Goal: Download file/media

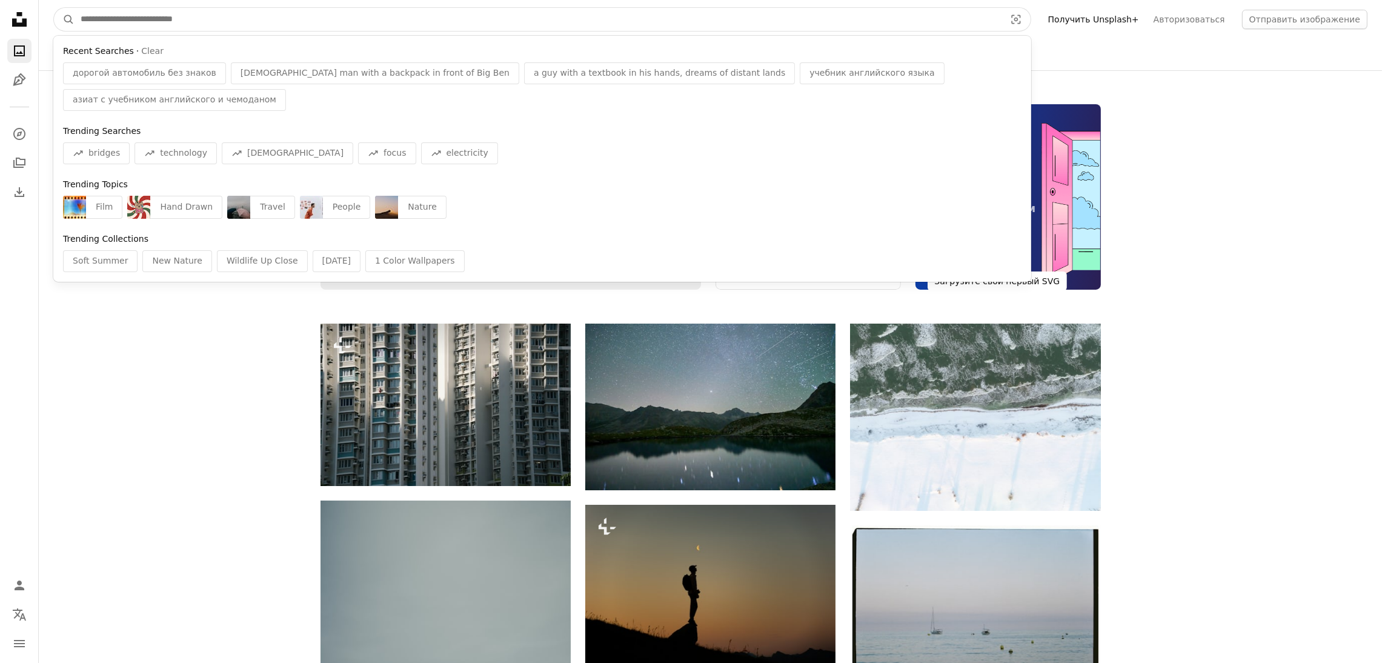
click at [180, 19] on input "Найти визуальные материалы на сайте" at bounding box center [538, 19] width 927 height 23
paste input "***"
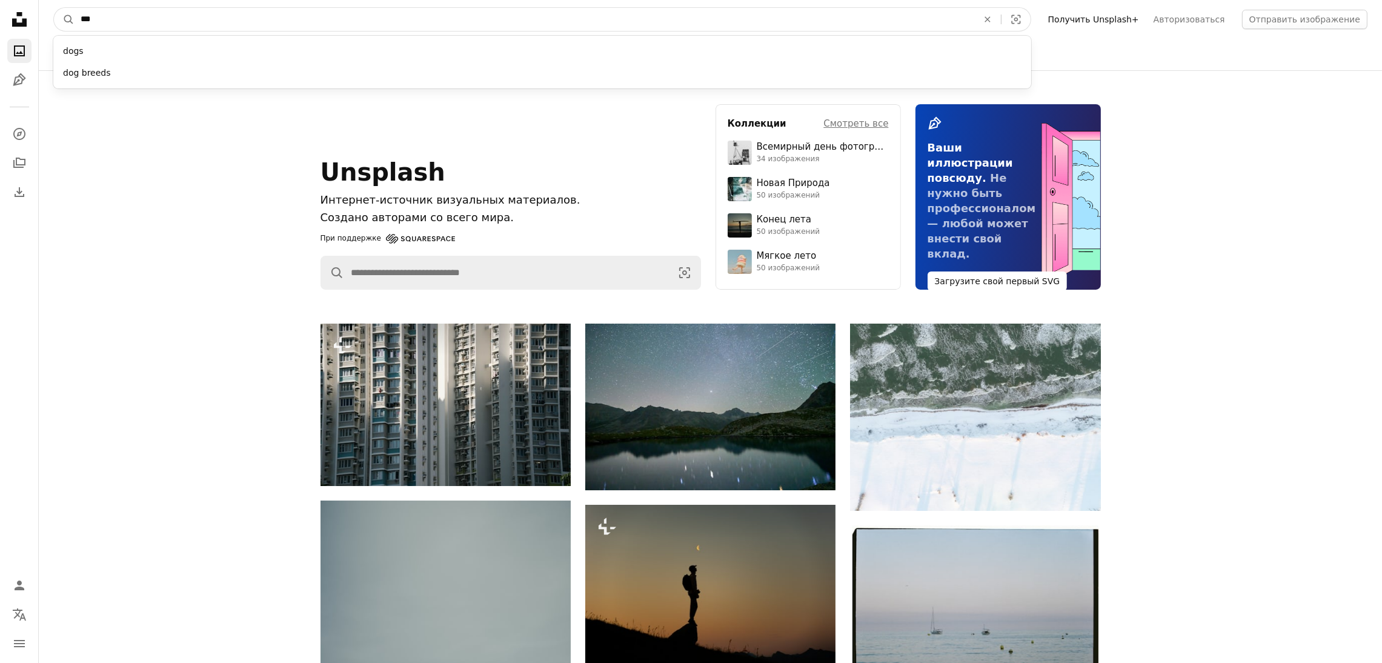
type input "***"
click at [54, 8] on button "A magnifying glass" at bounding box center [64, 19] width 21 height 23
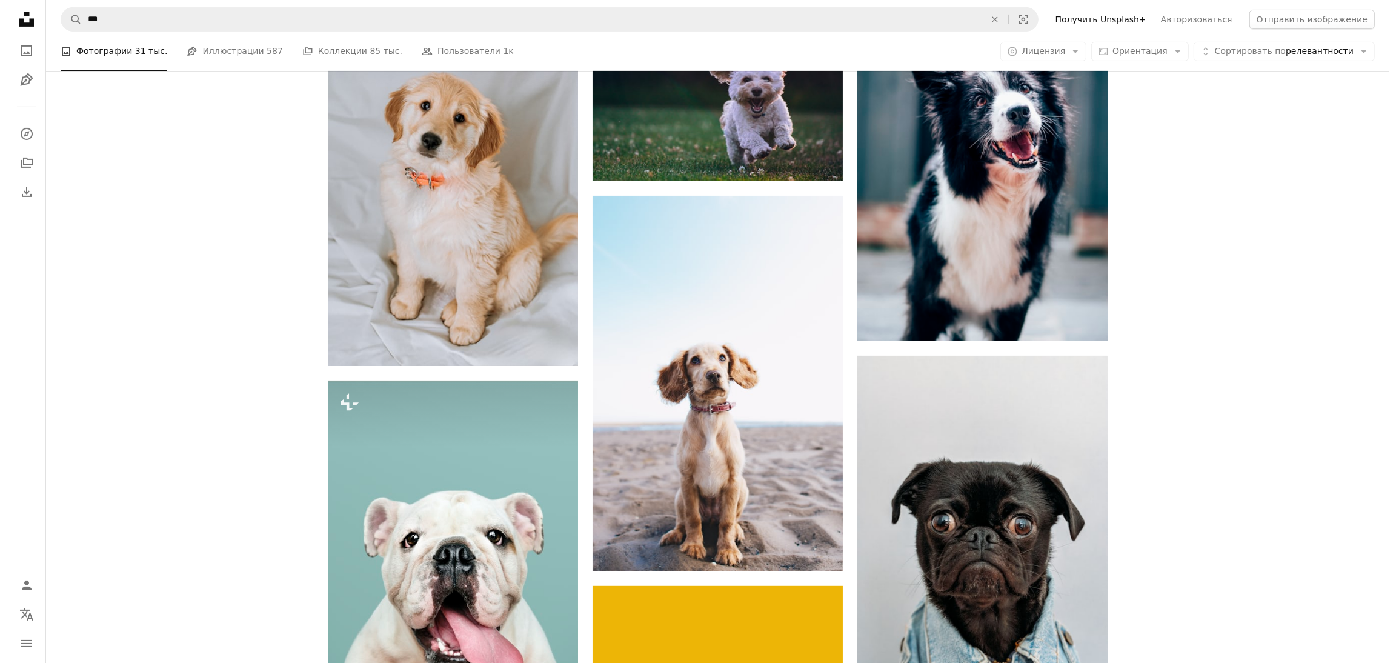
scroll to position [545, 0]
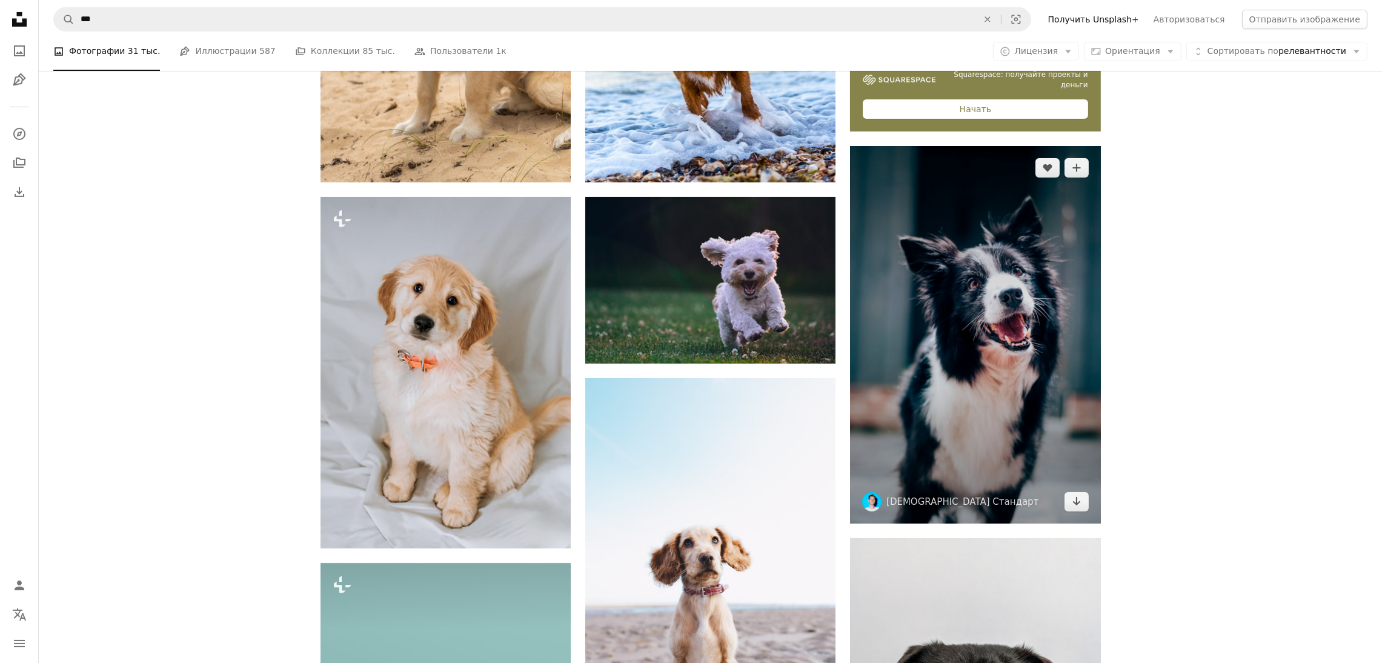
click at [1028, 310] on img at bounding box center [975, 334] width 250 height 377
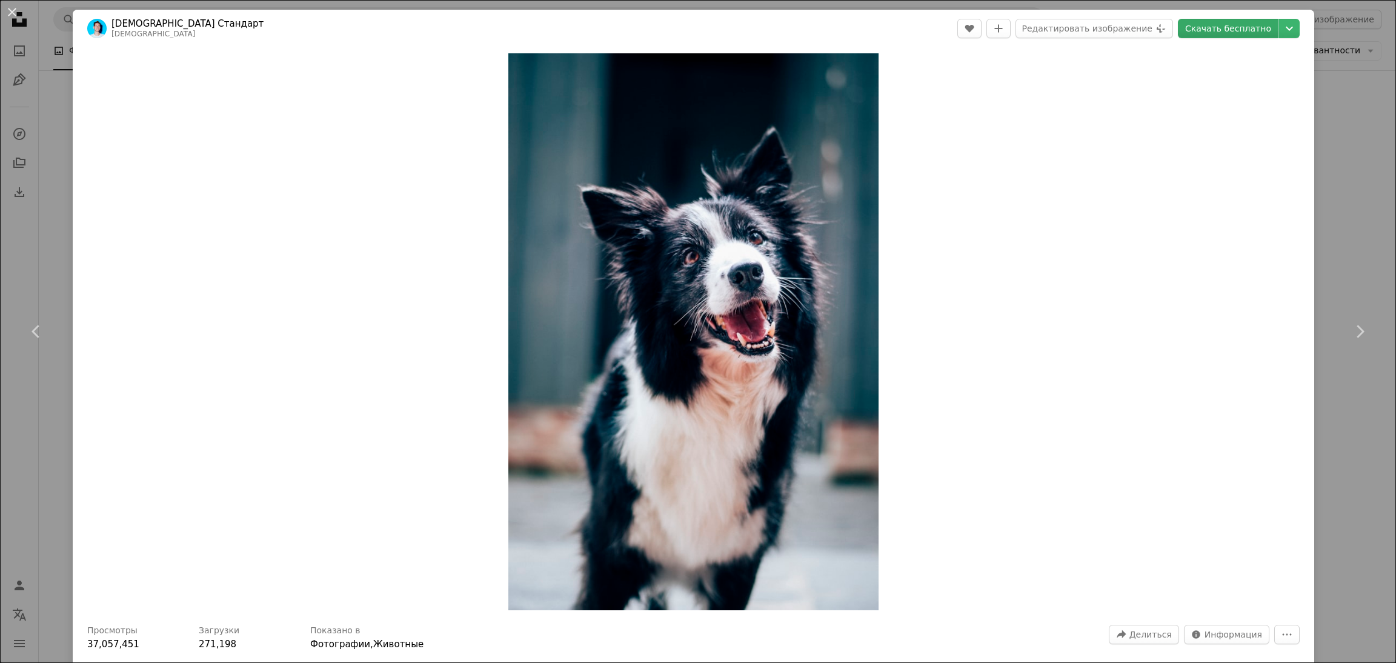
click at [1197, 30] on font "Скачать бесплатно" at bounding box center [1228, 29] width 86 height 10
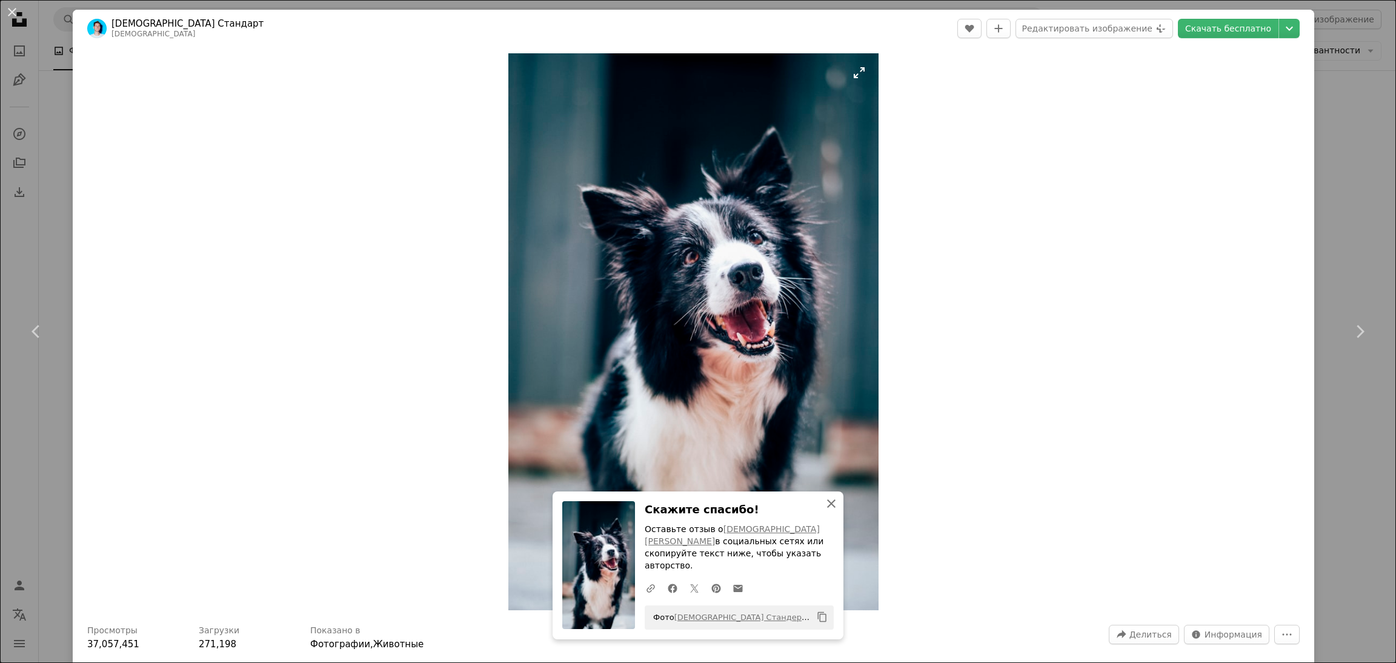
drag, startPoint x: 819, startPoint y: 517, endPoint x: 797, endPoint y: 491, distance: 33.9
click at [819, 511] on button "An X shape Закрывать" at bounding box center [831, 503] width 24 height 24
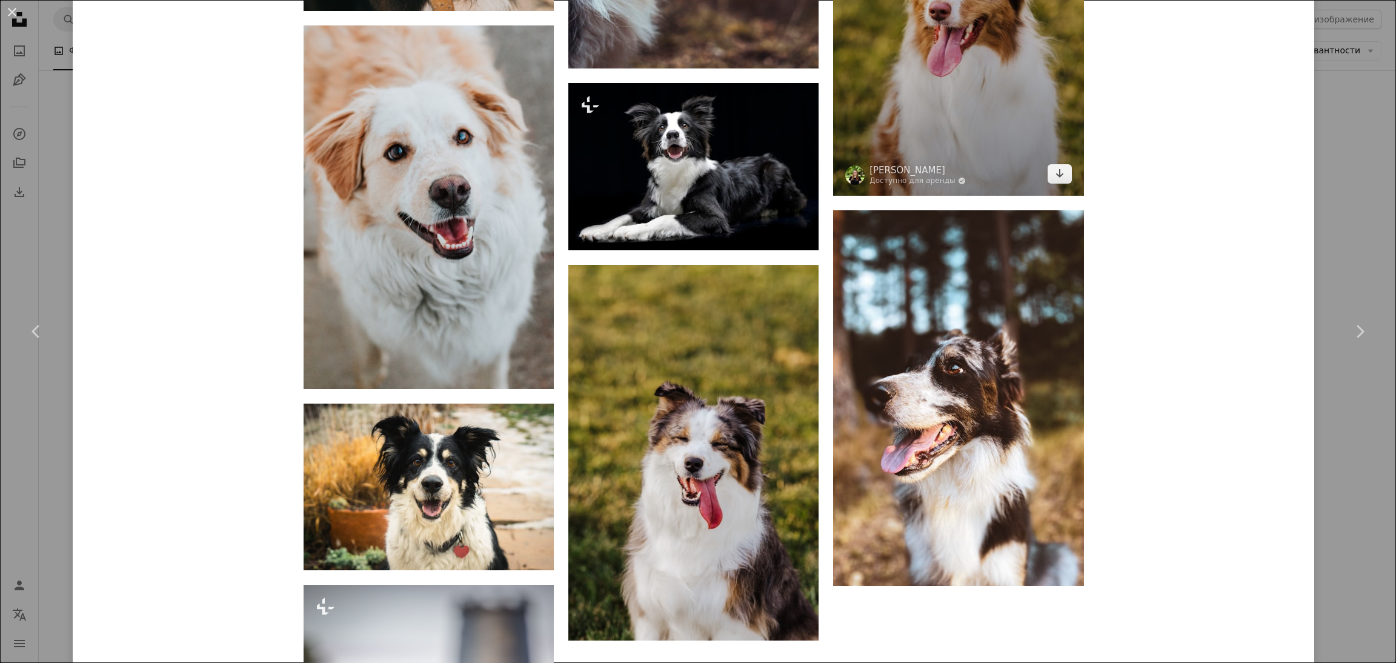
scroll to position [2363, 0]
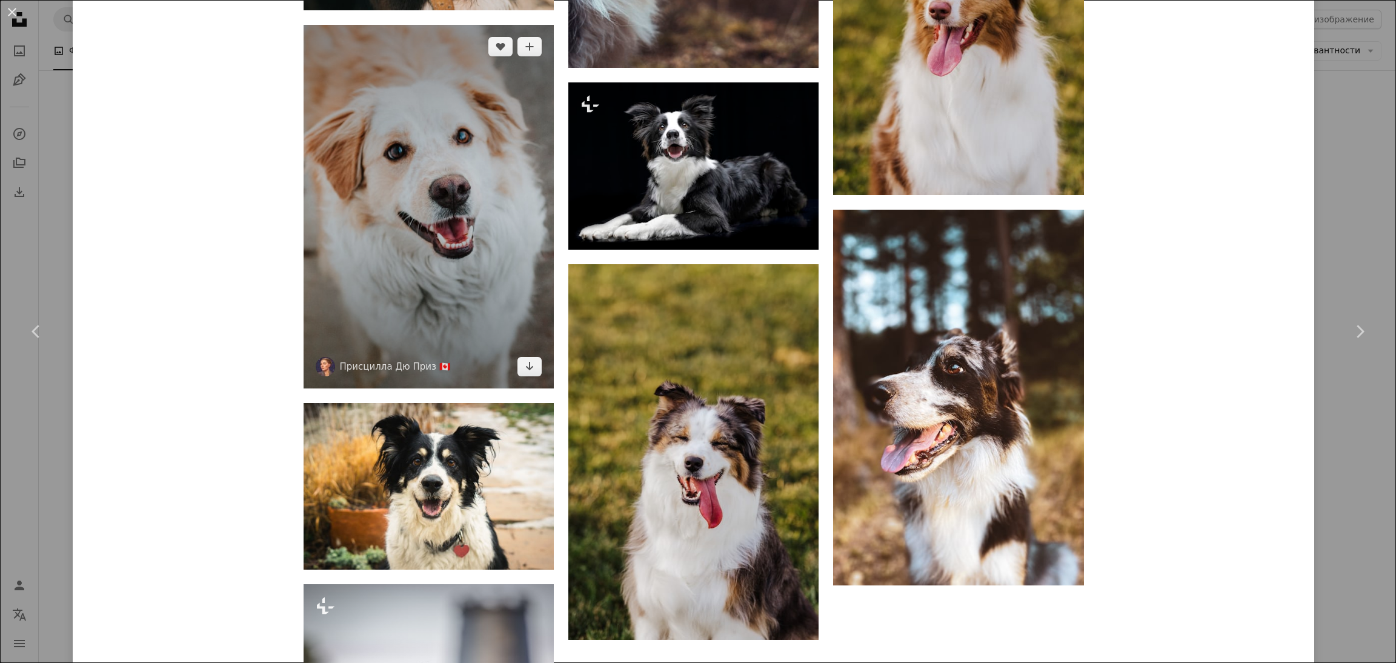
click at [358, 289] on img at bounding box center [429, 206] width 250 height 363
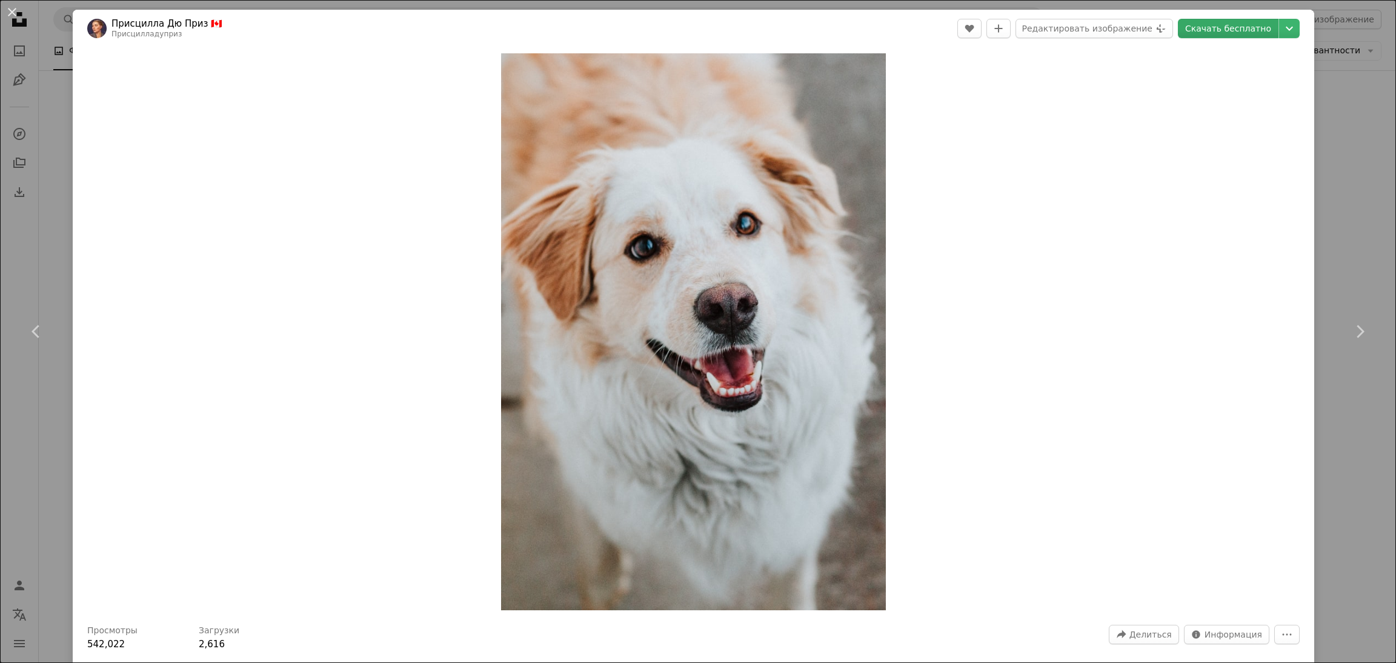
click at [1239, 30] on font "Скачать бесплатно" at bounding box center [1228, 29] width 86 height 10
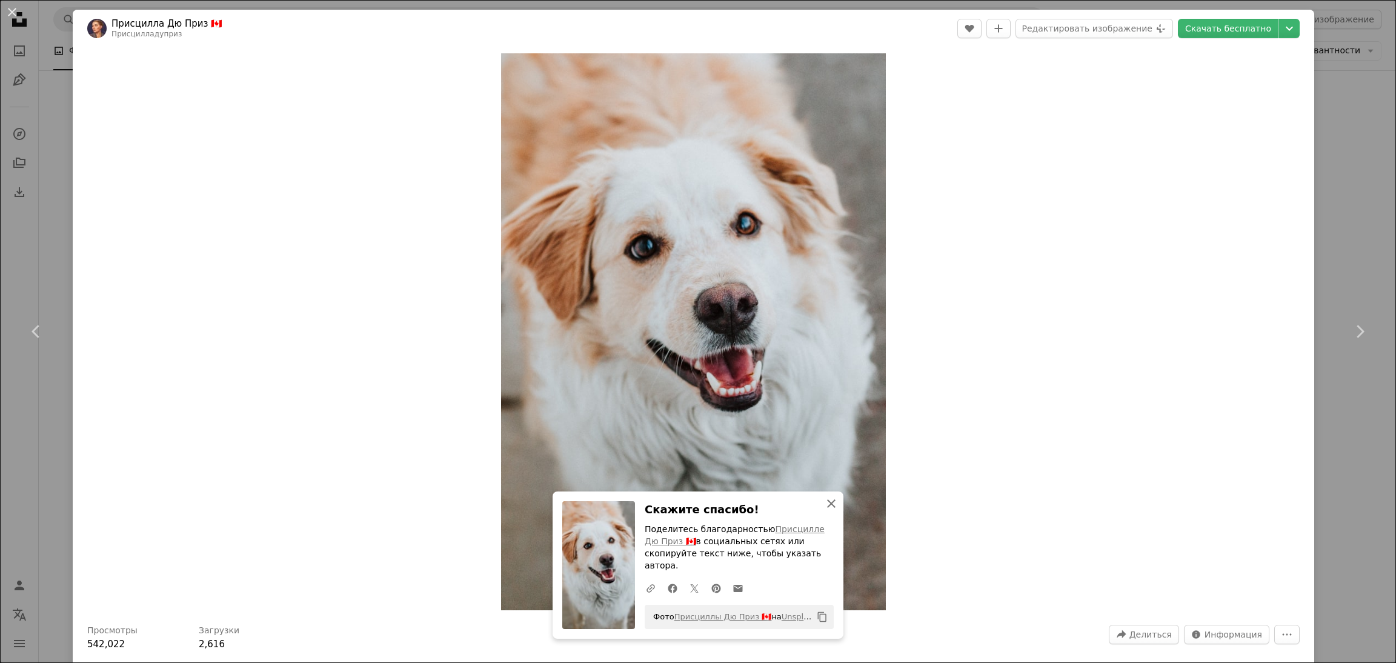
click at [824, 511] on icon "An X shape" at bounding box center [831, 503] width 15 height 15
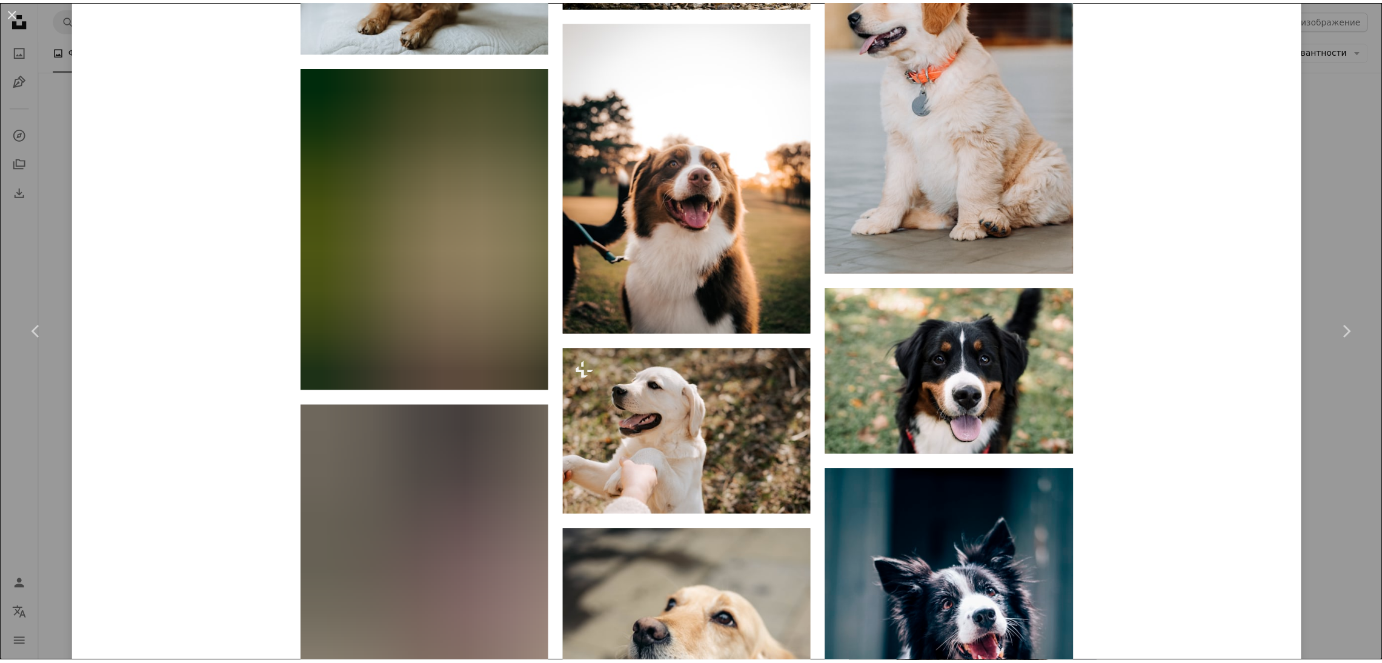
scroll to position [3726, 0]
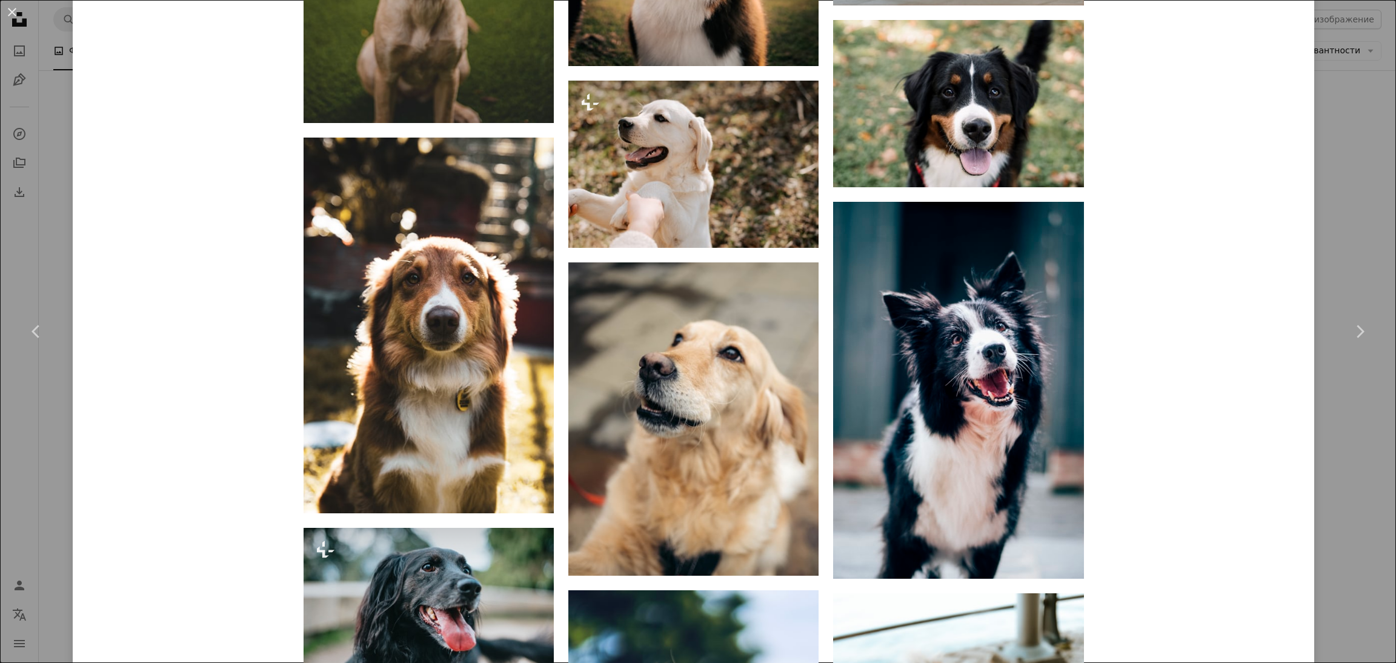
drag, startPoint x: 8, startPoint y: 9, endPoint x: 77, endPoint y: 45, distance: 78.1
click at [8, 9] on button "An X shape" at bounding box center [12, 12] width 15 height 15
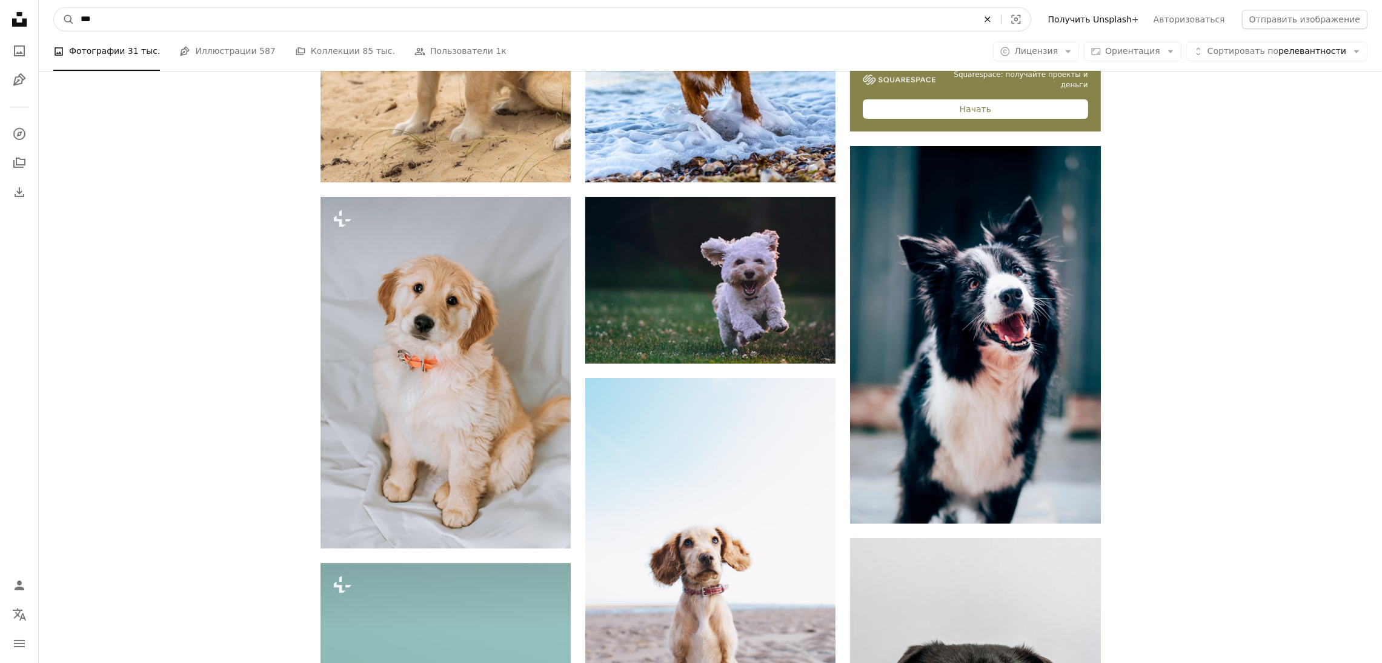
click at [1001, 22] on icon "An X shape" at bounding box center [987, 20] width 27 height 10
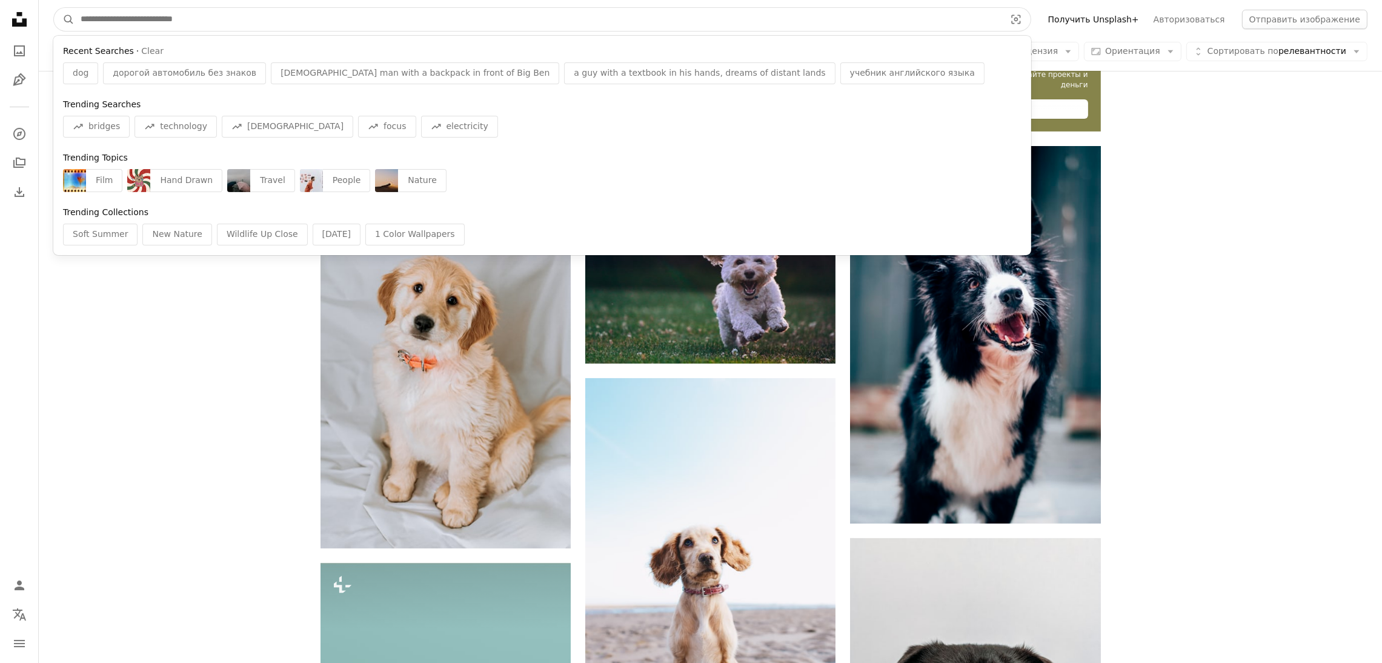
paste input "**********"
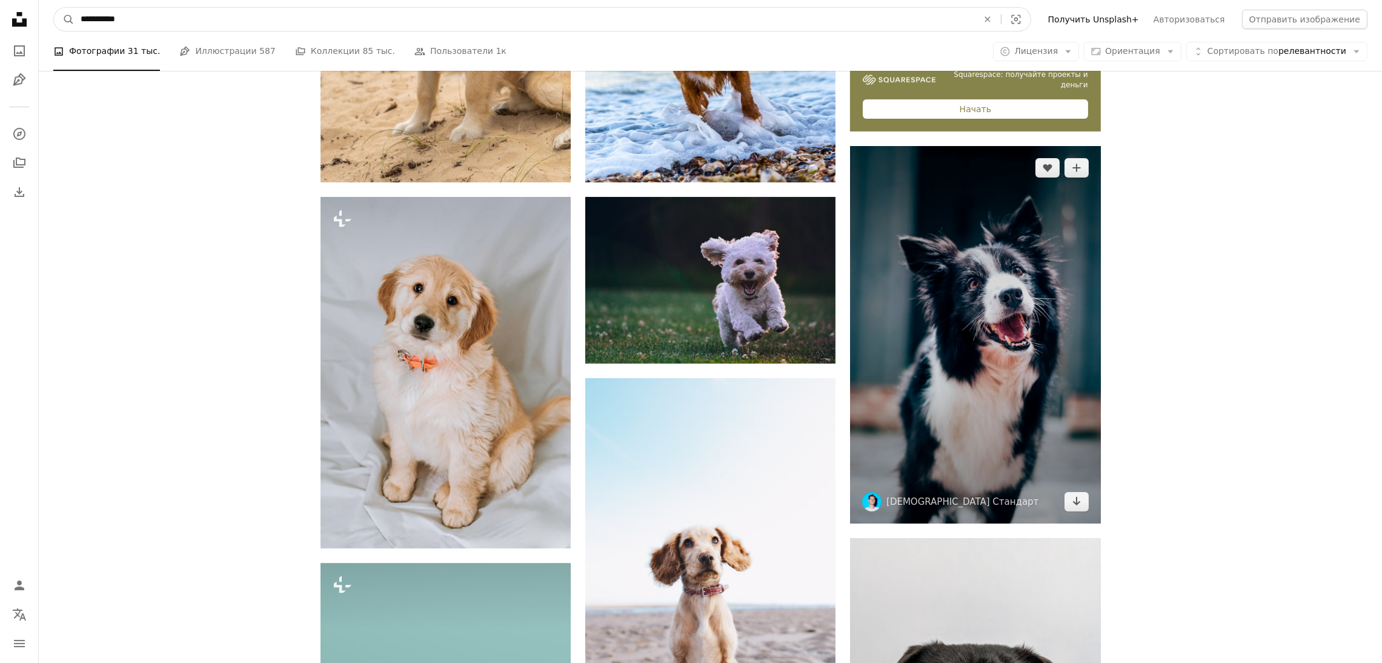
type input "**********"
click at [54, 8] on button "A magnifying glass" at bounding box center [64, 19] width 21 height 23
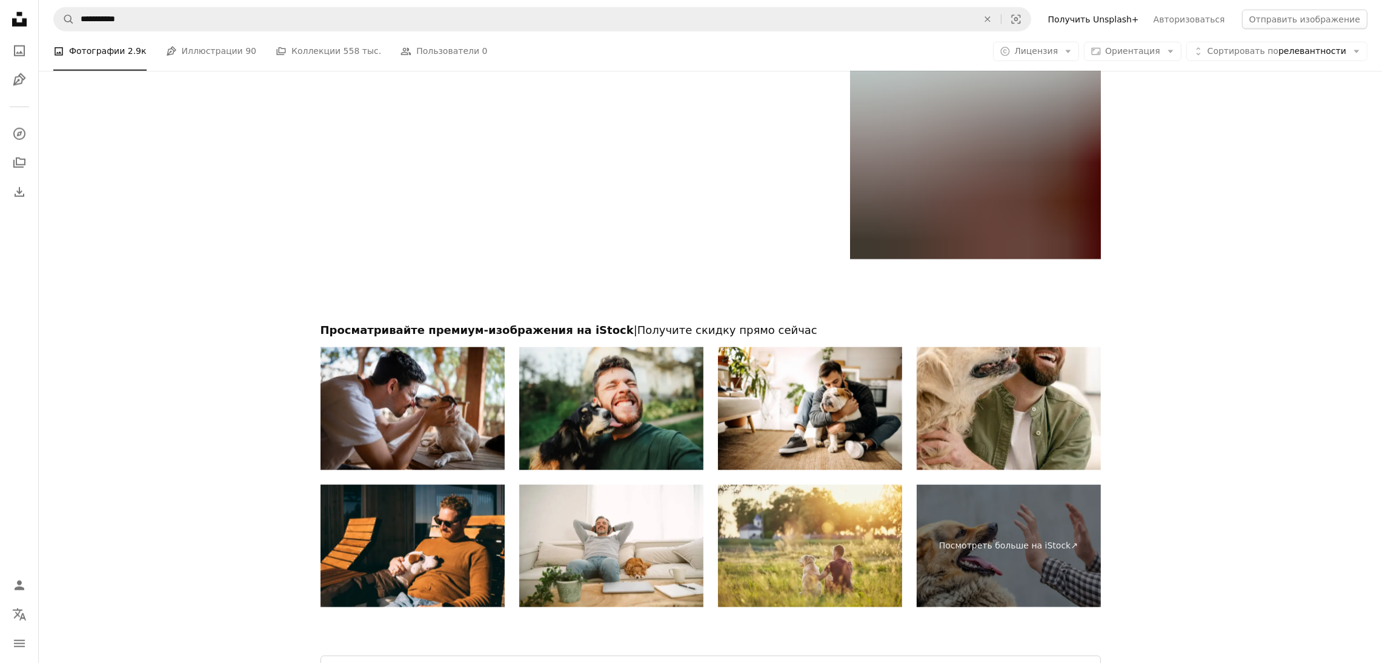
scroll to position [2363, 0]
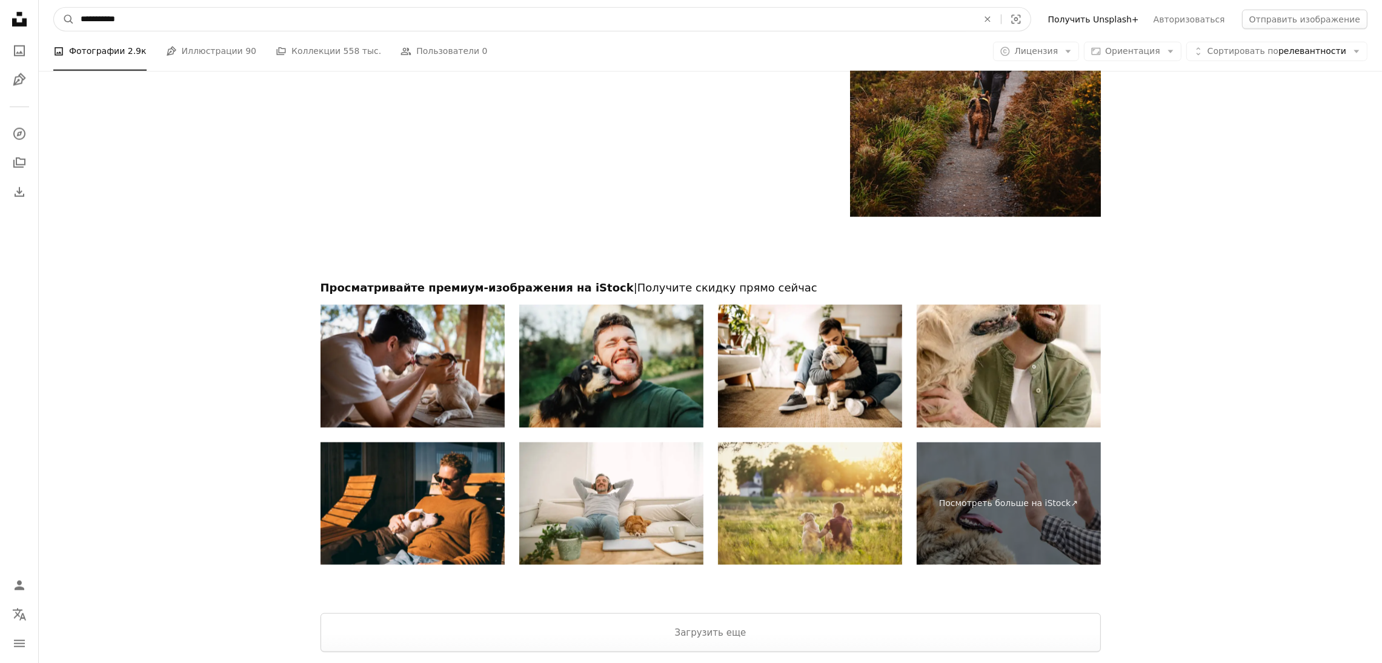
drag, startPoint x: 1019, startPoint y: 20, endPoint x: 1001, endPoint y: 21, distance: 17.6
click at [1001, 20] on icon "An X shape" at bounding box center [987, 20] width 27 height 10
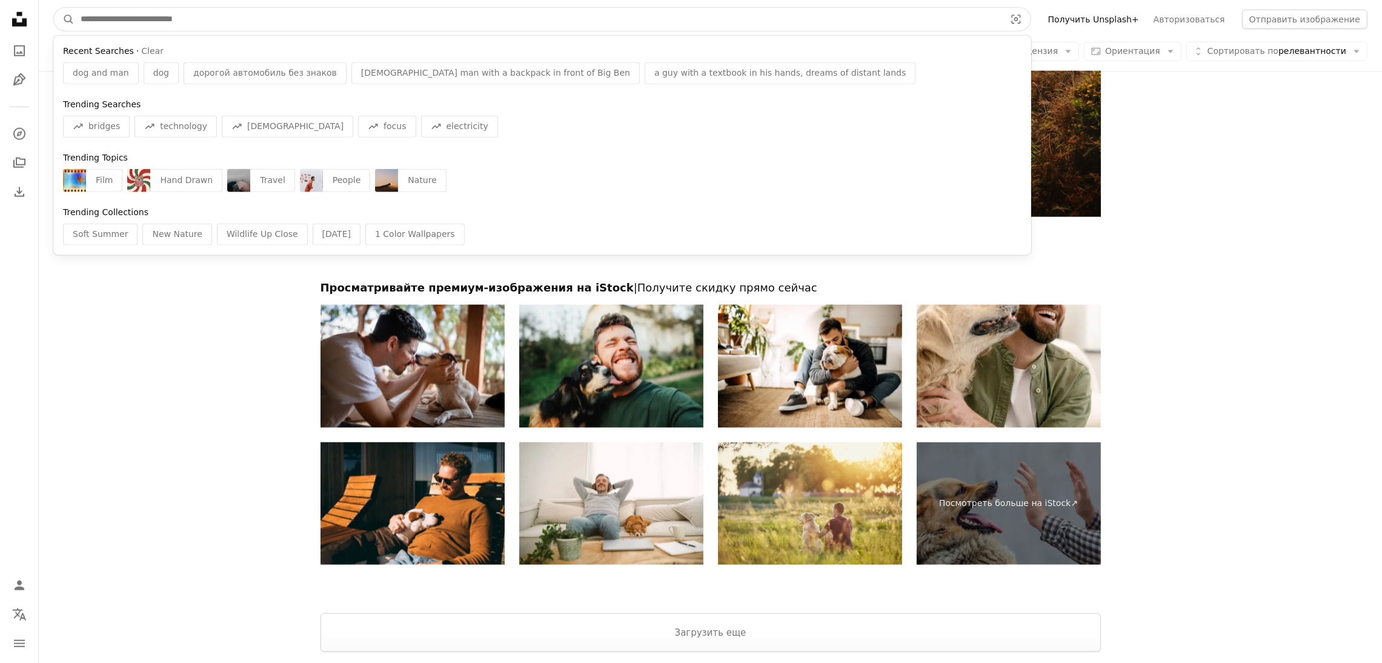
paste input "**********"
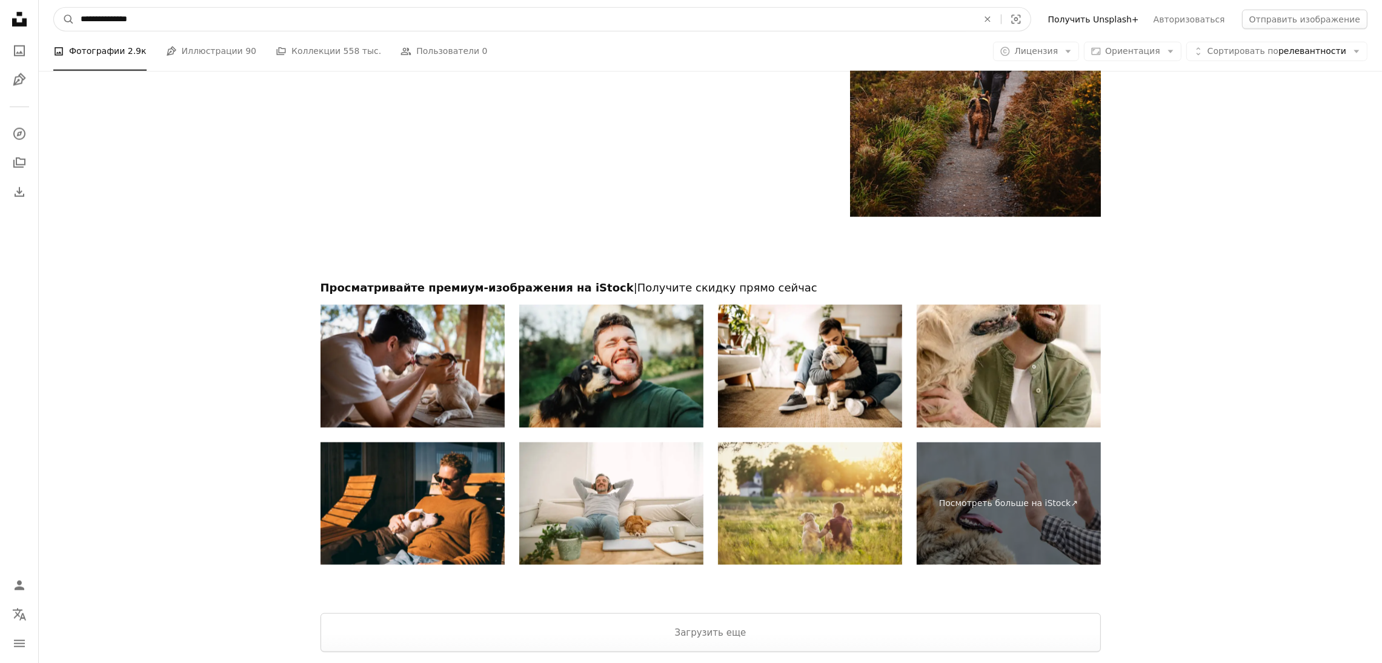
type input "**********"
click at [54, 8] on button "A magnifying glass" at bounding box center [64, 19] width 21 height 23
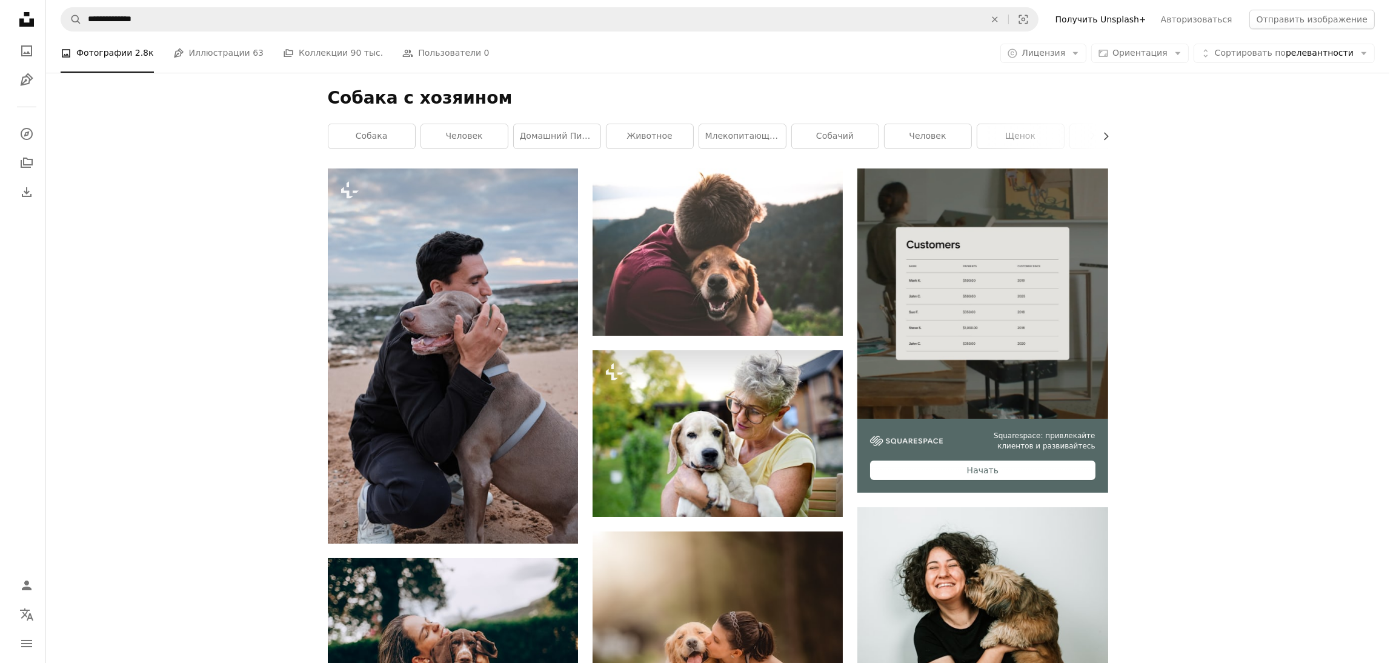
scroll to position [183, 0]
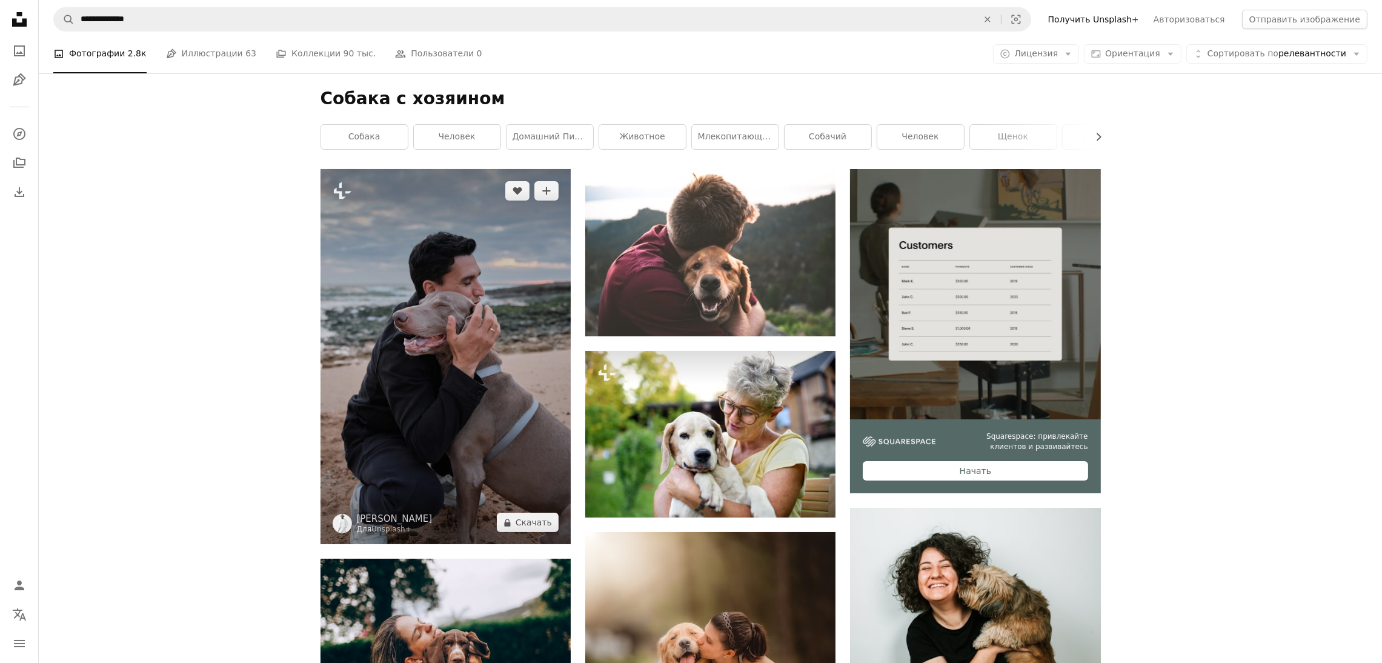
drag, startPoint x: 420, startPoint y: 284, endPoint x: 428, endPoint y: 284, distance: 7.9
click at [420, 284] on img at bounding box center [446, 357] width 250 height 376
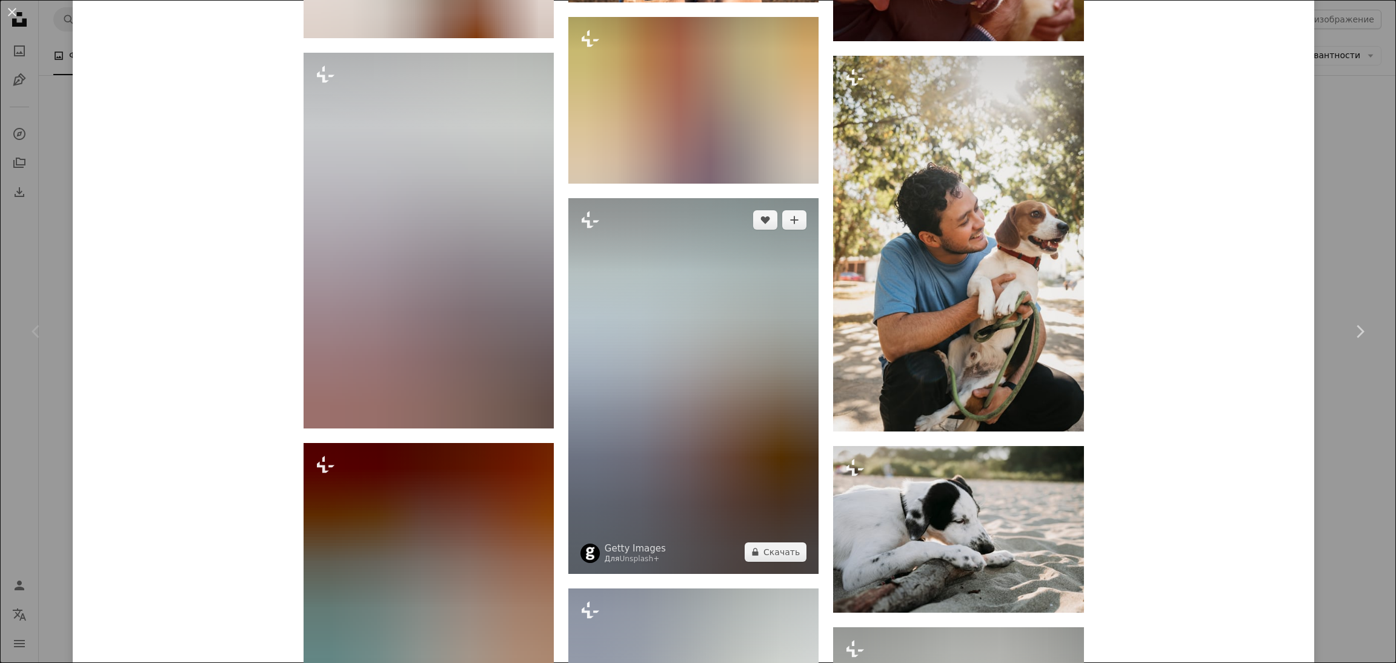
scroll to position [3909, 0]
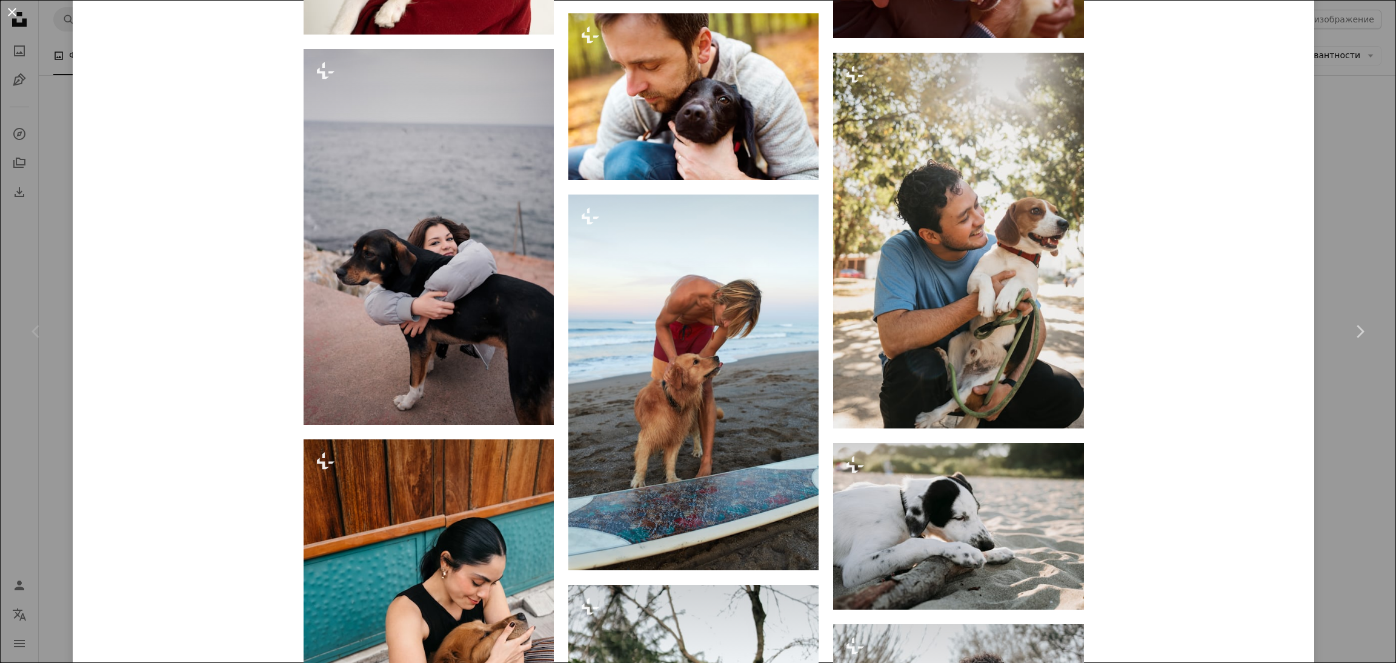
click at [6, 15] on button "An X shape" at bounding box center [12, 12] width 15 height 15
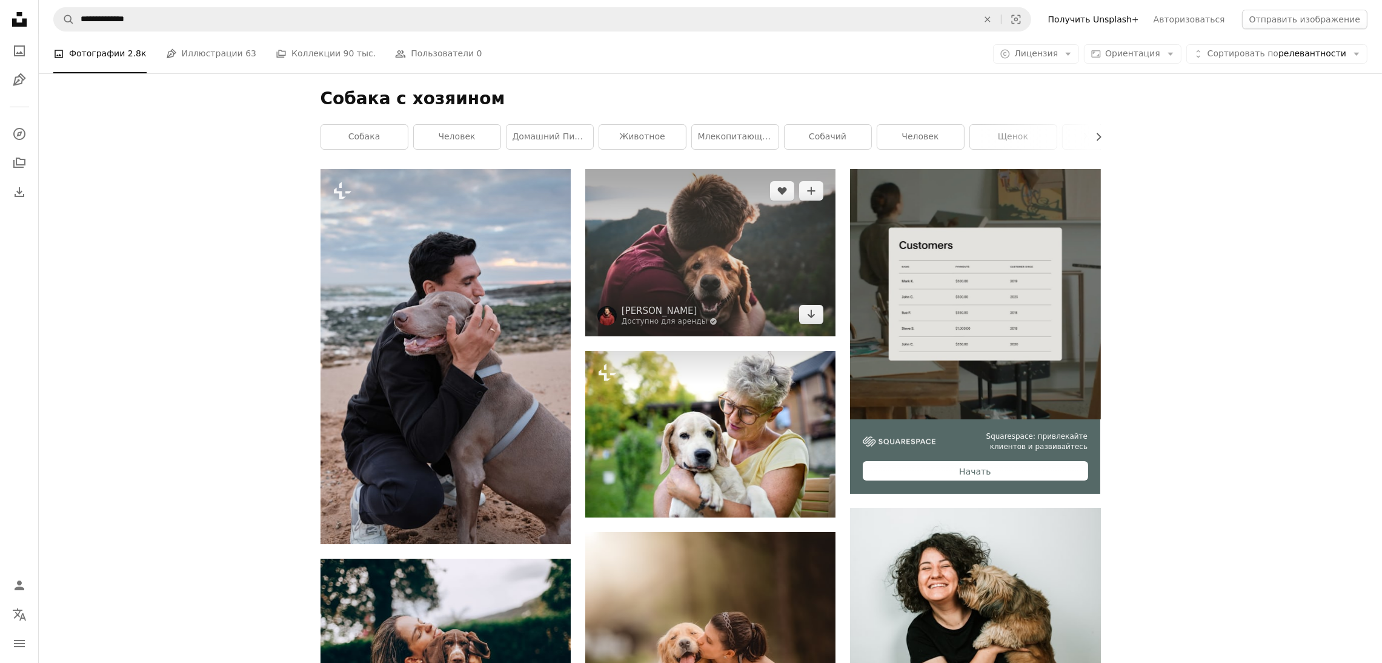
click at [746, 266] on img at bounding box center [710, 252] width 250 height 167
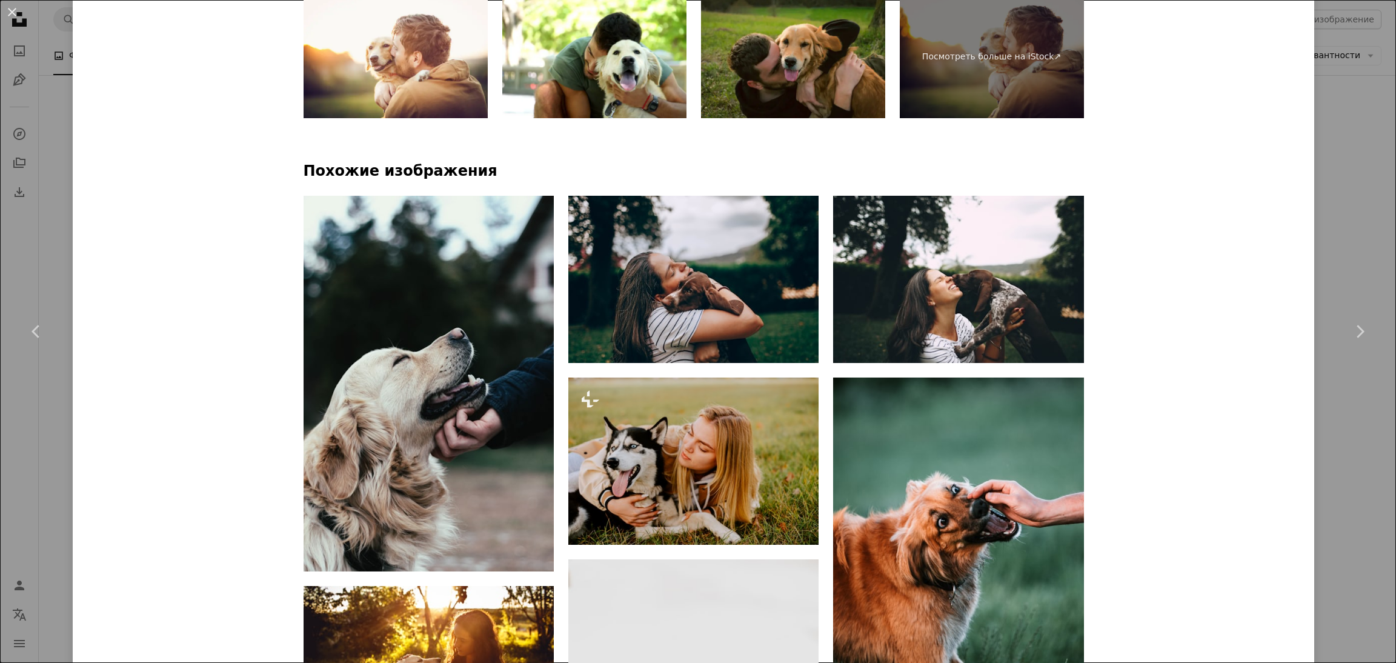
scroll to position [908, 0]
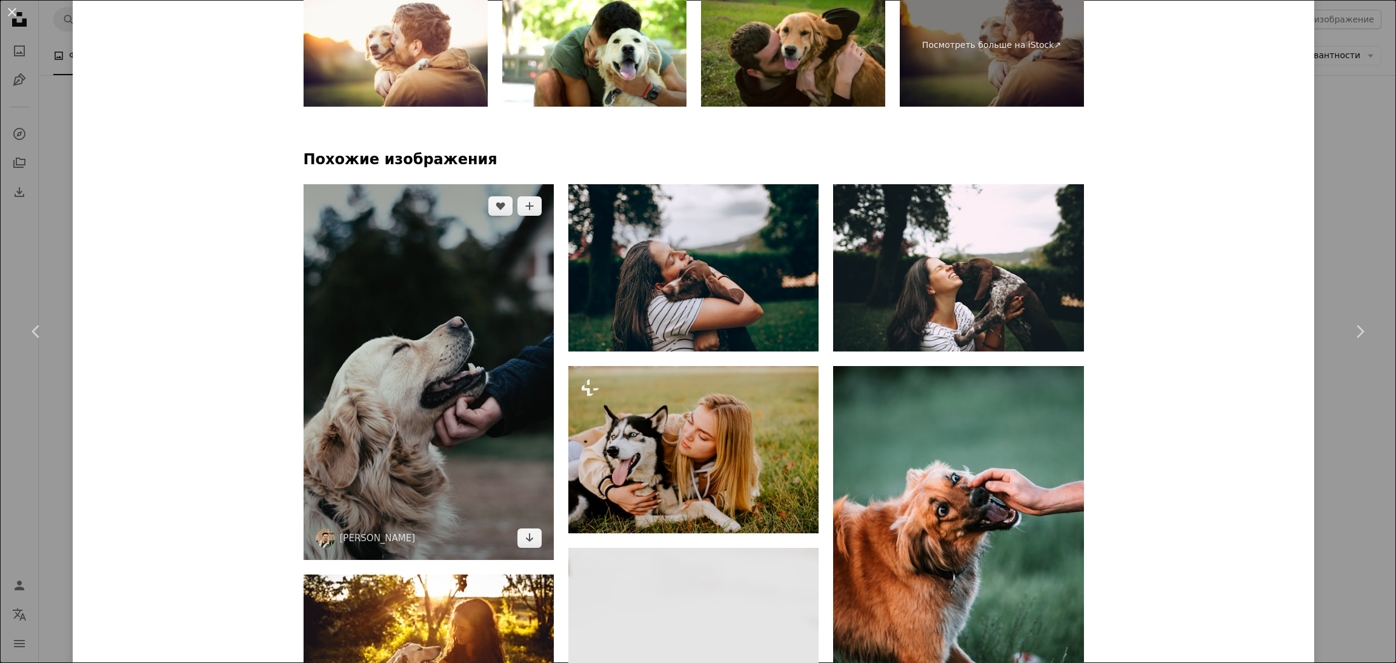
click at [460, 436] on img at bounding box center [429, 372] width 250 height 376
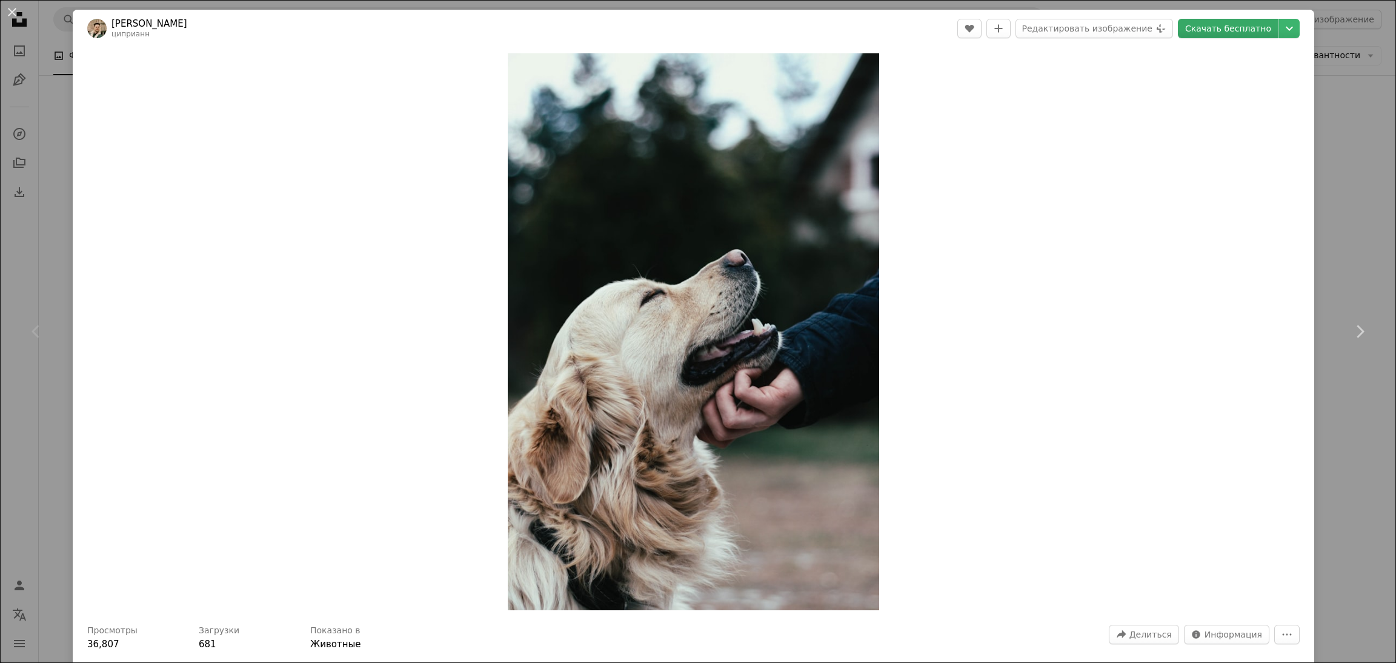
click at [1194, 24] on font "Скачать бесплатно" at bounding box center [1228, 29] width 86 height 10
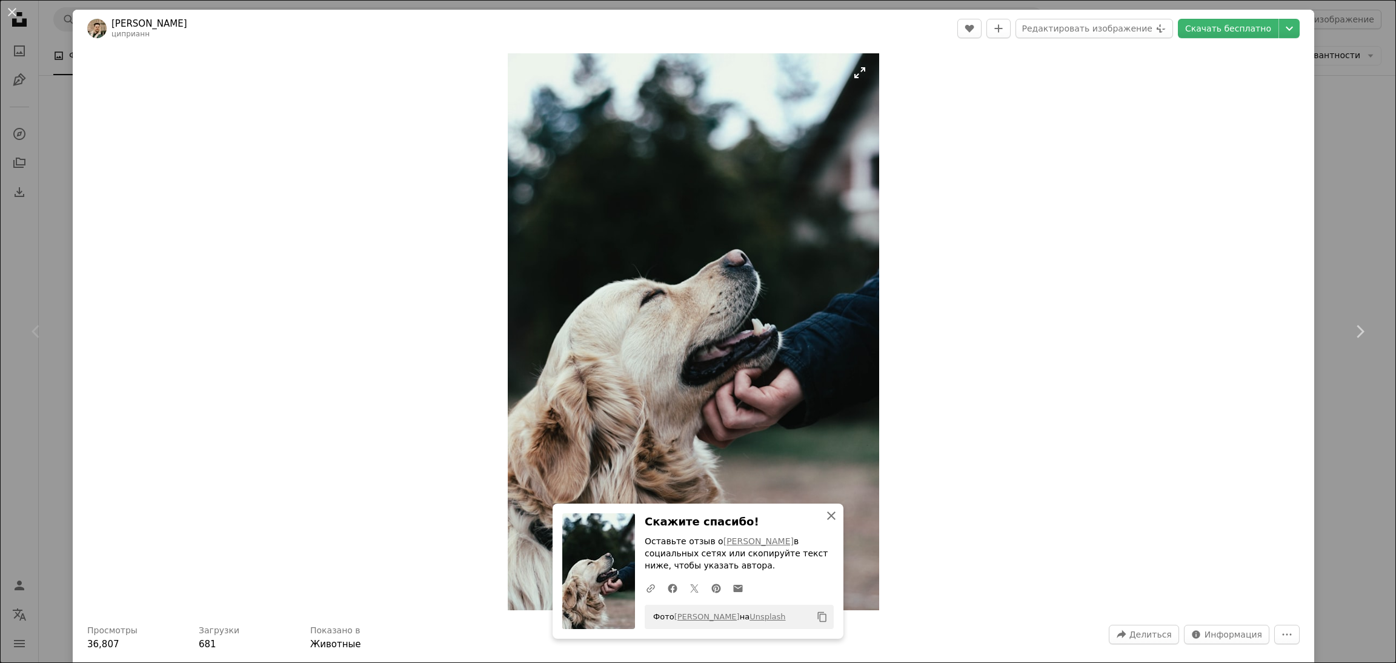
drag, startPoint x: 822, startPoint y: 517, endPoint x: 831, endPoint y: 499, distance: 20.9
click at [827, 517] on icon "button" at bounding box center [831, 515] width 8 height 8
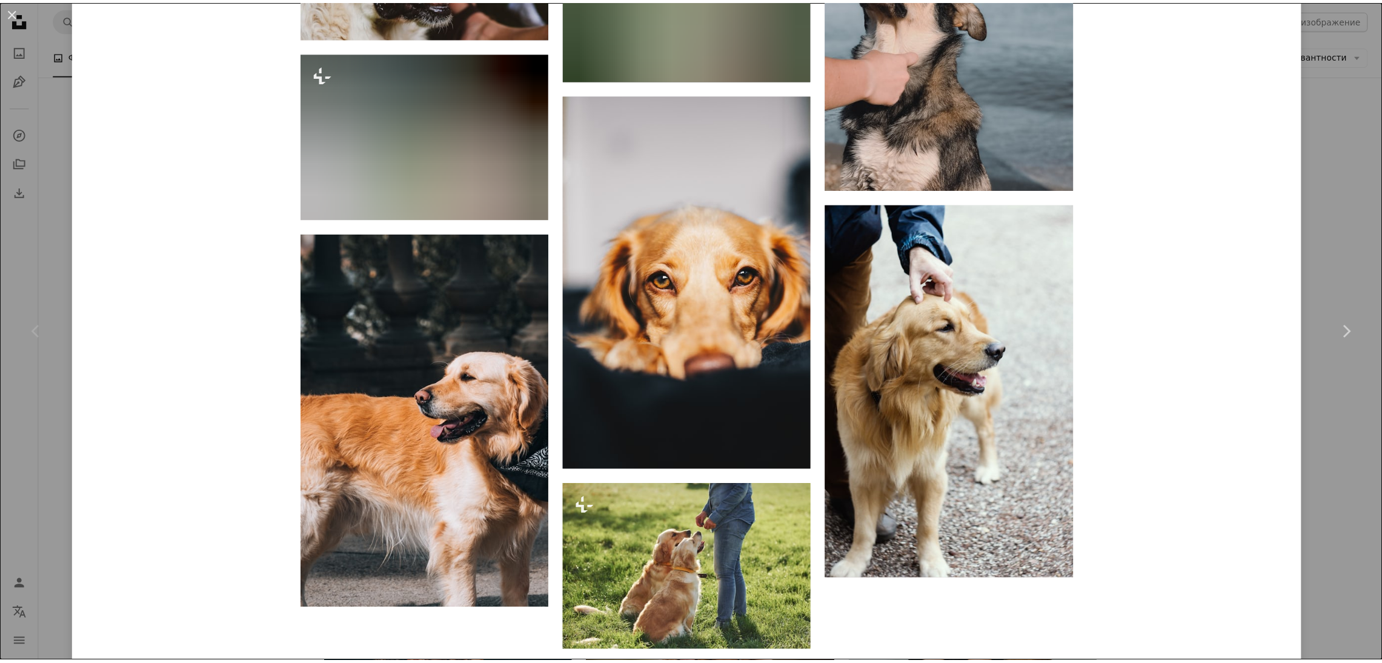
scroll to position [4453, 0]
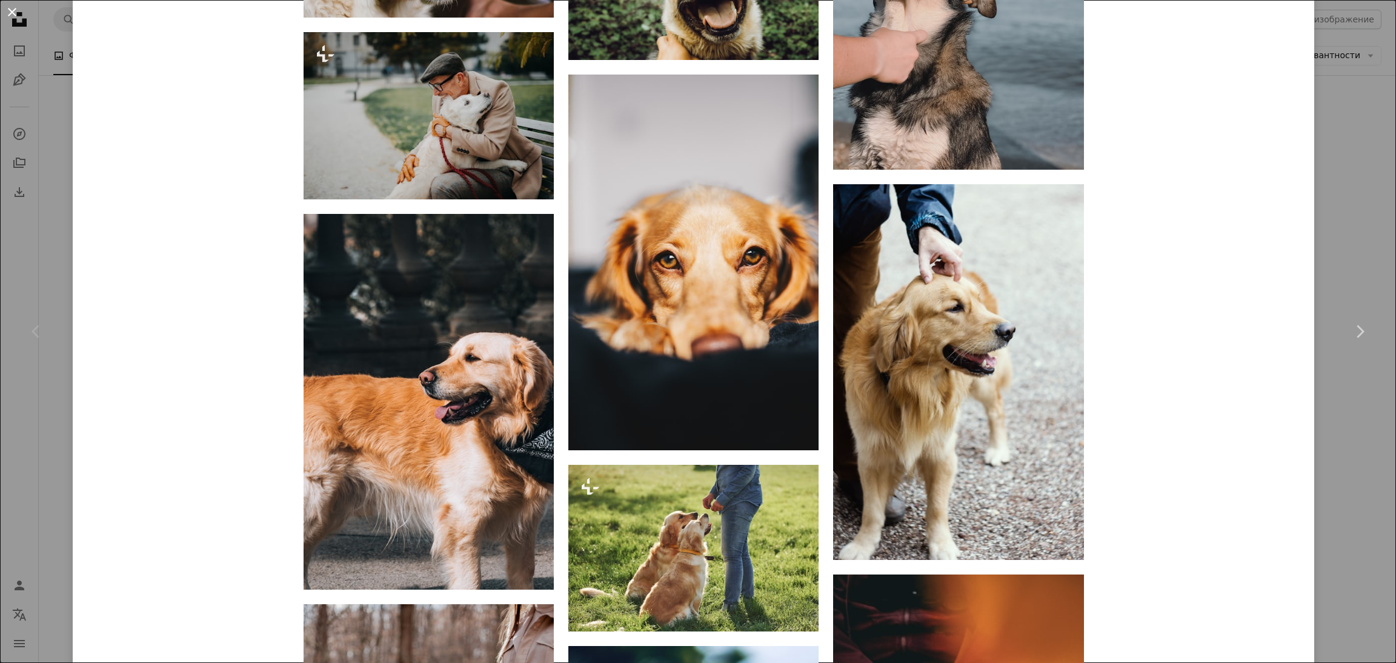
click at [17, 8] on button "An X shape" at bounding box center [12, 12] width 15 height 15
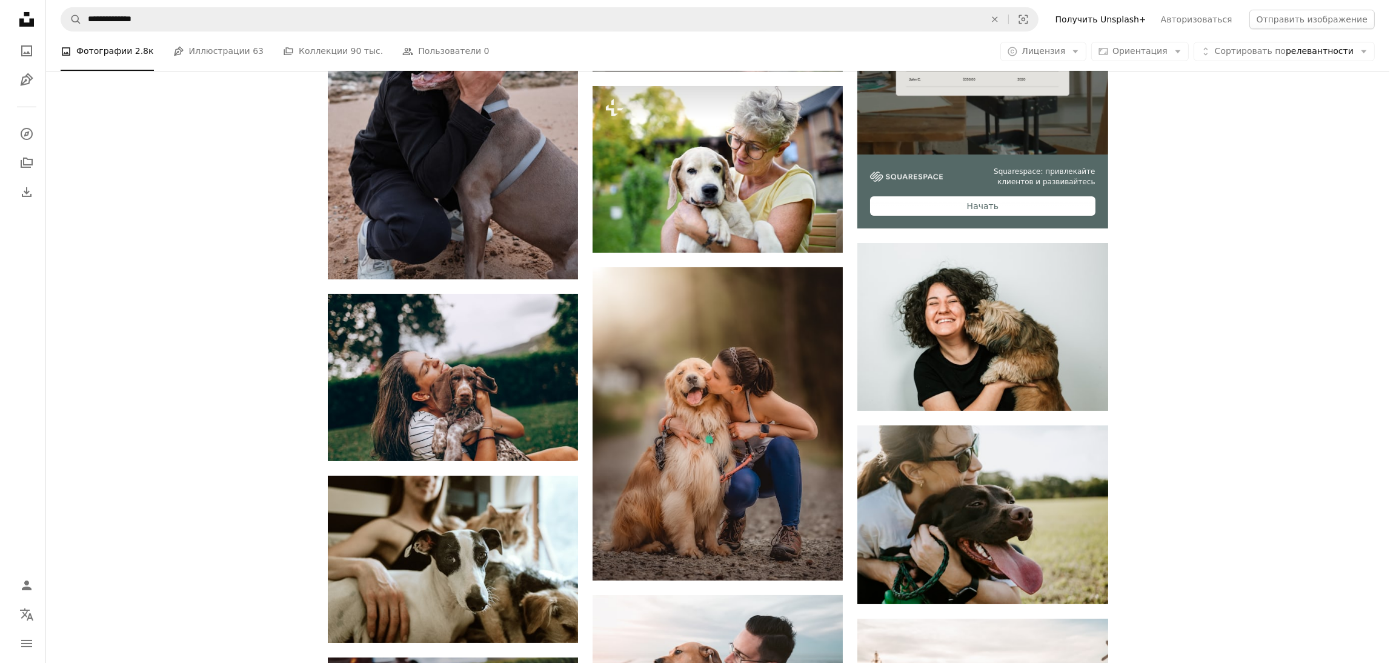
scroll to position [456, 0]
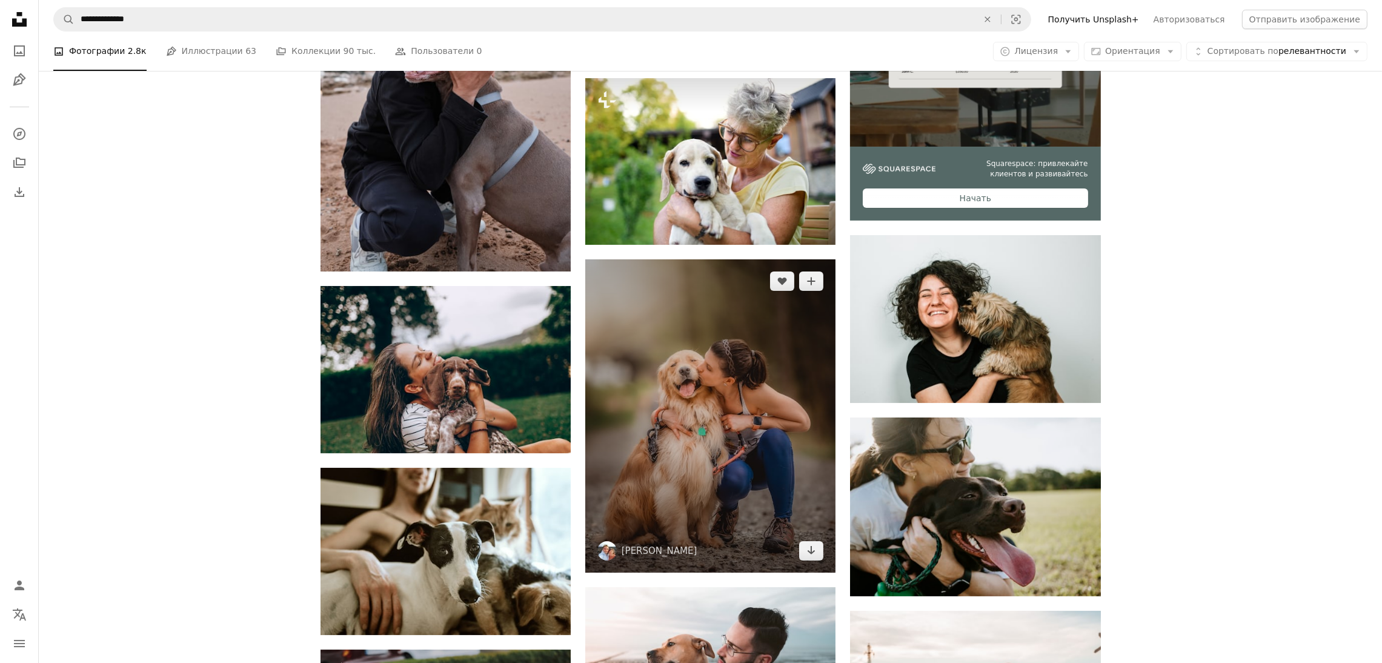
click at [746, 387] on img at bounding box center [710, 415] width 250 height 313
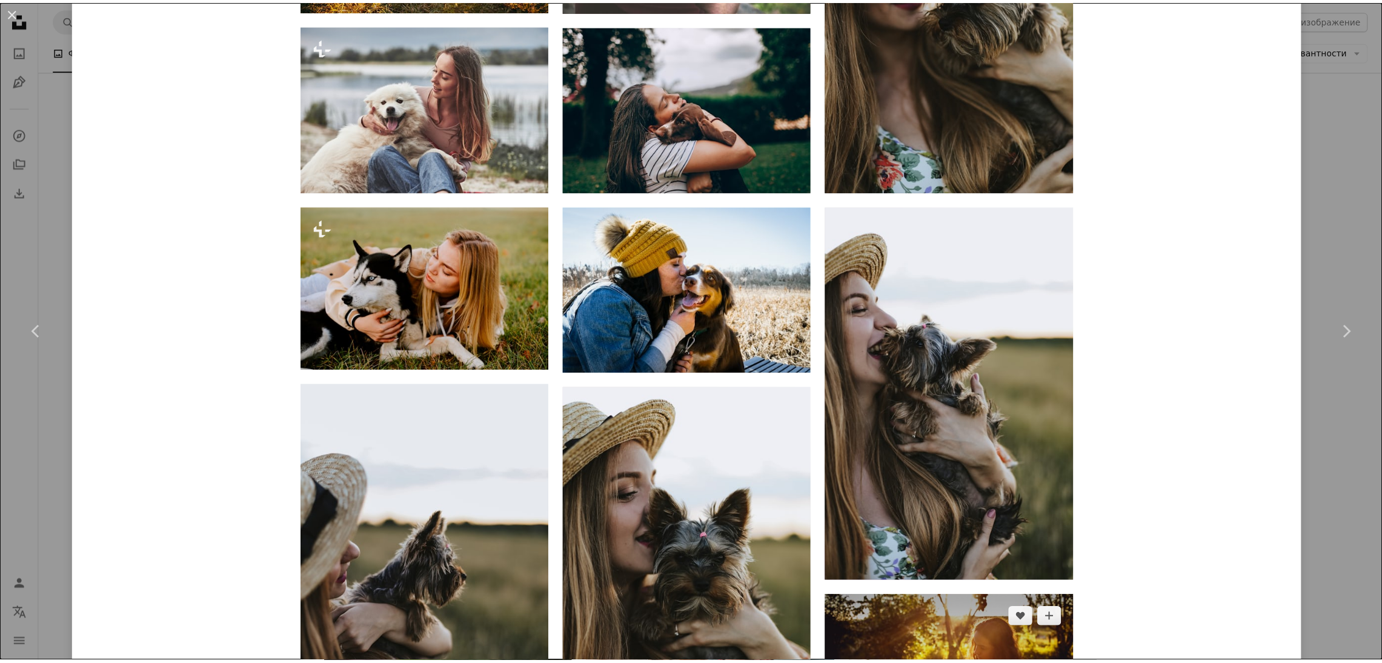
scroll to position [1908, 0]
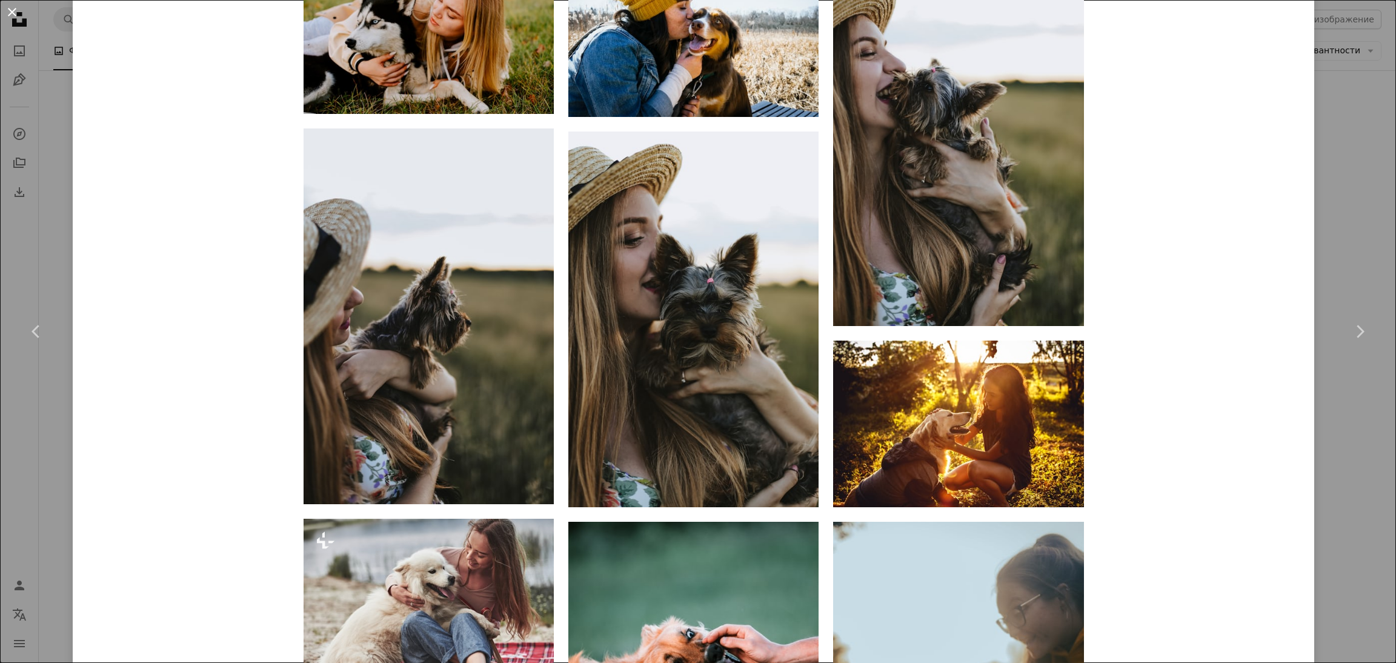
click at [9, 18] on button "An X shape" at bounding box center [12, 12] width 15 height 15
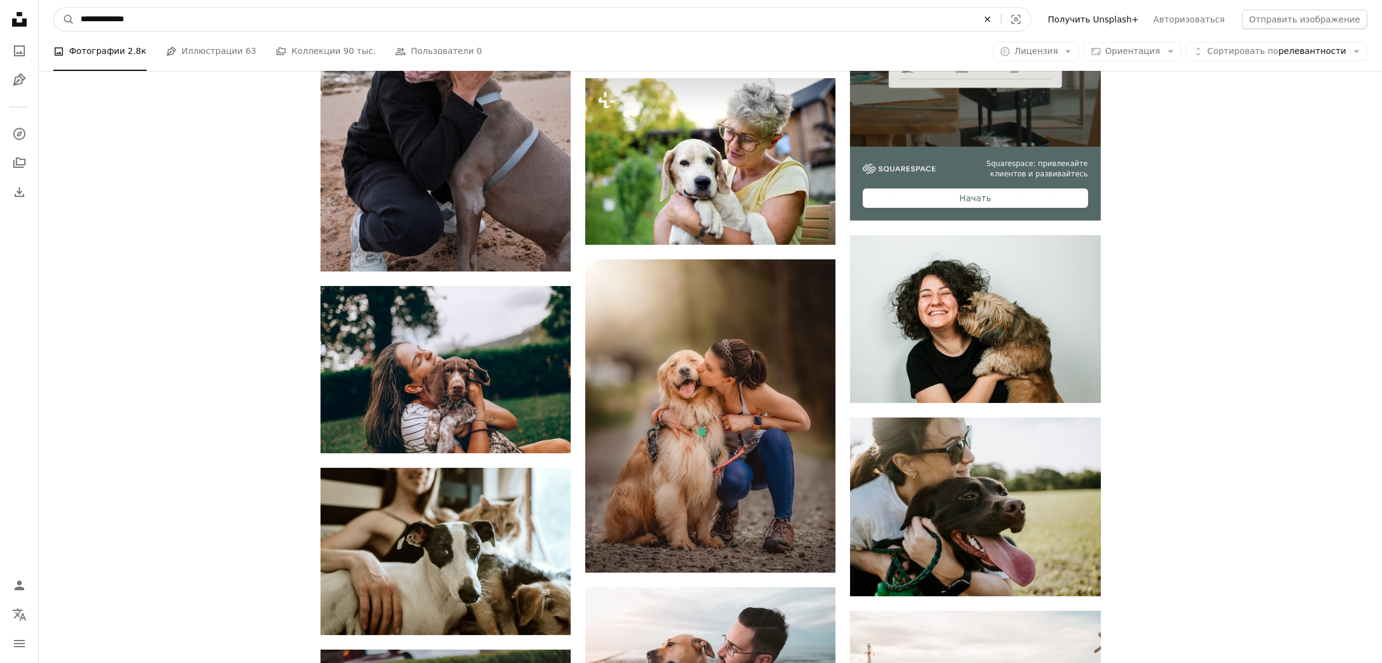
click at [1001, 24] on icon "An X shape" at bounding box center [987, 20] width 27 height 10
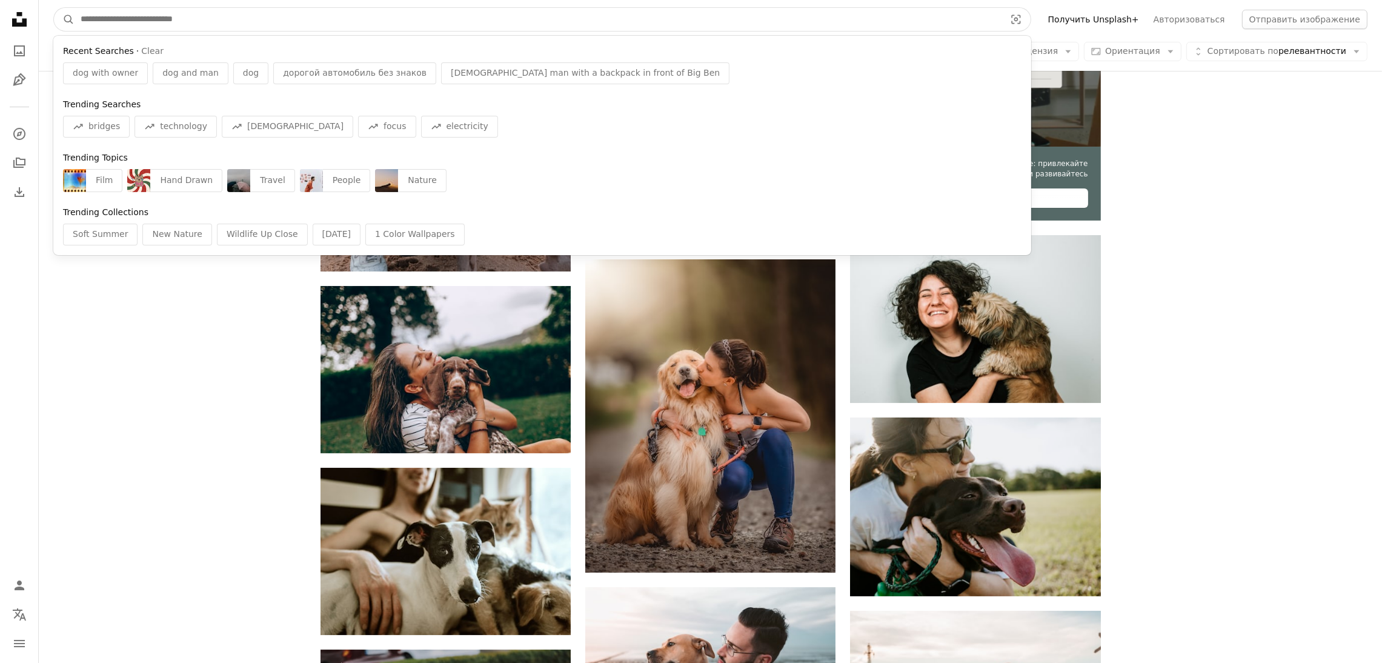
paste input "**********"
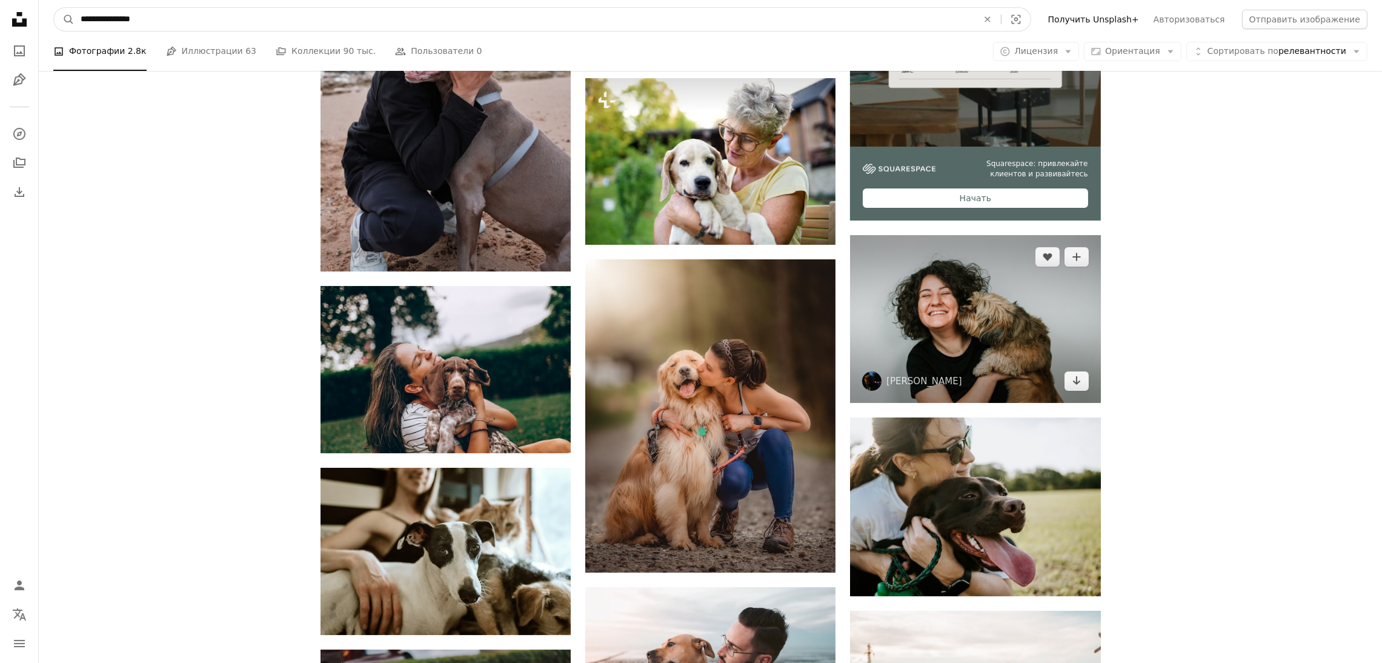
type input "**********"
click at [54, 8] on button "A magnifying glass" at bounding box center [64, 19] width 21 height 23
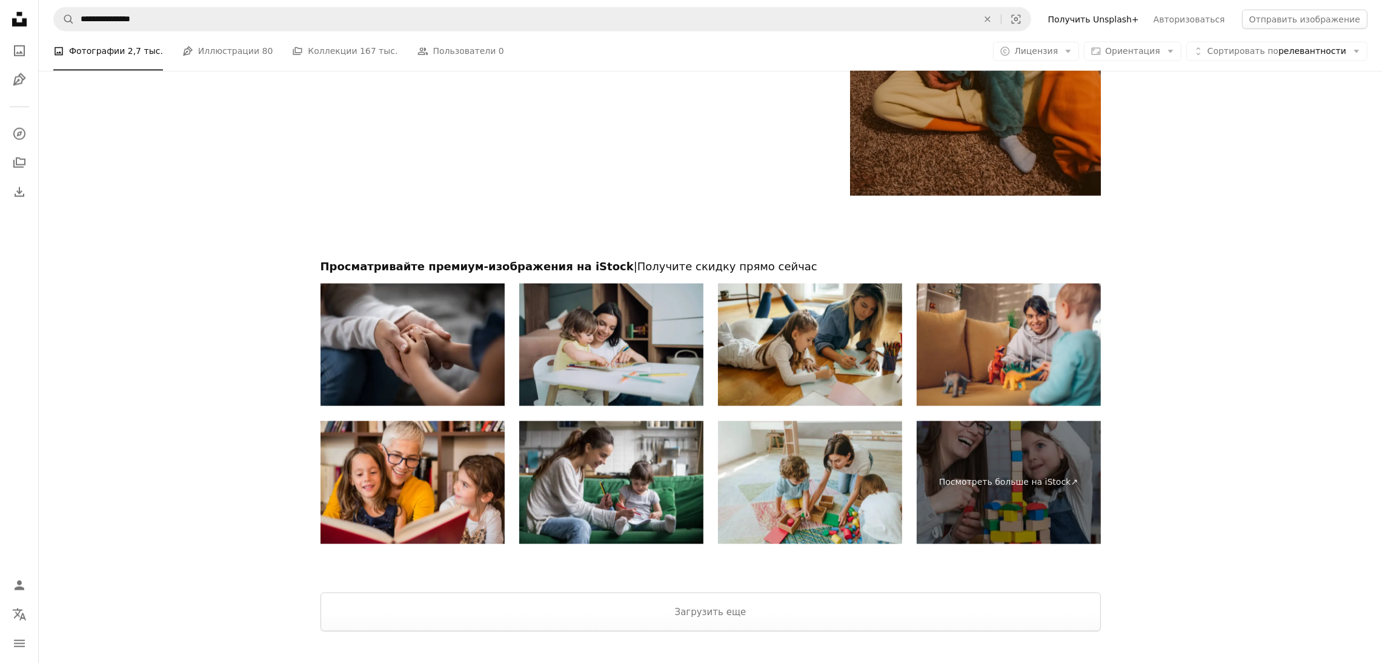
scroll to position [2672, 0]
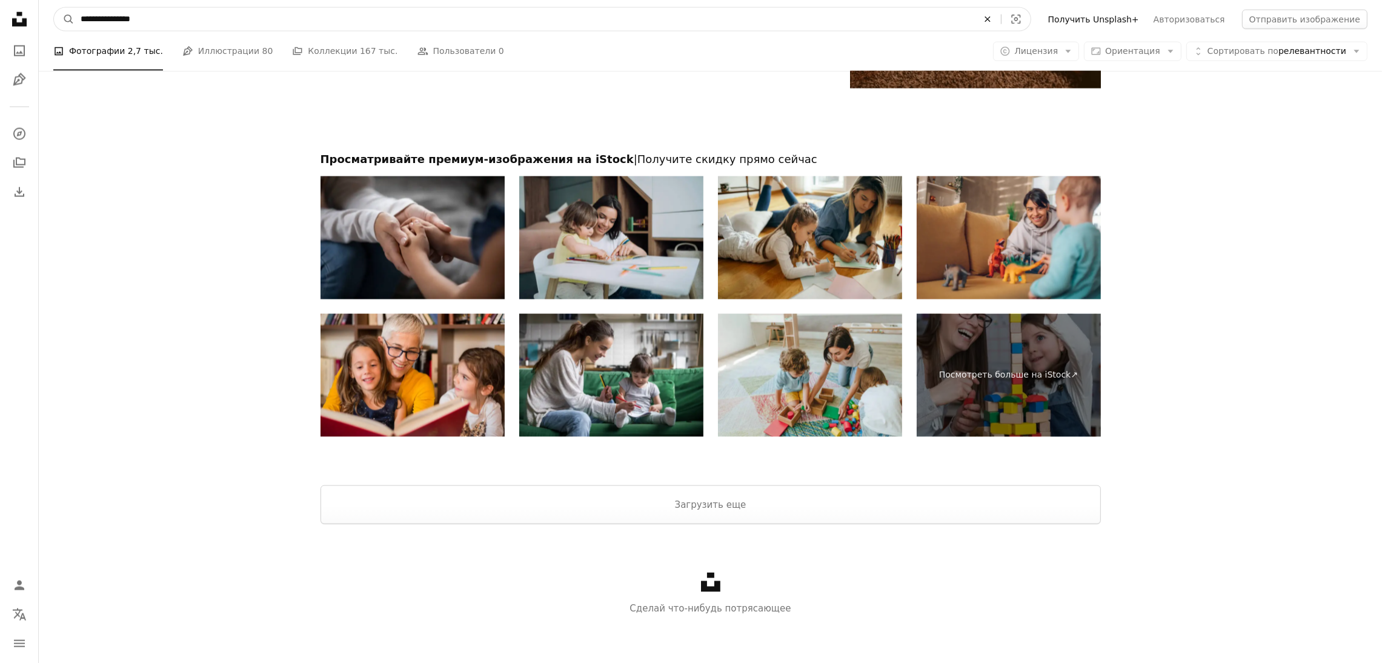
click at [1001, 15] on icon "An X shape" at bounding box center [987, 20] width 27 height 10
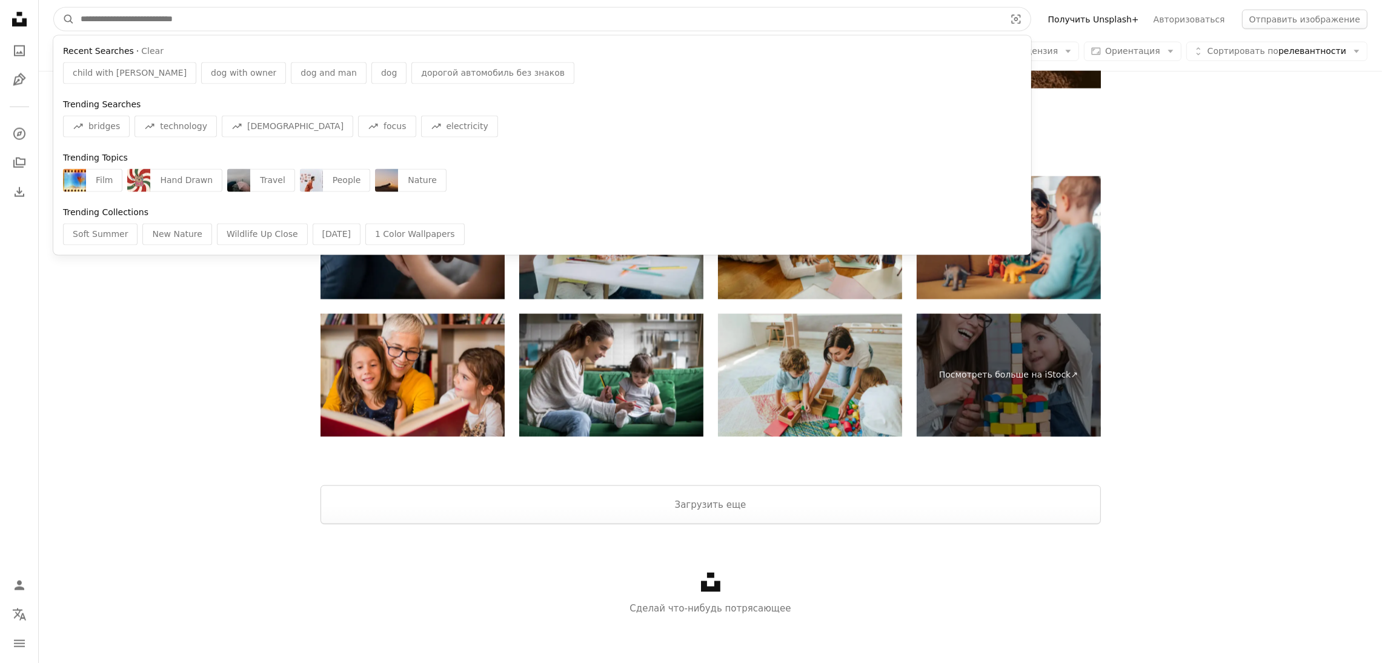
paste input "**********"
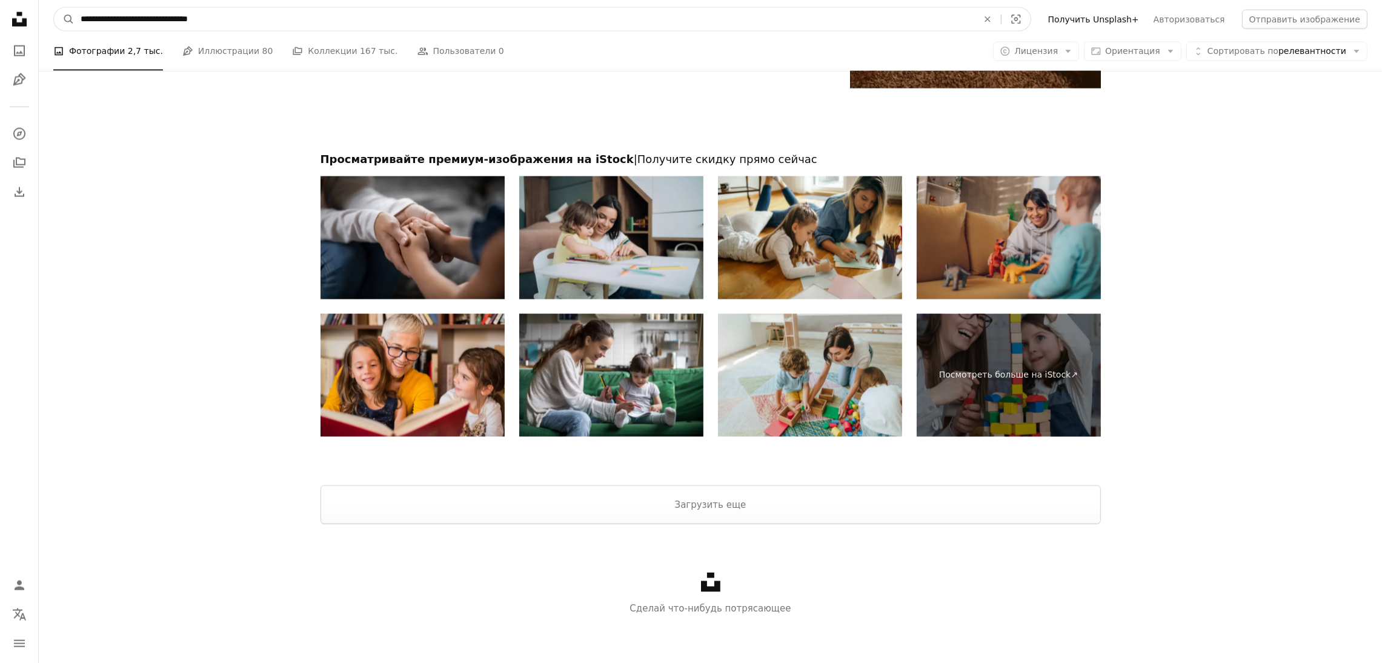
type input "**********"
click at [54, 8] on button "A magnifying glass" at bounding box center [64, 19] width 21 height 23
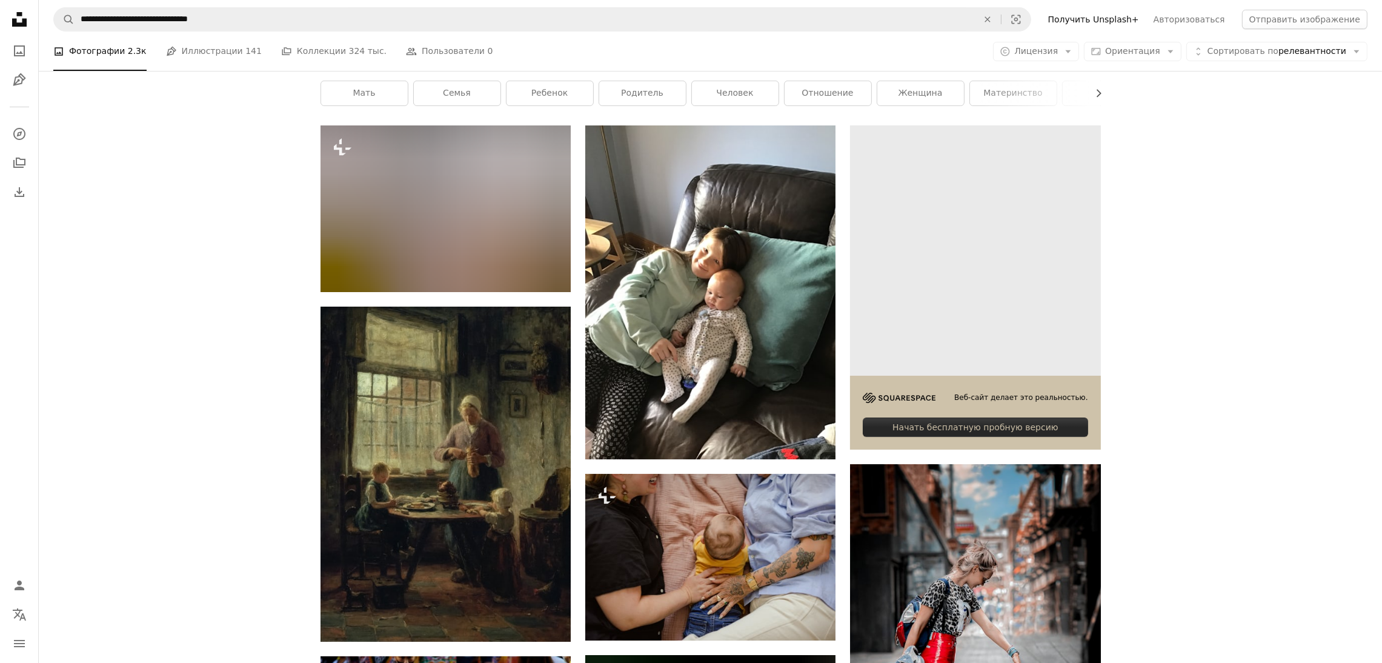
scroll to position [272, 0]
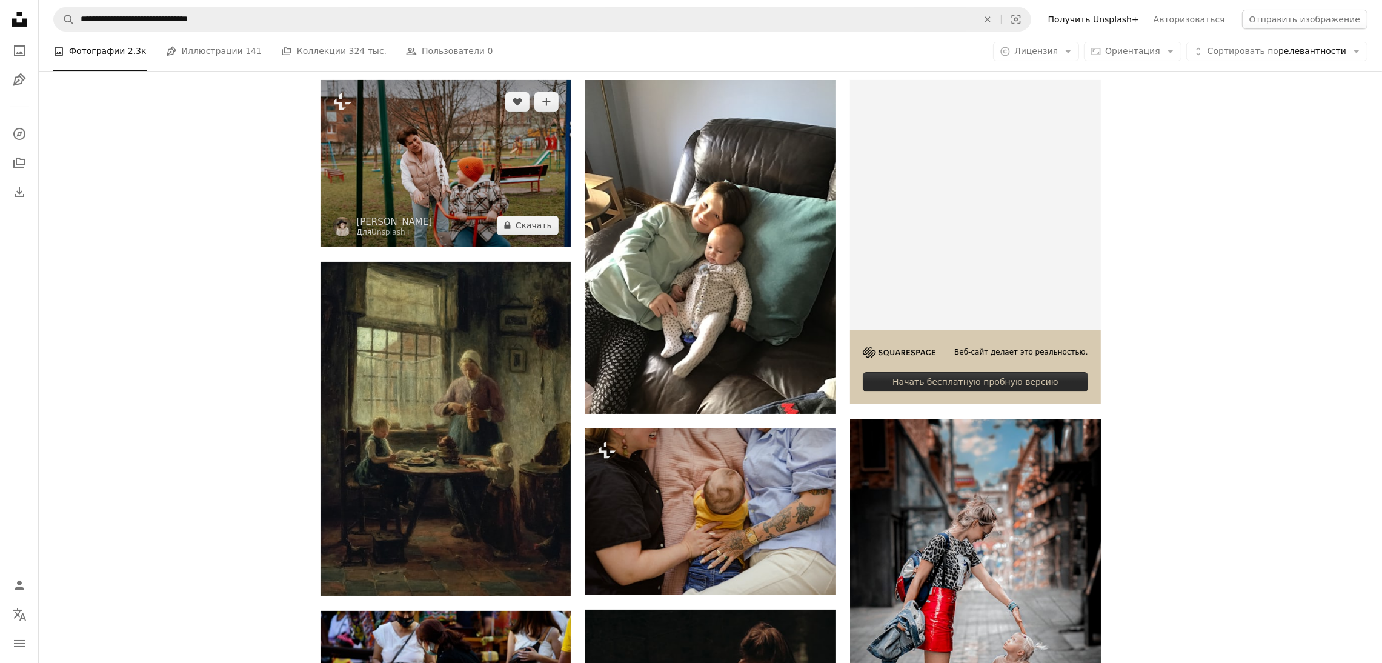
click at [437, 195] on img at bounding box center [446, 163] width 250 height 167
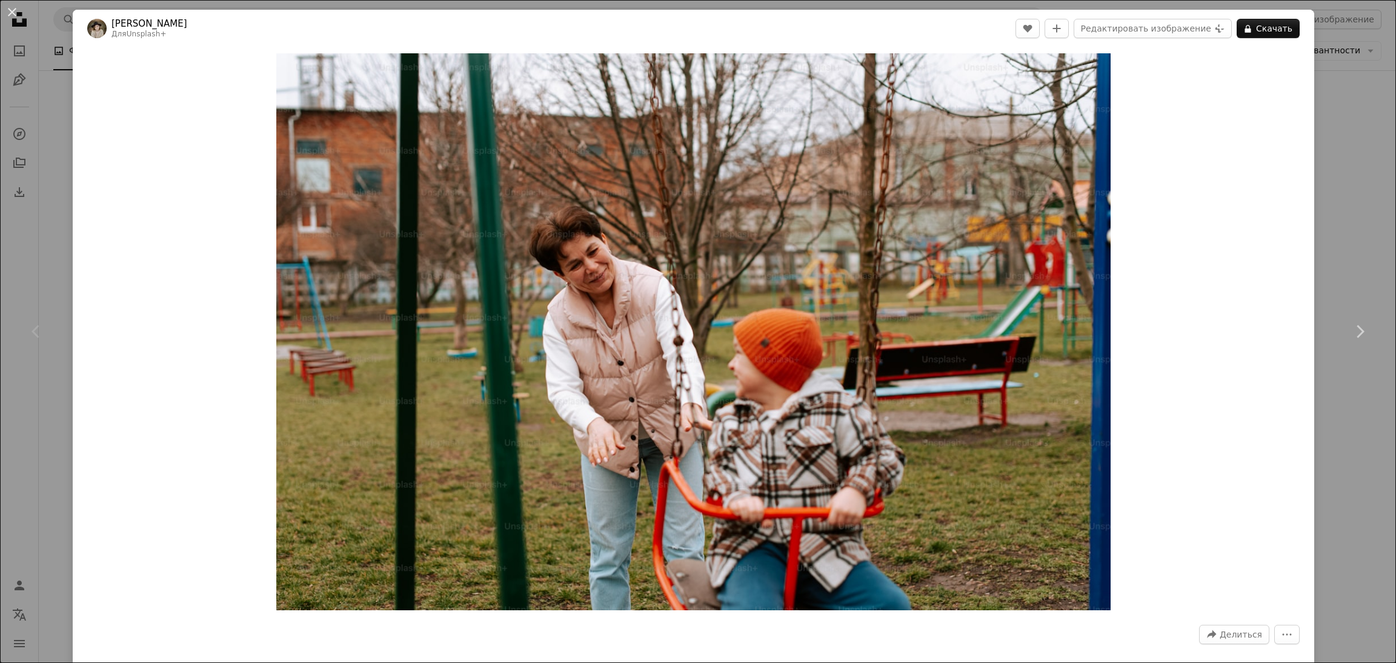
click at [12, 12] on button "An X shape" at bounding box center [12, 12] width 15 height 15
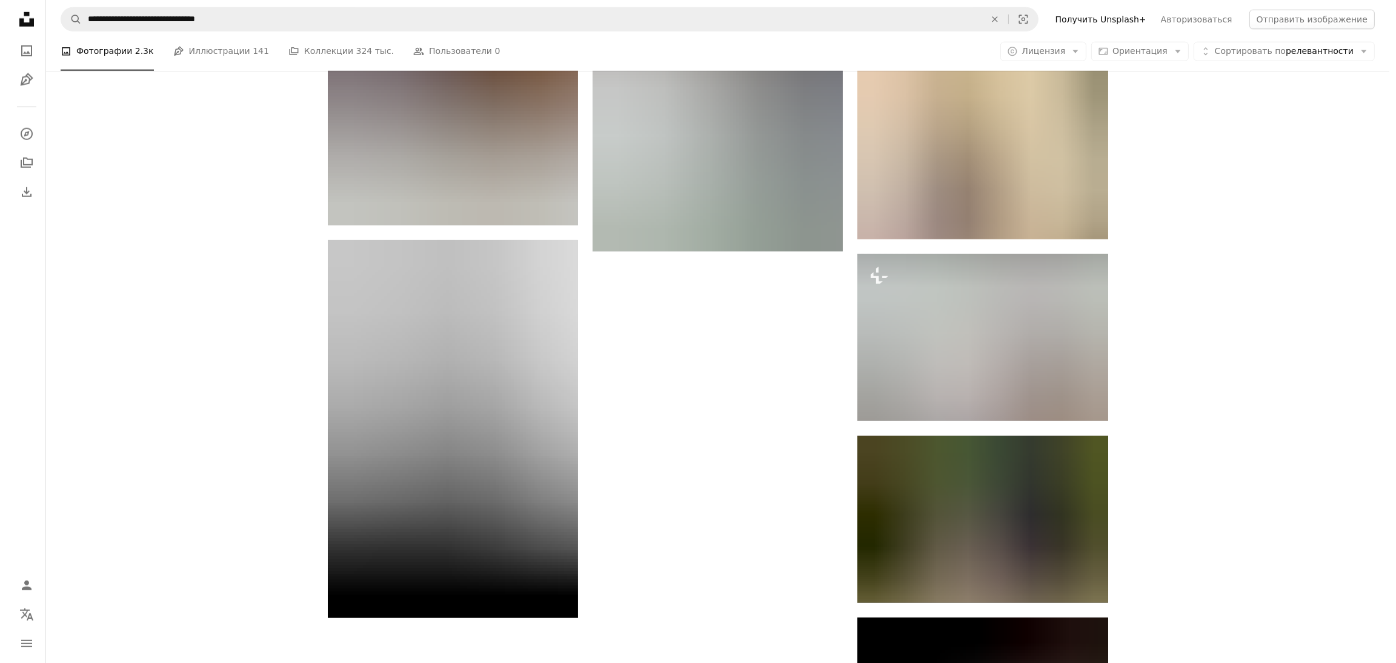
scroll to position [1817, 0]
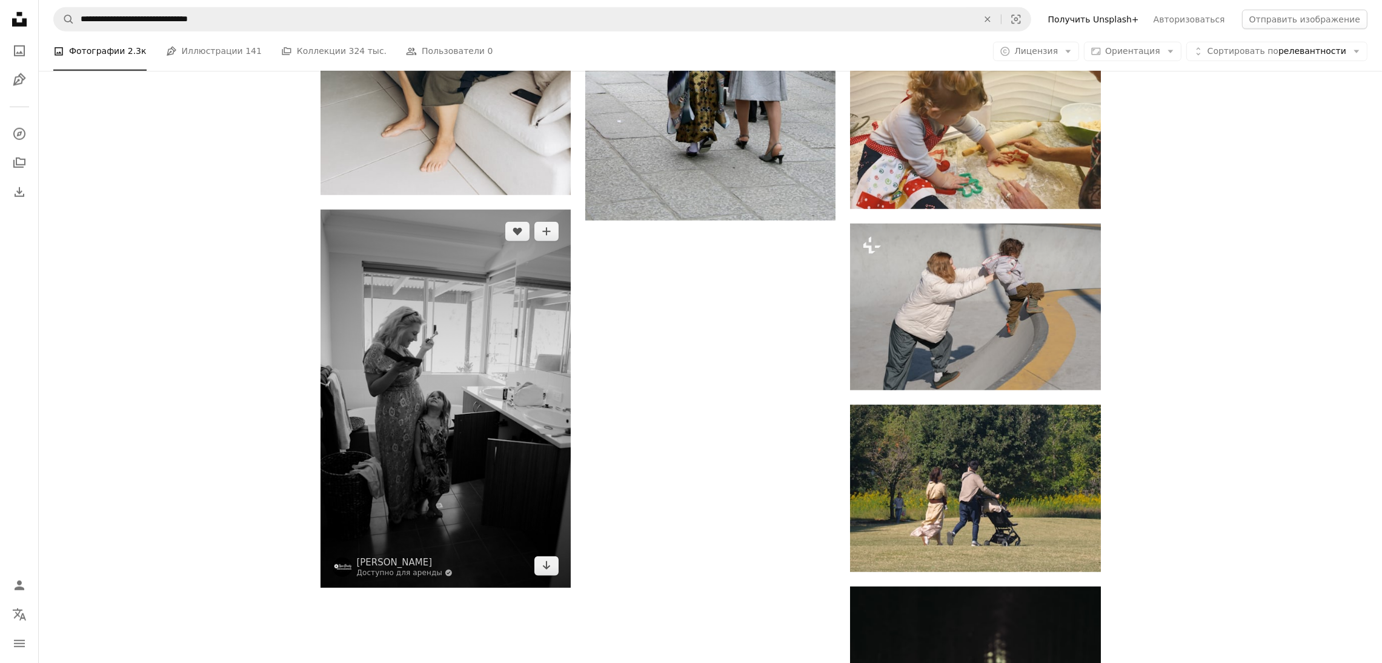
click at [441, 421] on img at bounding box center [446, 399] width 250 height 378
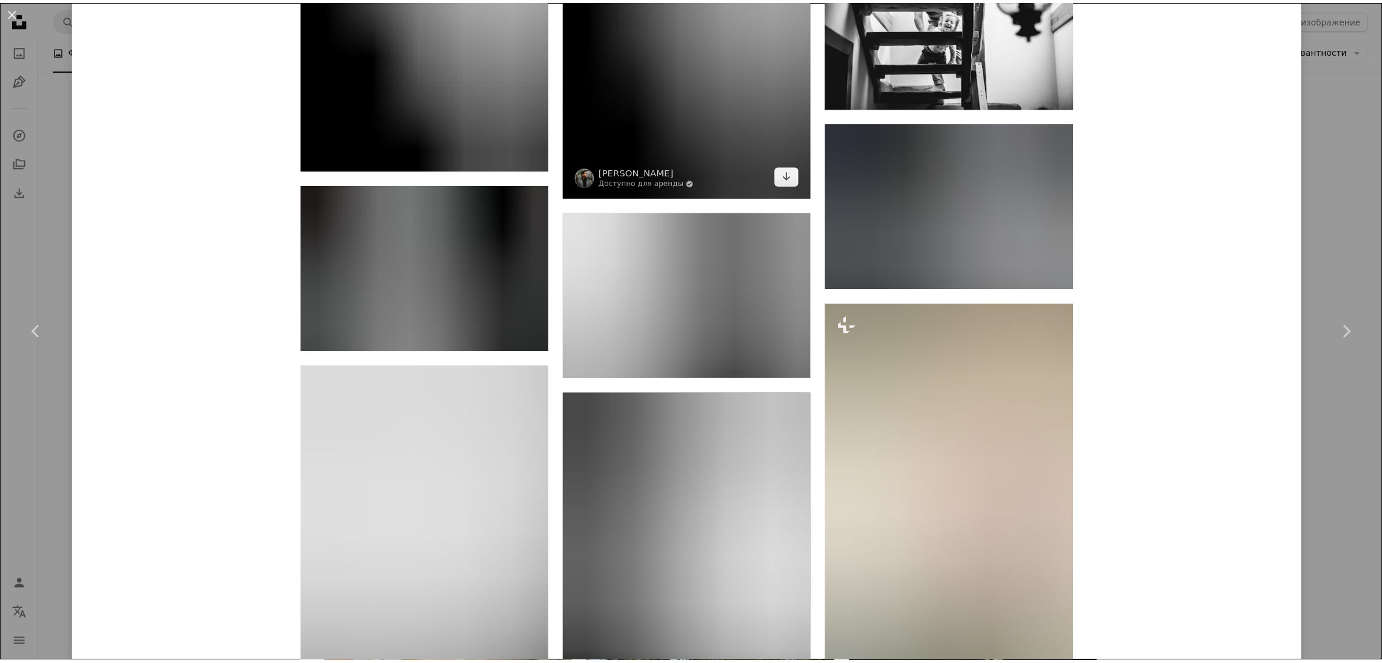
scroll to position [1545, 0]
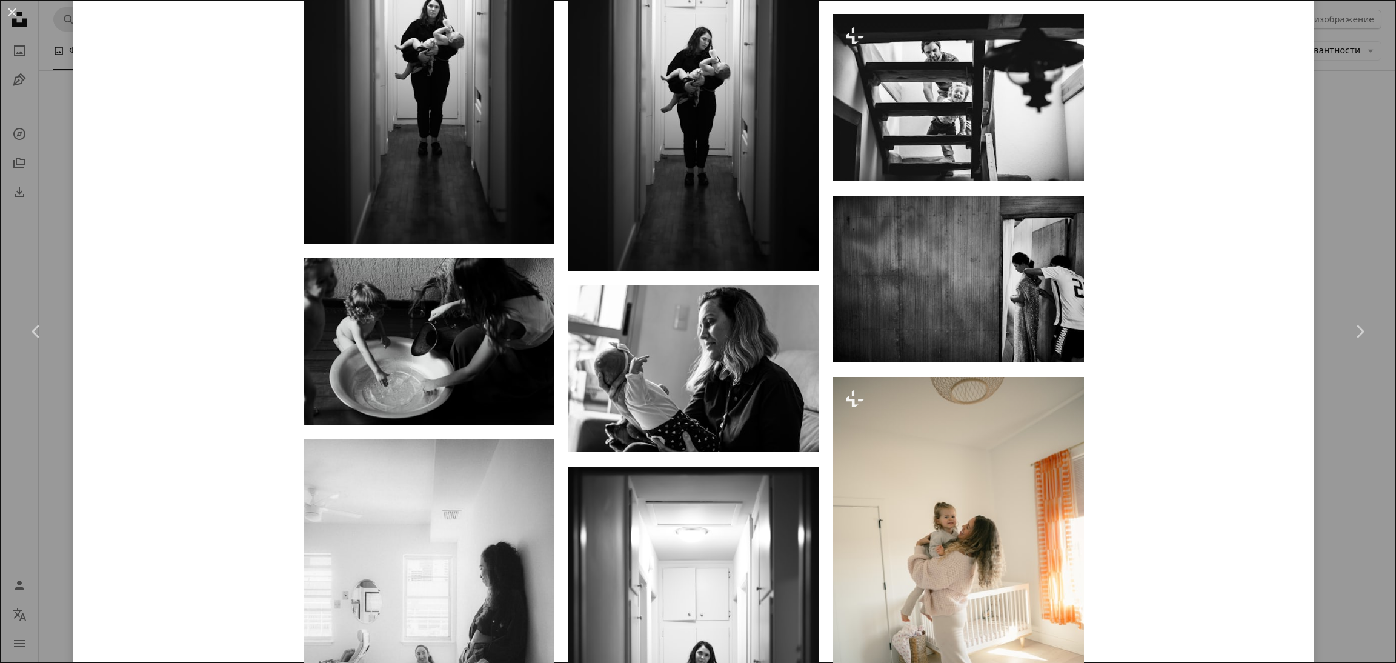
click at [15, 10] on button "An X shape" at bounding box center [12, 12] width 15 height 15
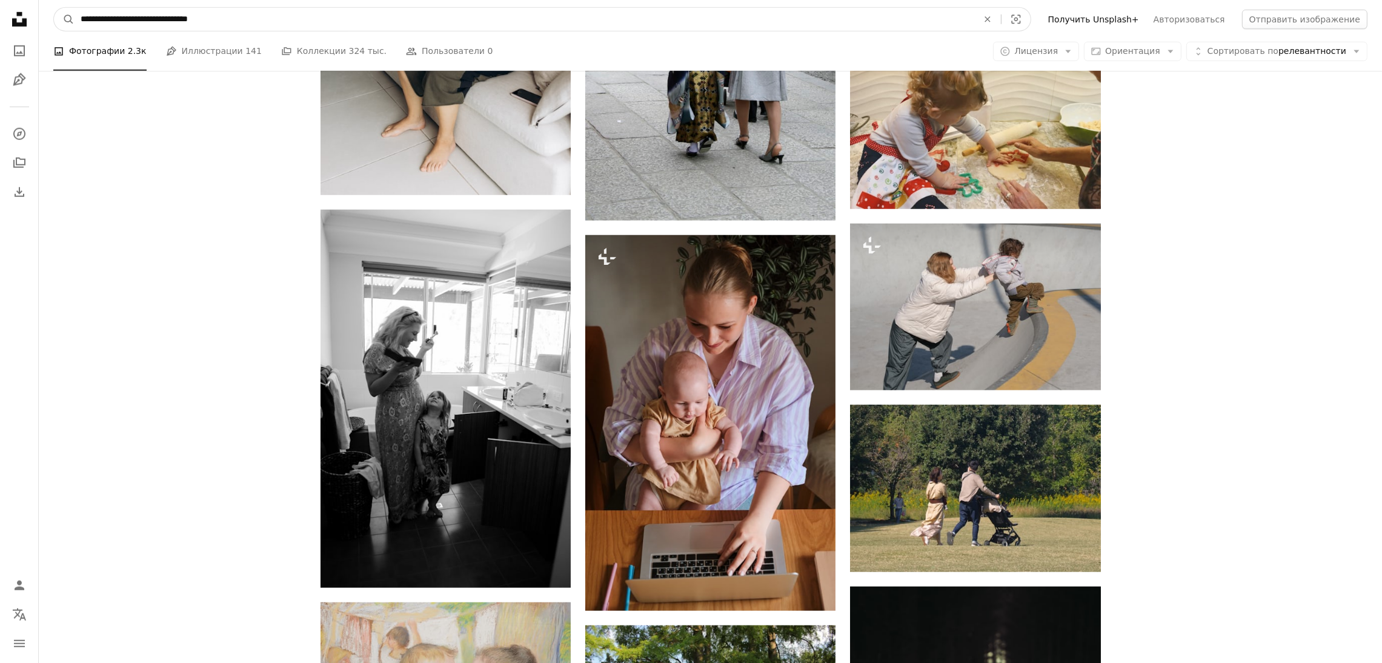
click at [1001, 19] on icon "An X shape" at bounding box center [987, 20] width 27 height 10
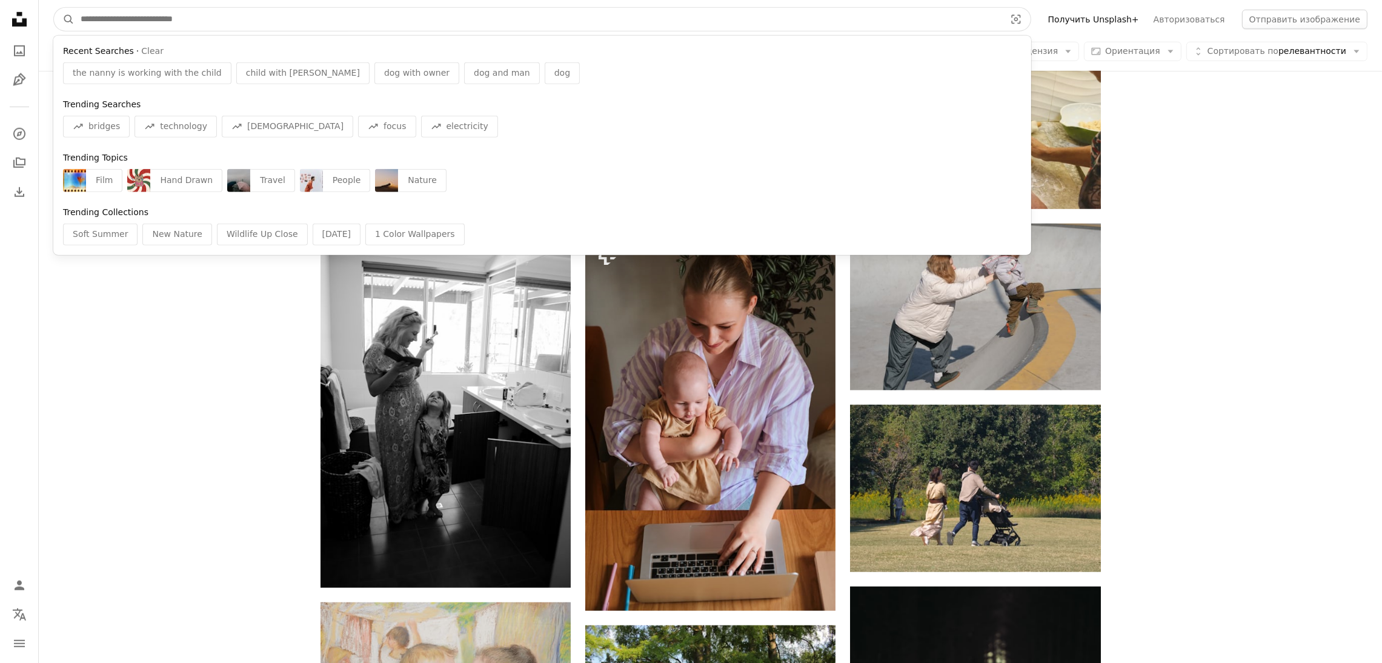
paste input "**********"
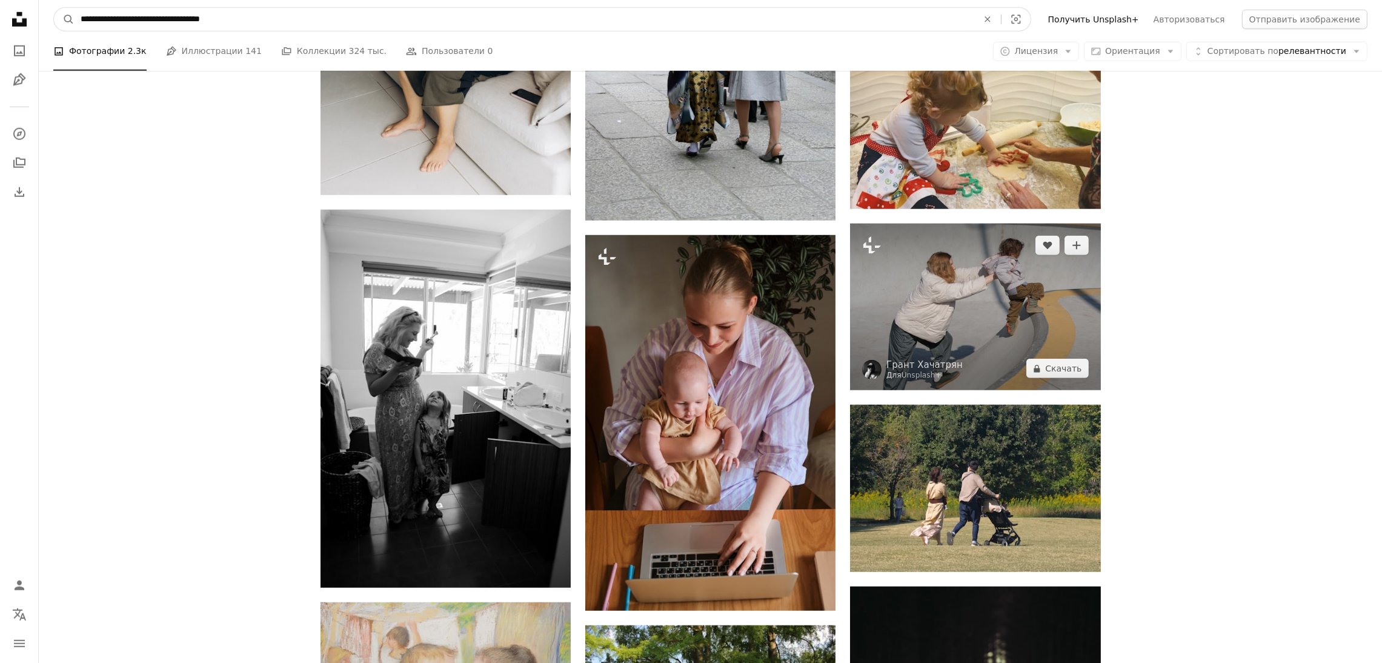
type input "**********"
click at [54, 8] on button "A magnifying glass" at bounding box center [64, 19] width 21 height 23
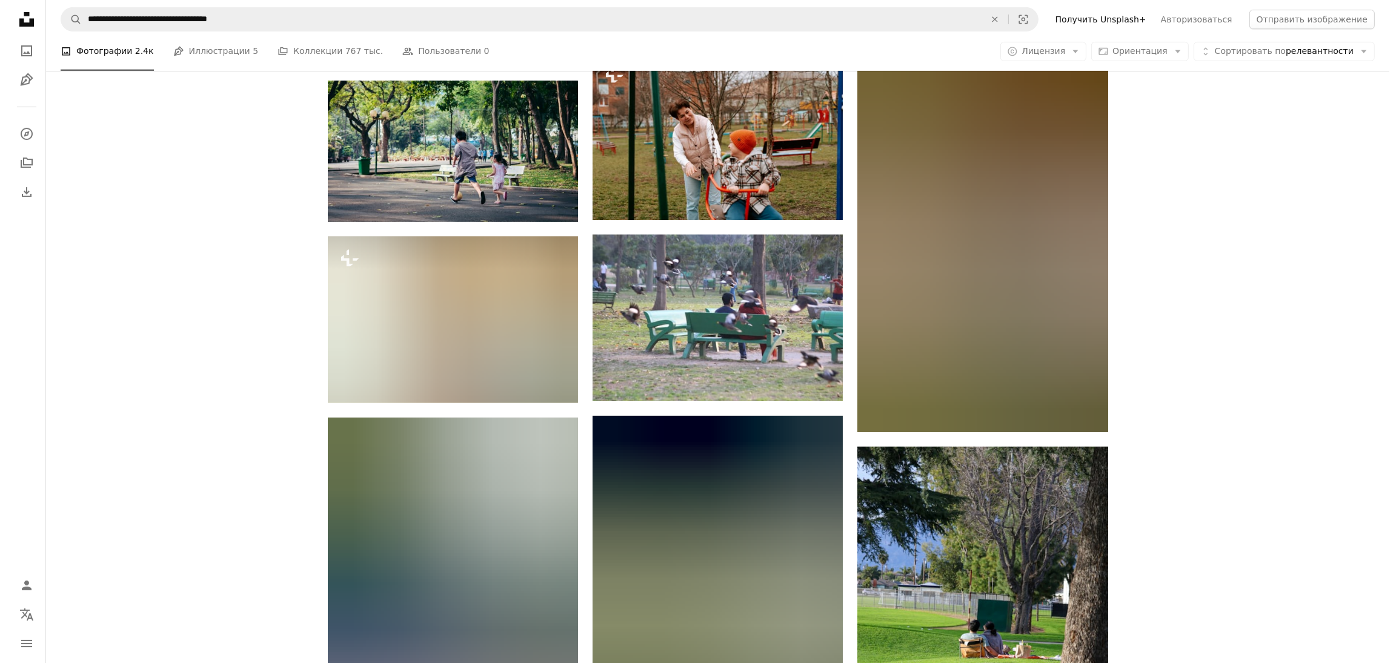
scroll to position [817, 0]
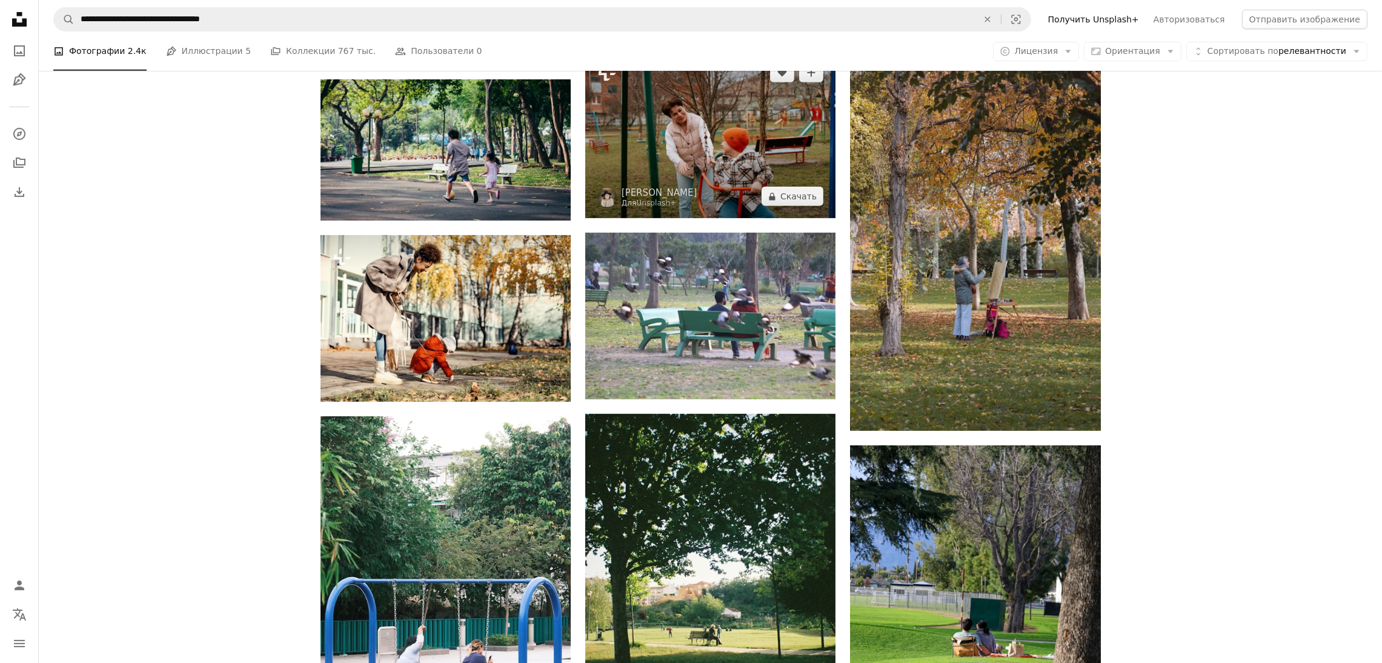
click at [724, 131] on img at bounding box center [710, 134] width 250 height 167
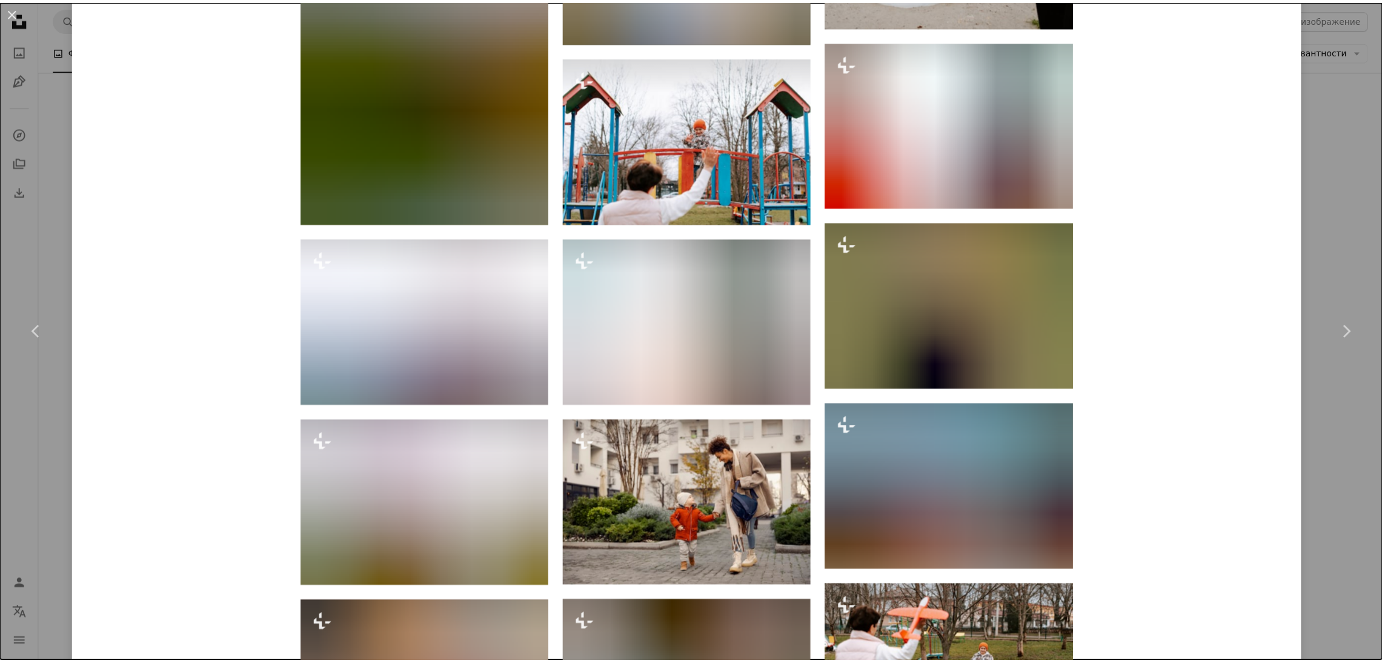
scroll to position [2090, 0]
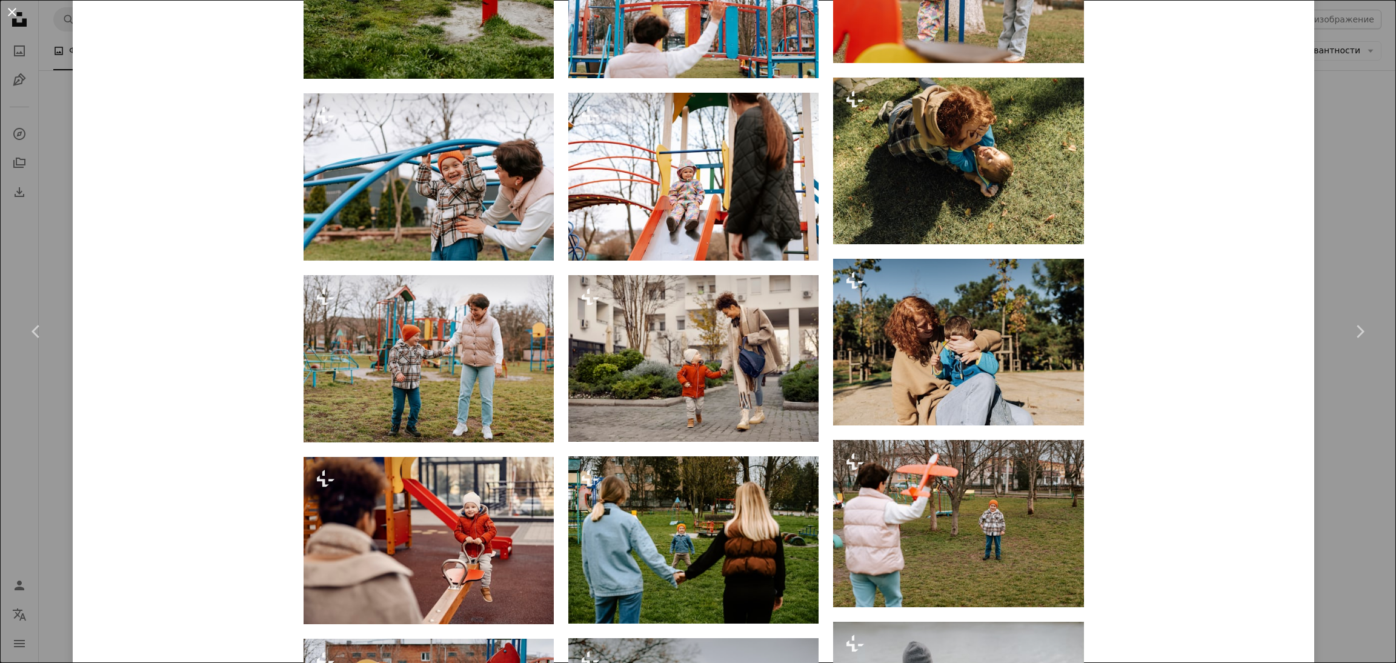
click at [16, 12] on button "An X shape" at bounding box center [12, 12] width 15 height 15
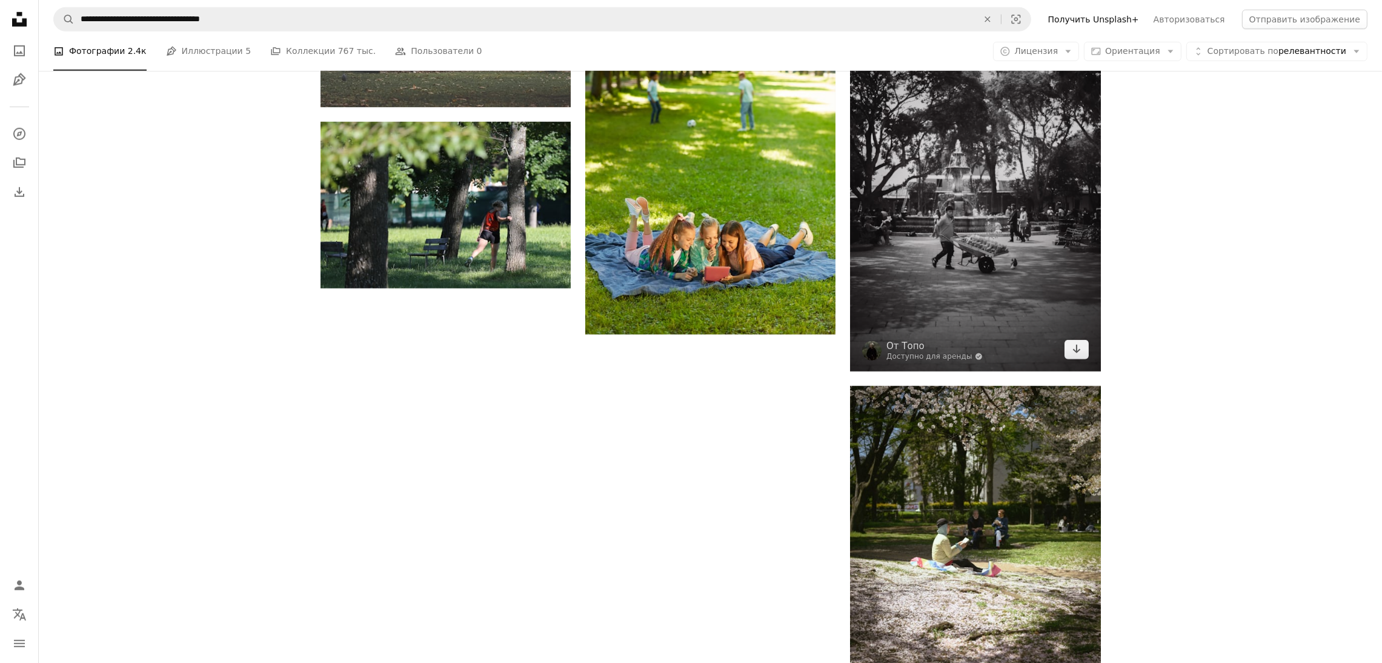
scroll to position [1726, 0]
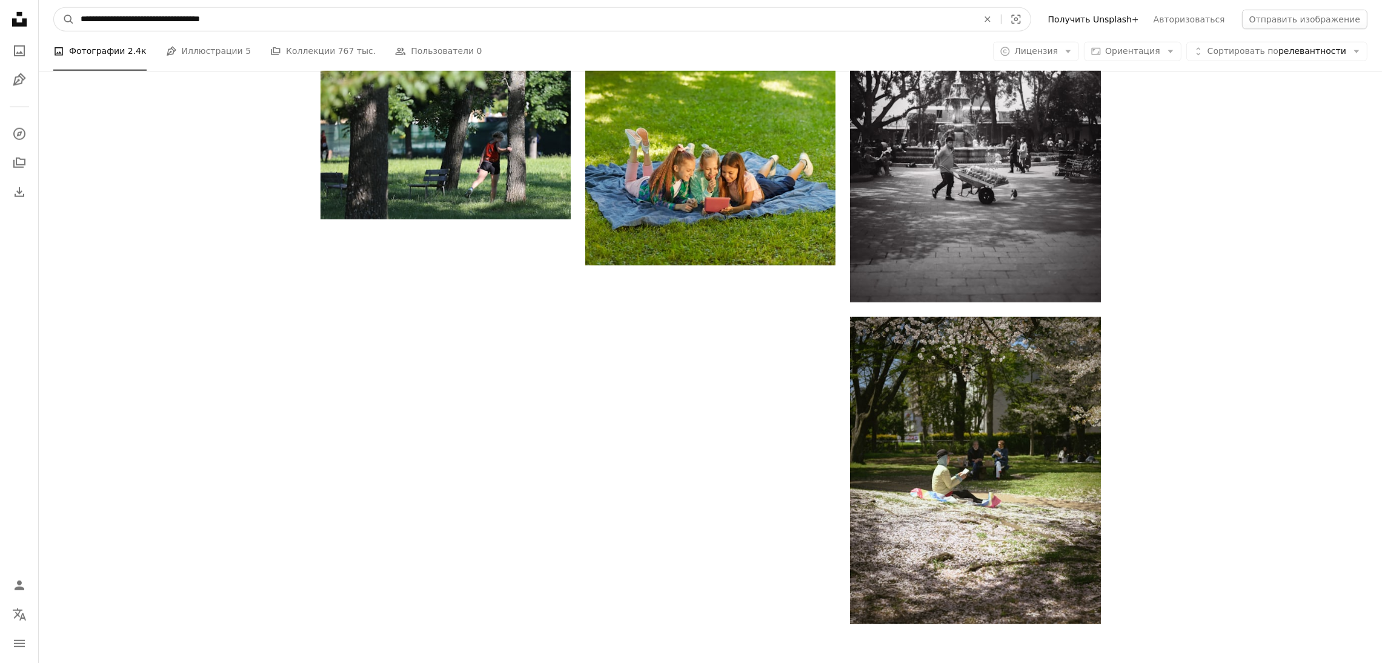
click at [1001, 16] on icon "An X shape" at bounding box center [987, 20] width 27 height 10
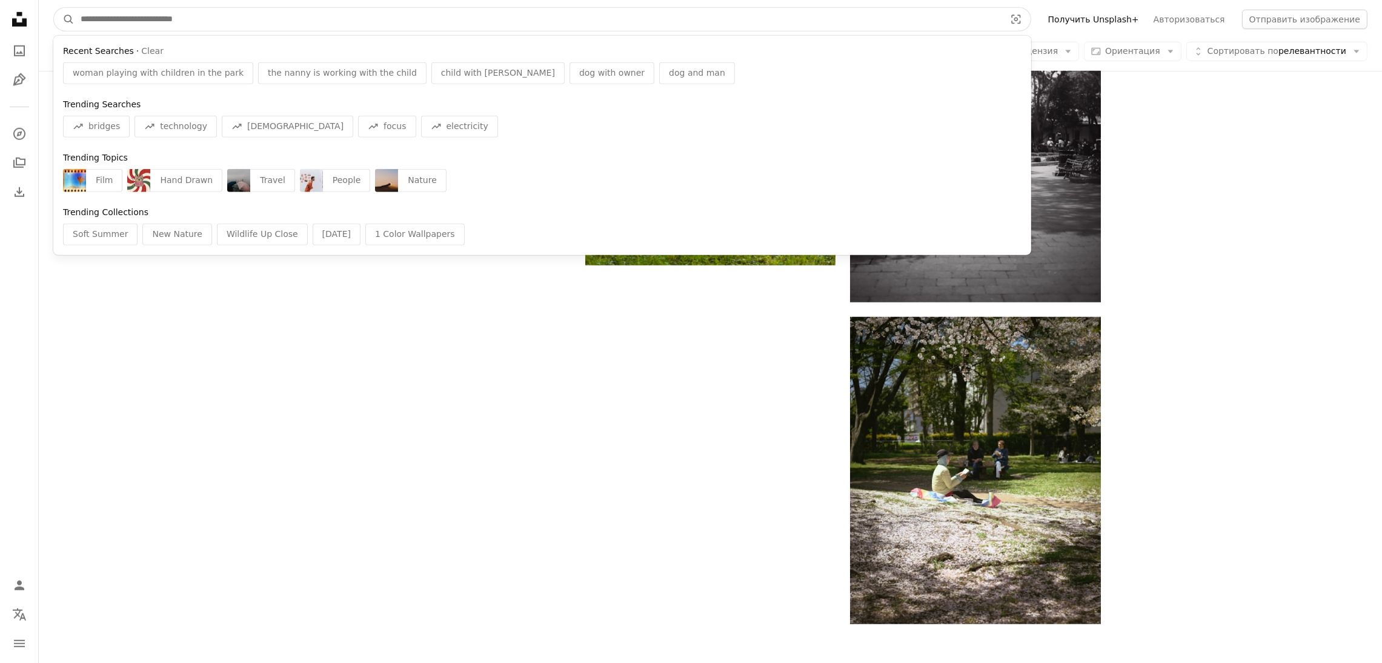
paste input "**********"
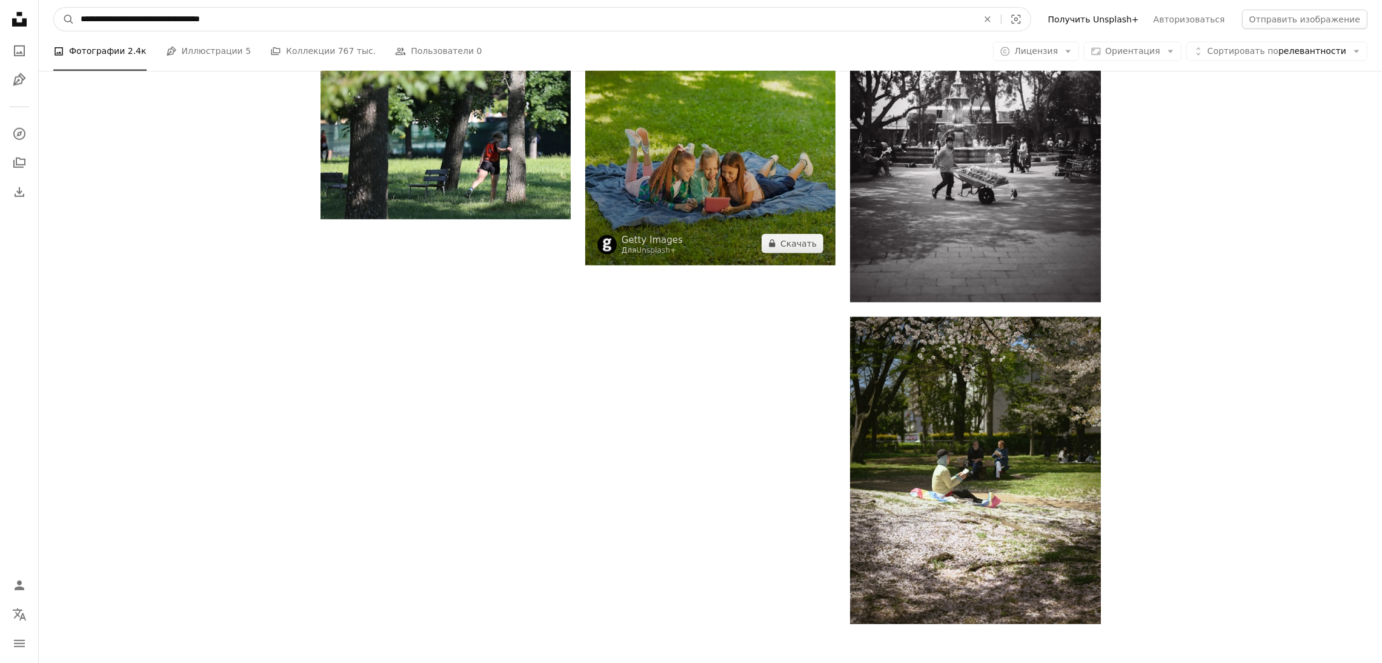
type input "**********"
click at [54, 8] on button "A magnifying glass" at bounding box center [64, 19] width 21 height 23
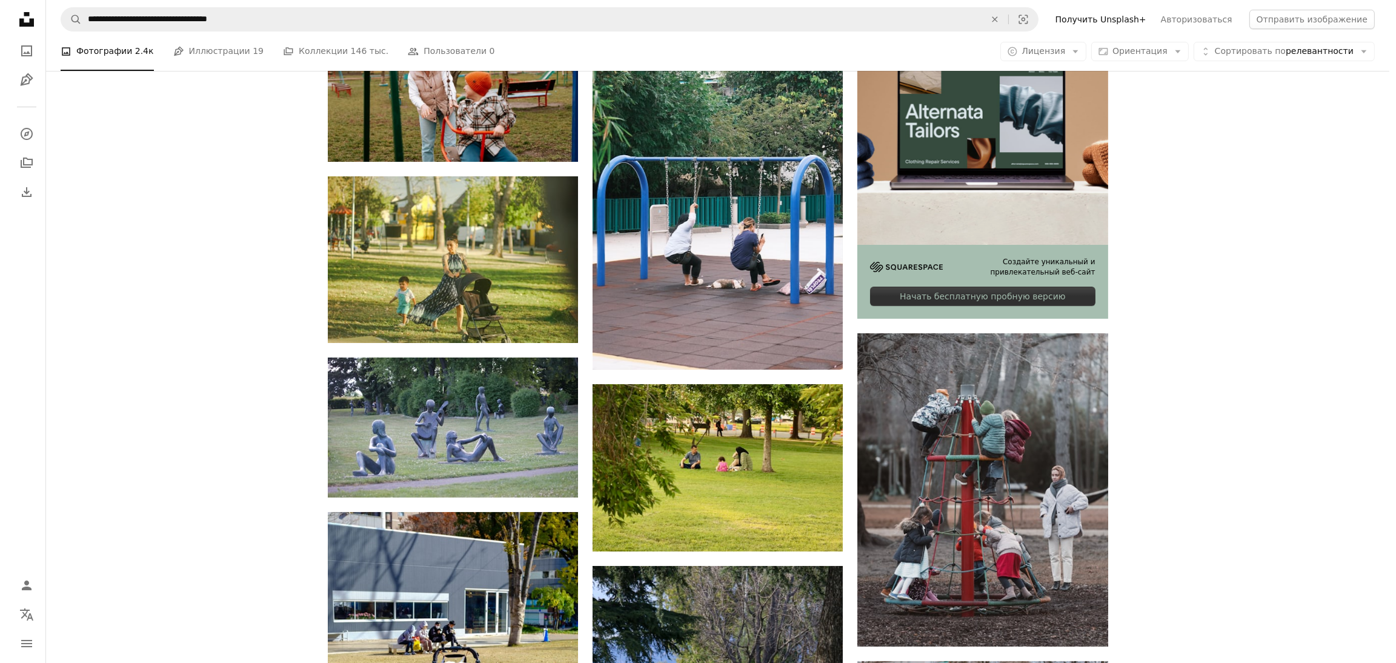
scroll to position [454, 0]
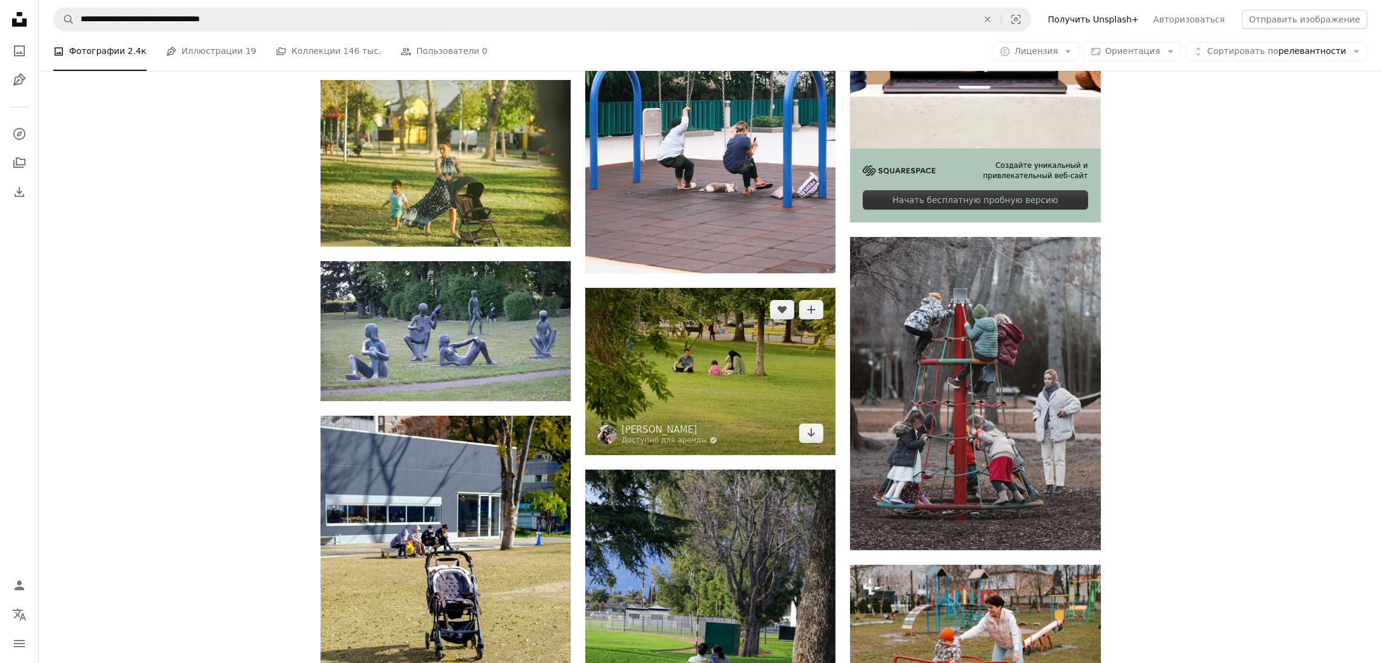
click at [769, 368] on img at bounding box center [710, 371] width 250 height 167
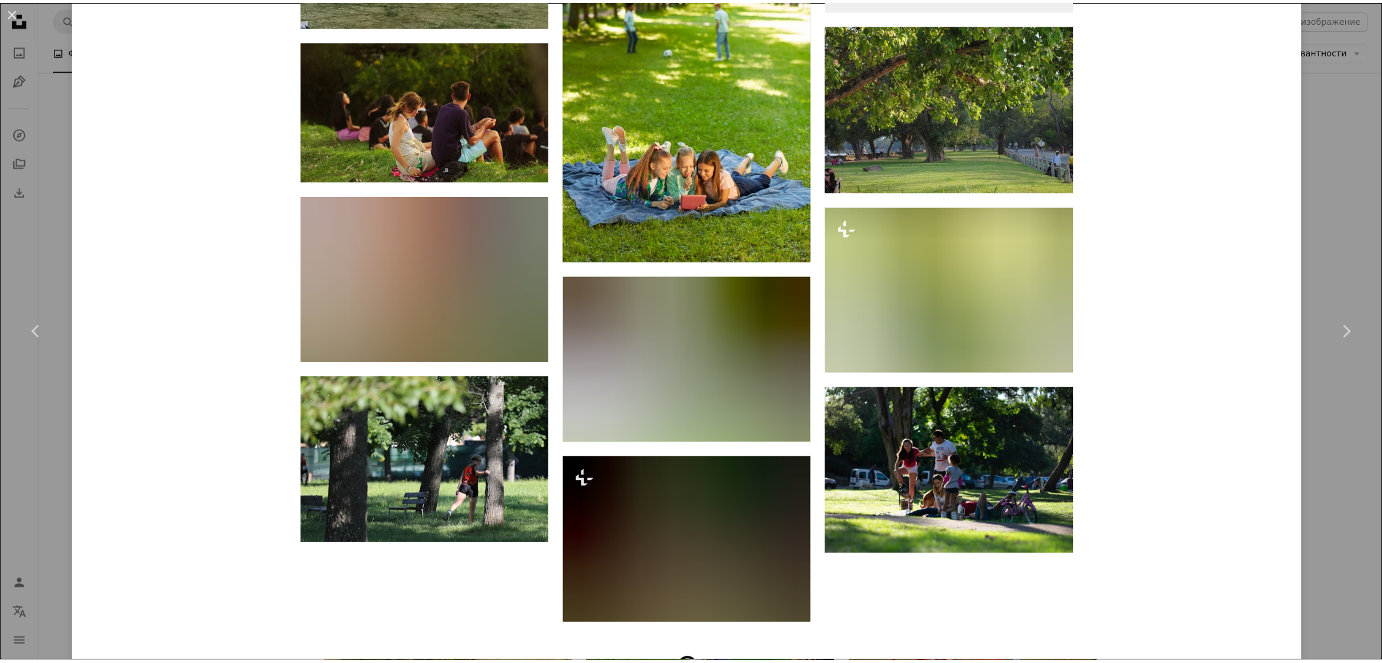
scroll to position [2165, 0]
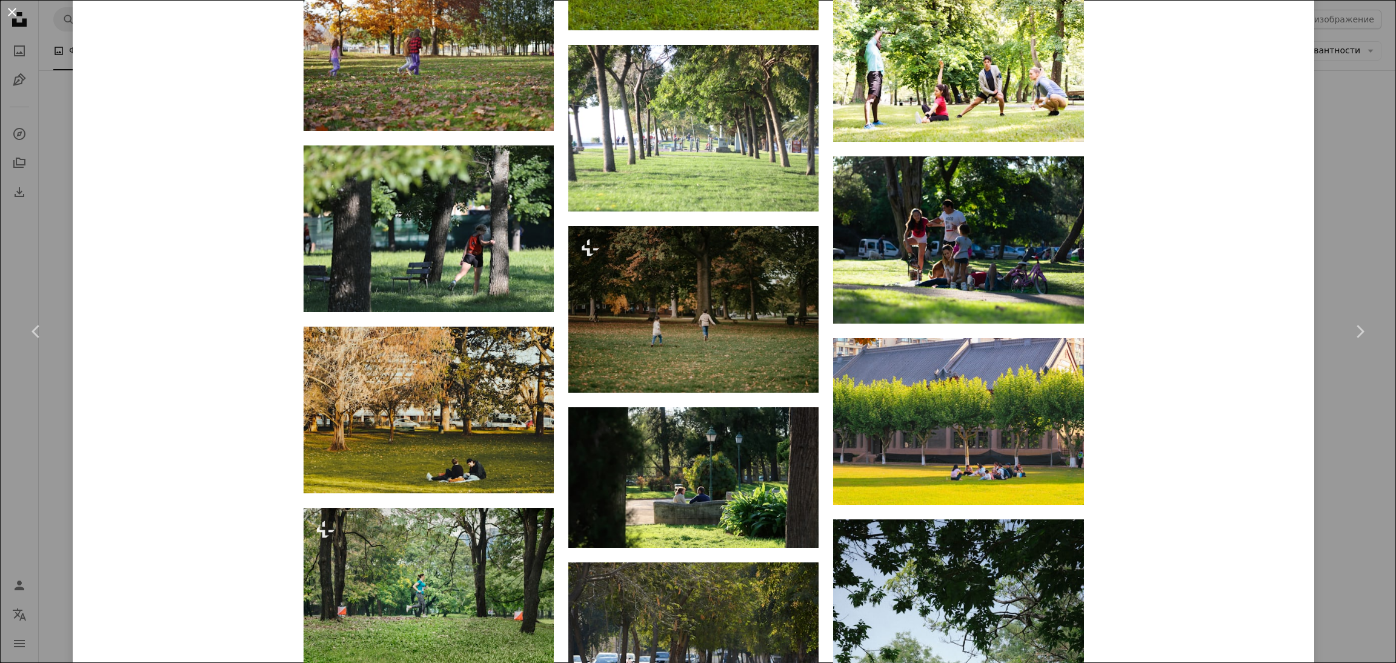
click at [15, 14] on button "An X shape" at bounding box center [12, 12] width 15 height 15
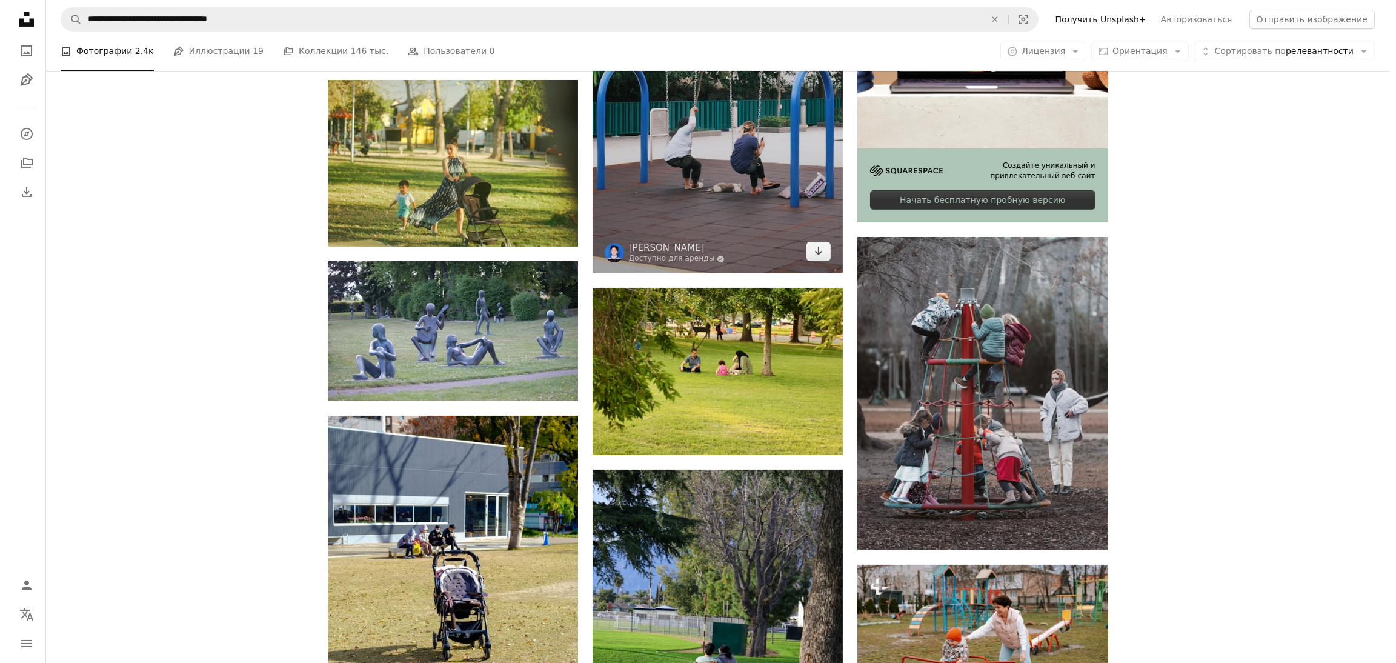
scroll to position [545, 0]
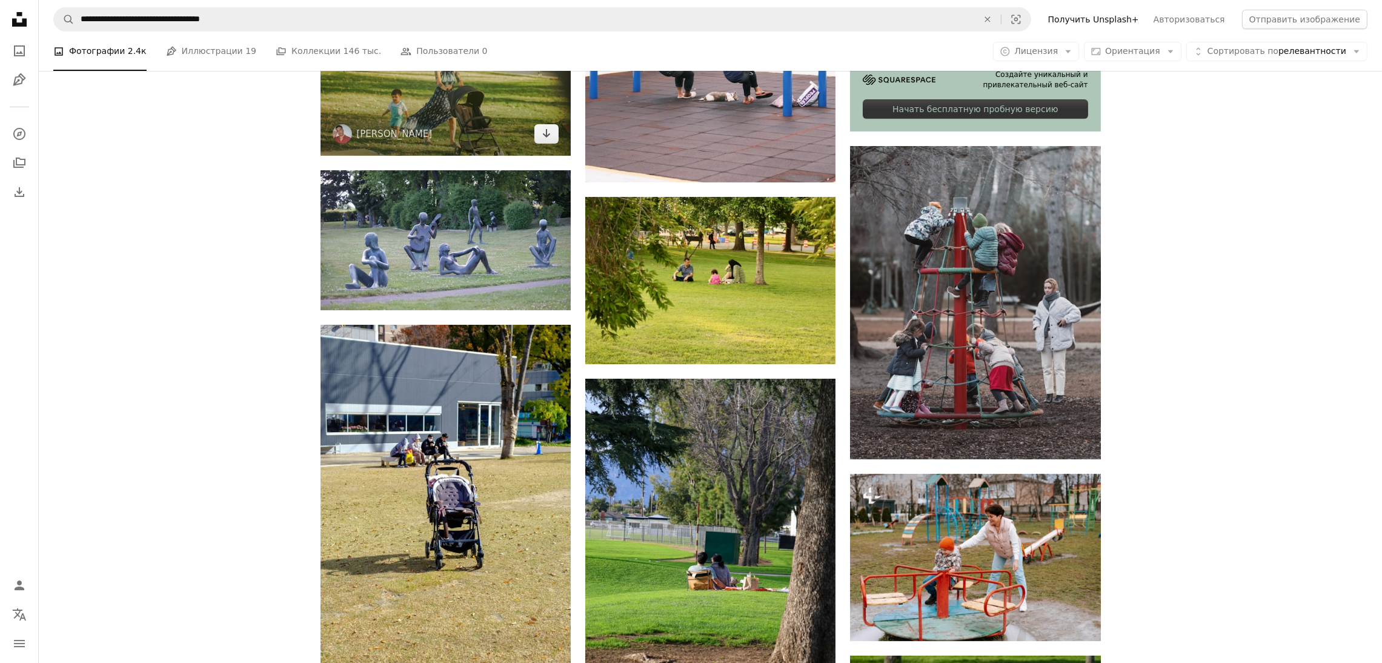
click at [401, 114] on img at bounding box center [446, 72] width 250 height 167
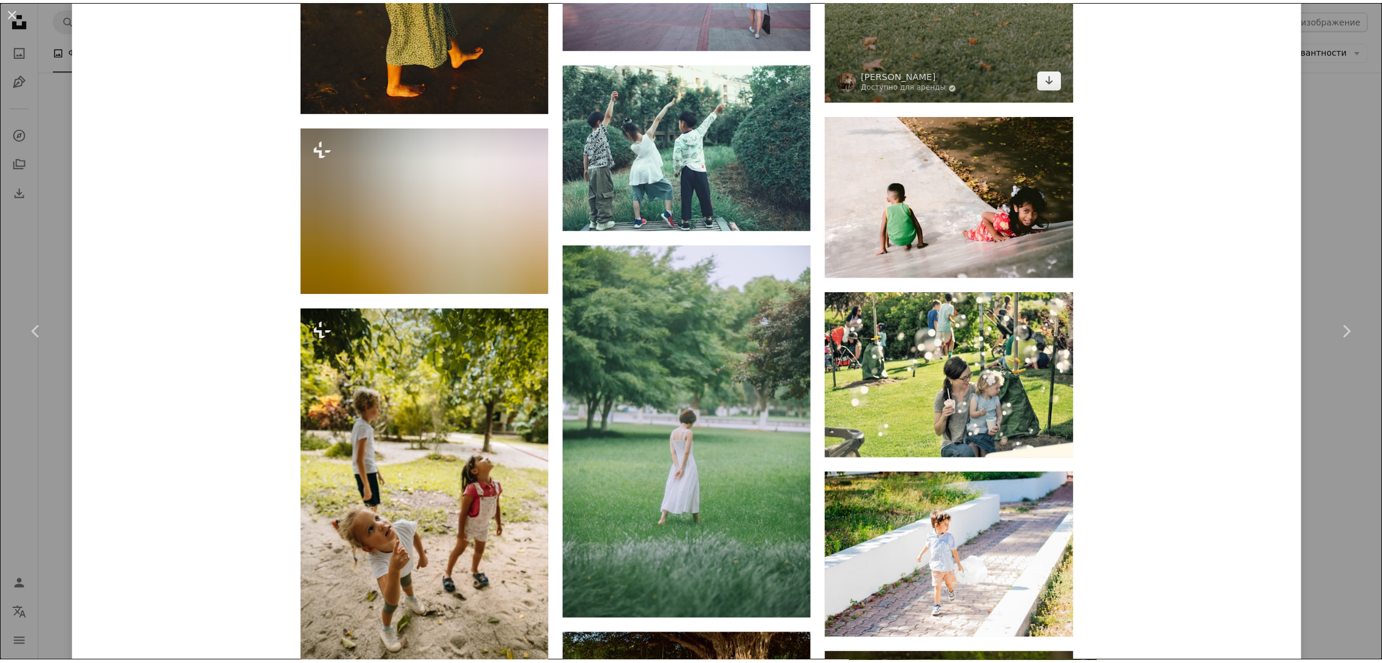
scroll to position [2453, 0]
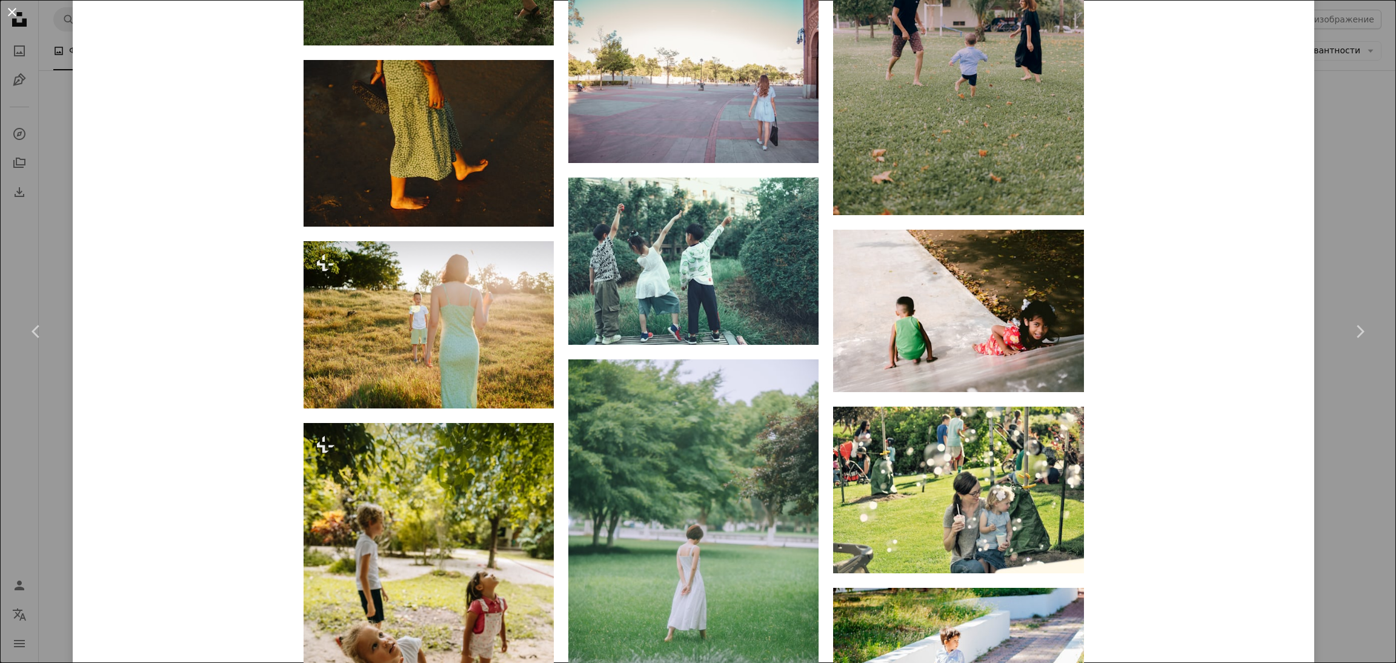
click at [5, 18] on button "An X shape" at bounding box center [12, 12] width 15 height 15
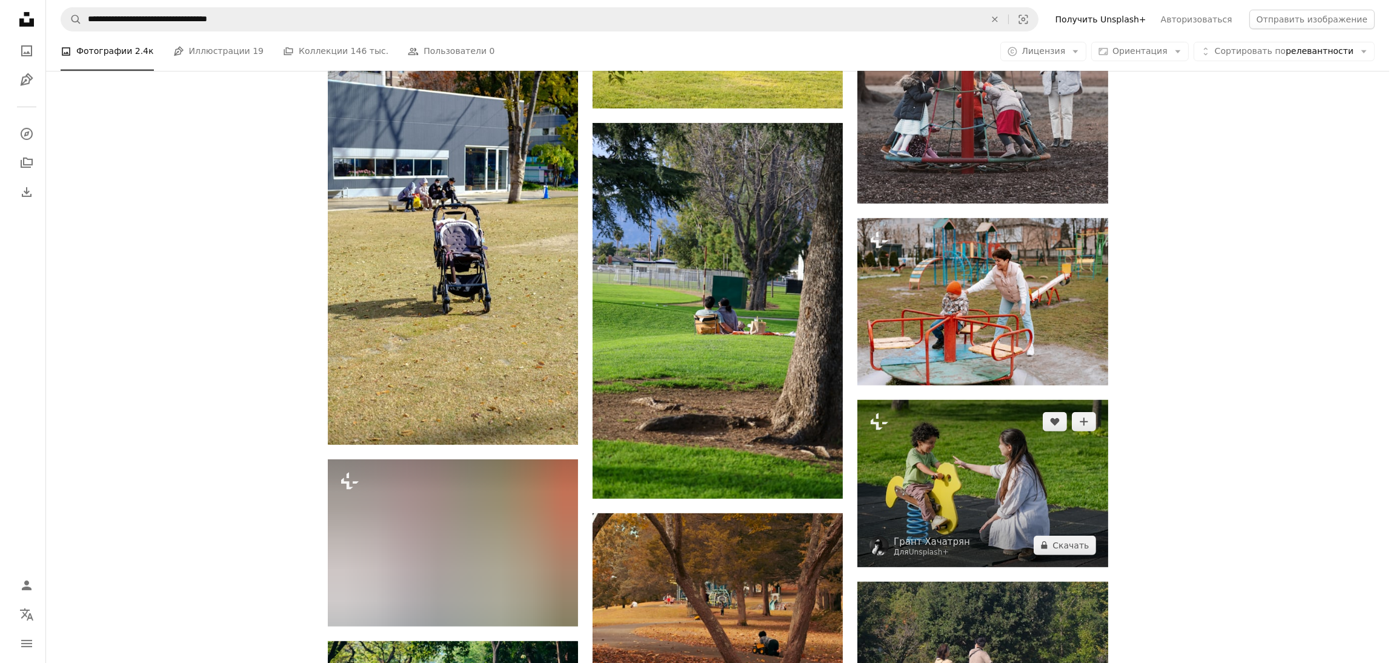
scroll to position [908, 0]
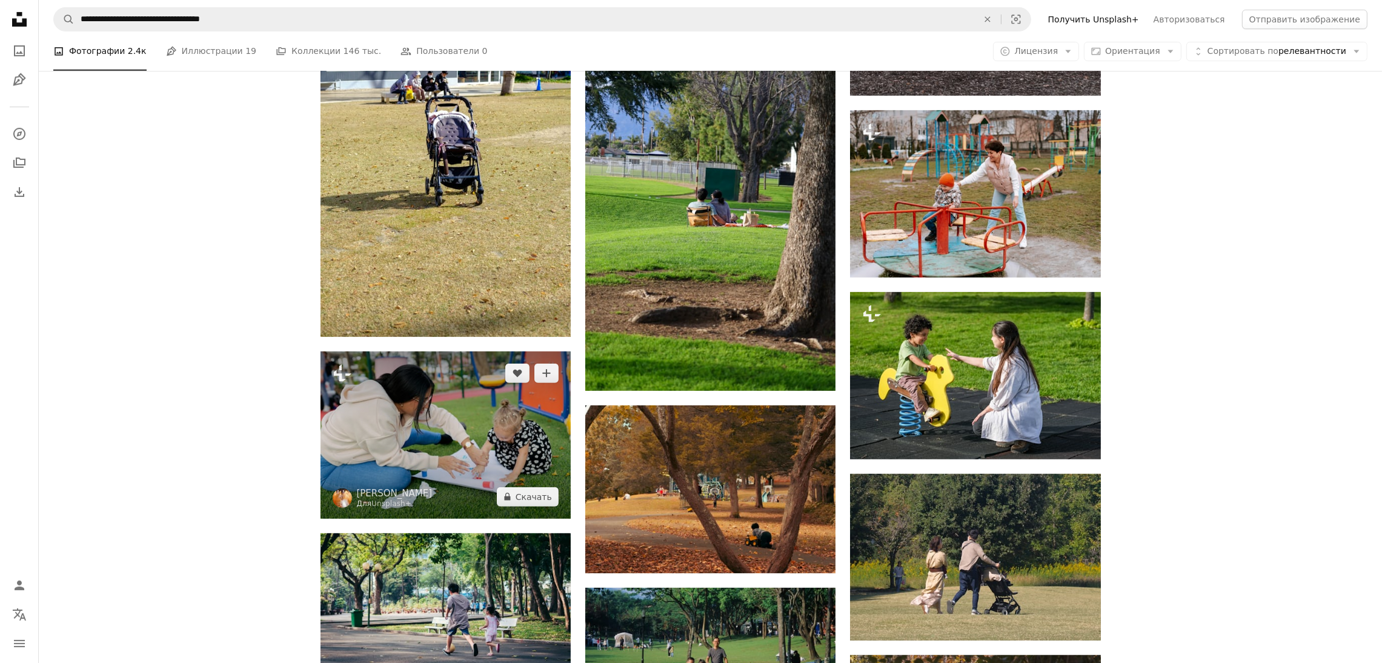
click at [449, 474] on img at bounding box center [446, 434] width 250 height 167
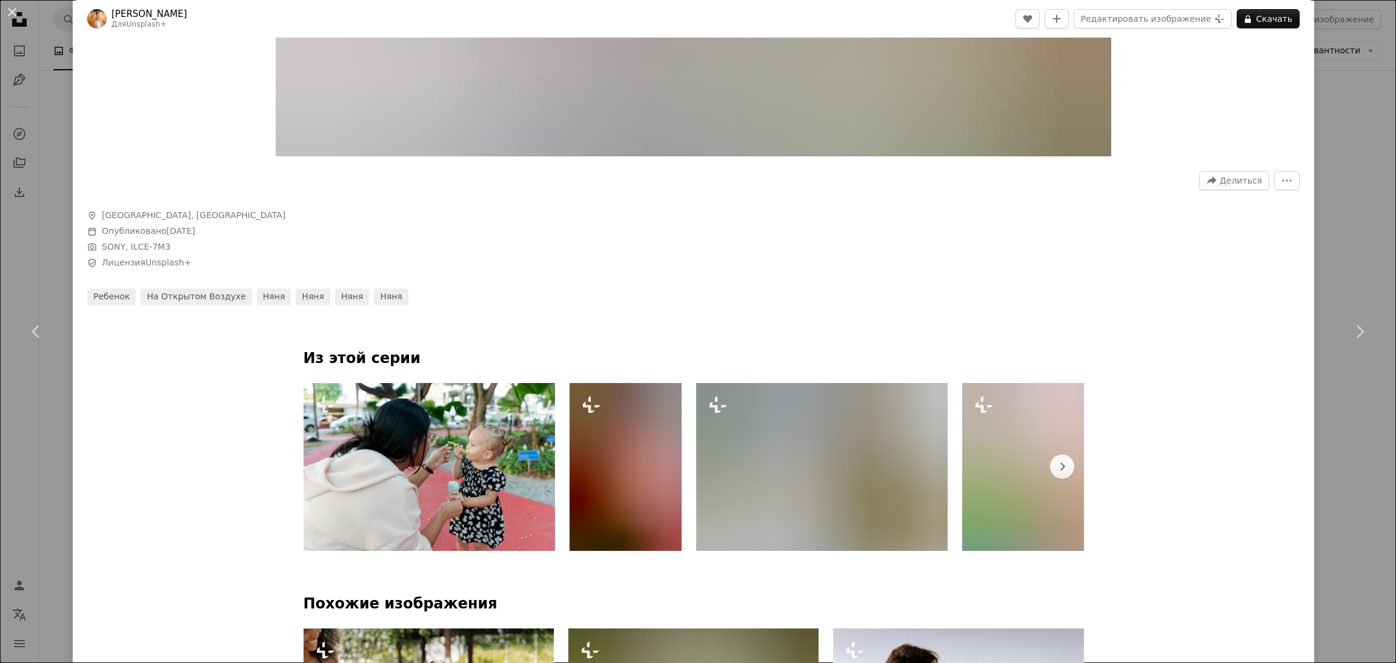
scroll to position [817, 0]
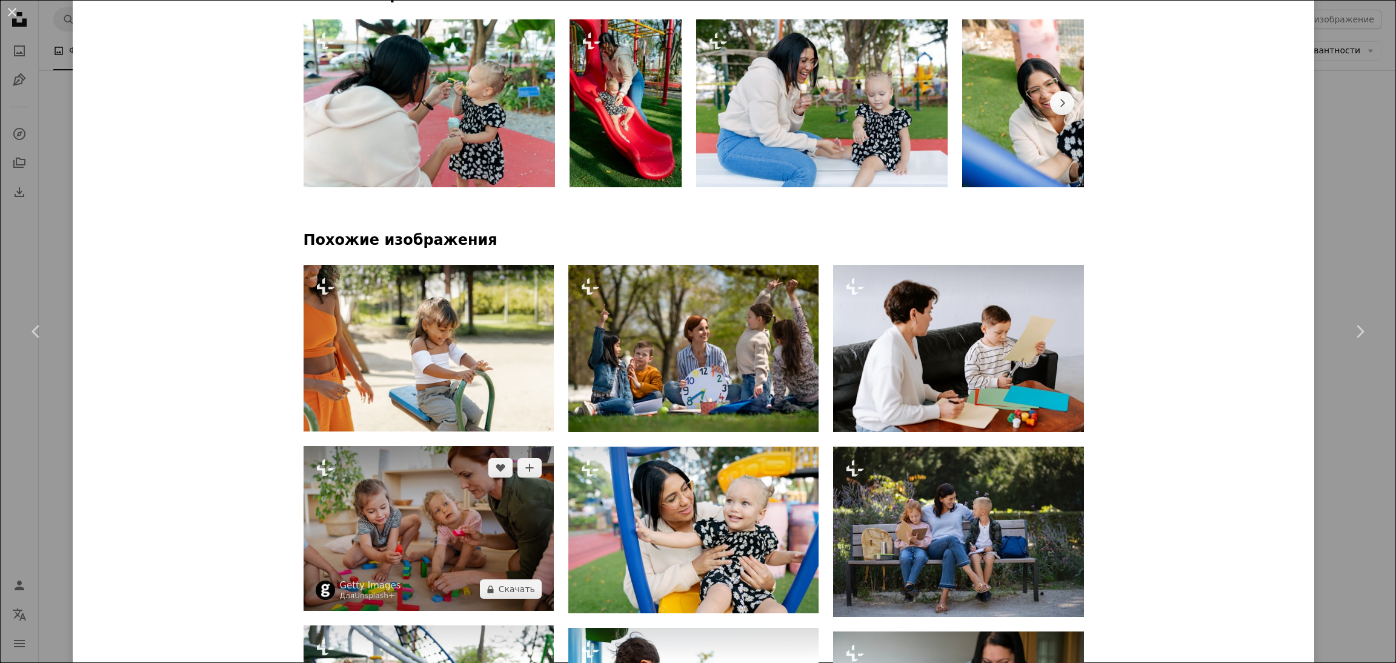
click at [410, 529] on img at bounding box center [429, 528] width 250 height 165
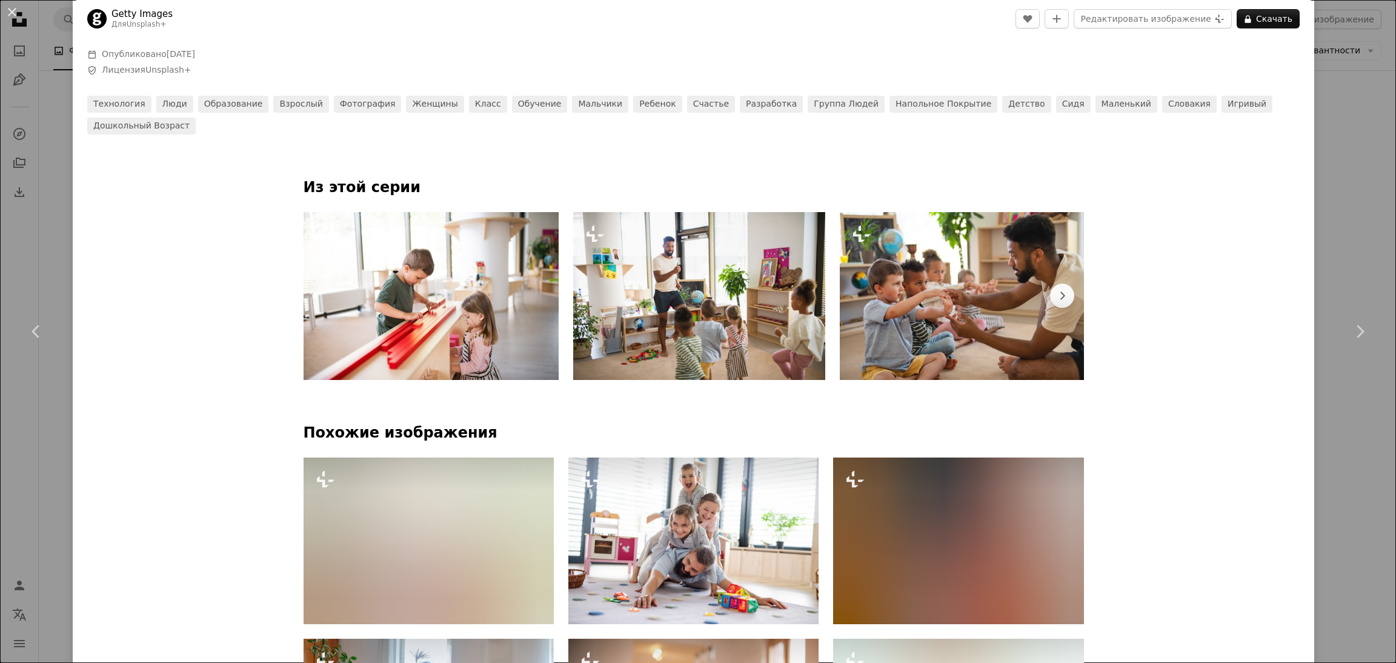
scroll to position [817, 0]
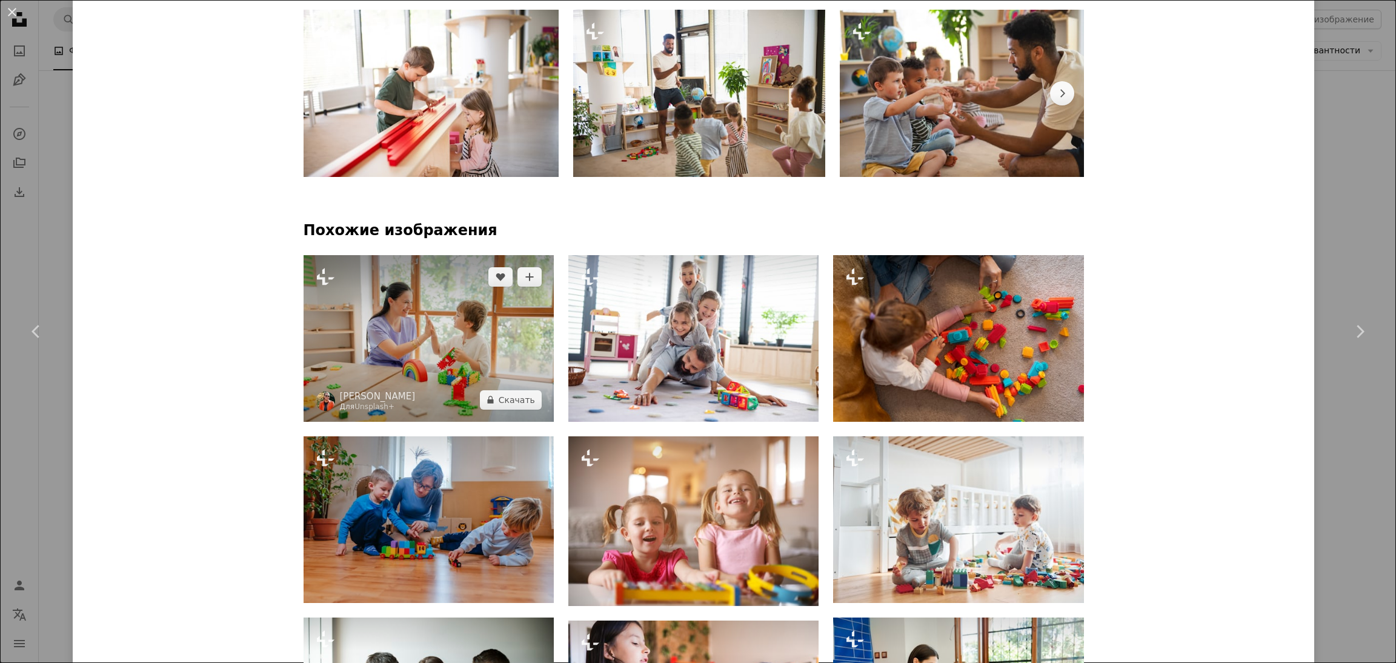
click at [419, 331] on img at bounding box center [429, 338] width 250 height 167
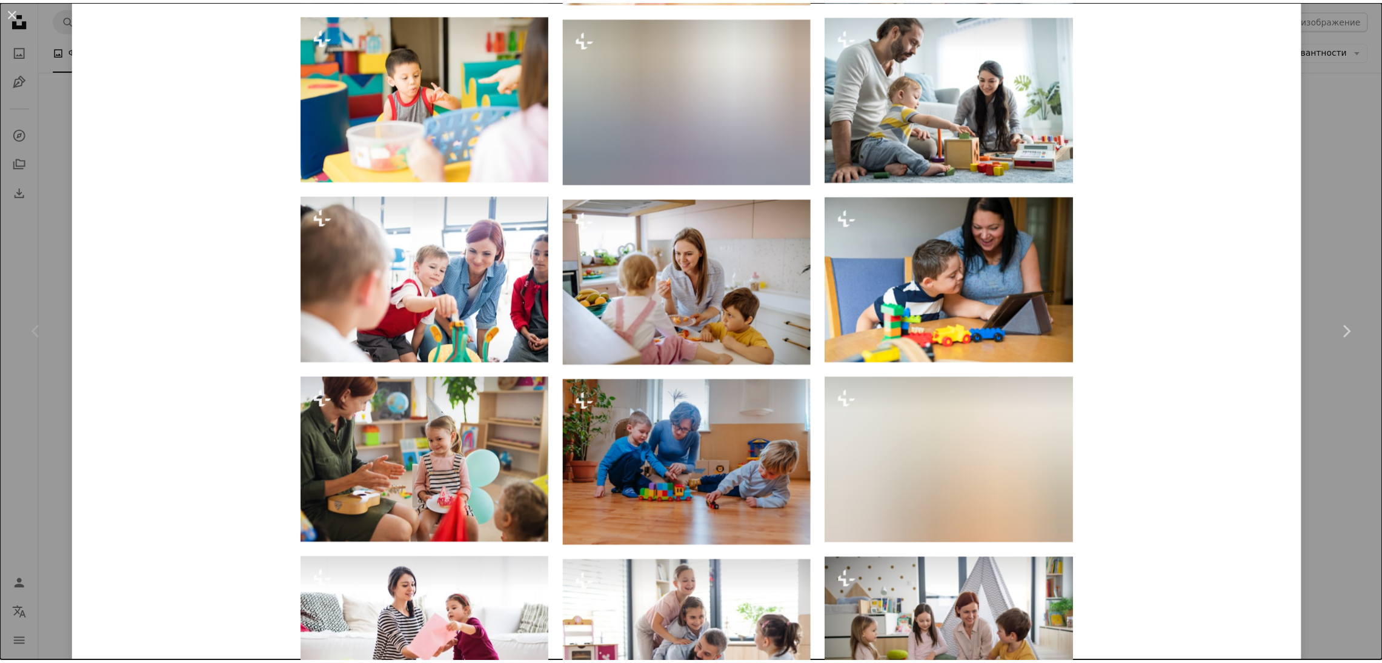
scroll to position [2181, 0]
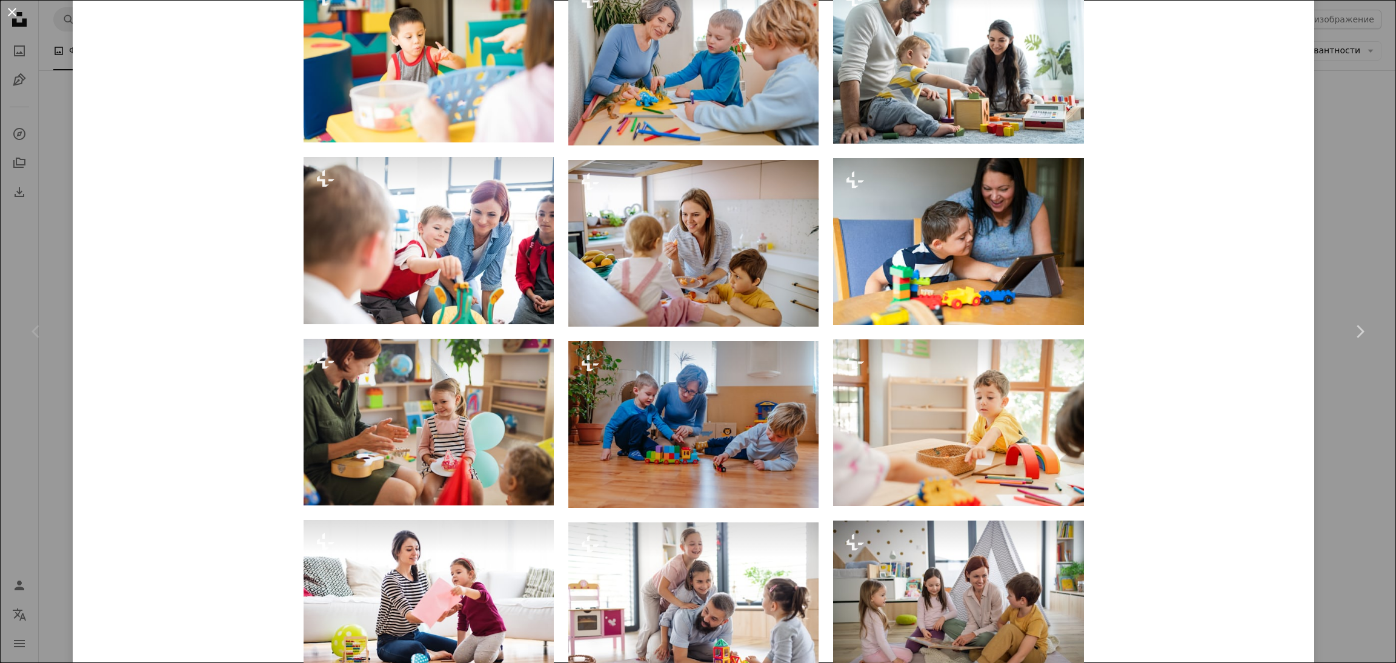
click at [16, 15] on button "An X shape" at bounding box center [12, 12] width 15 height 15
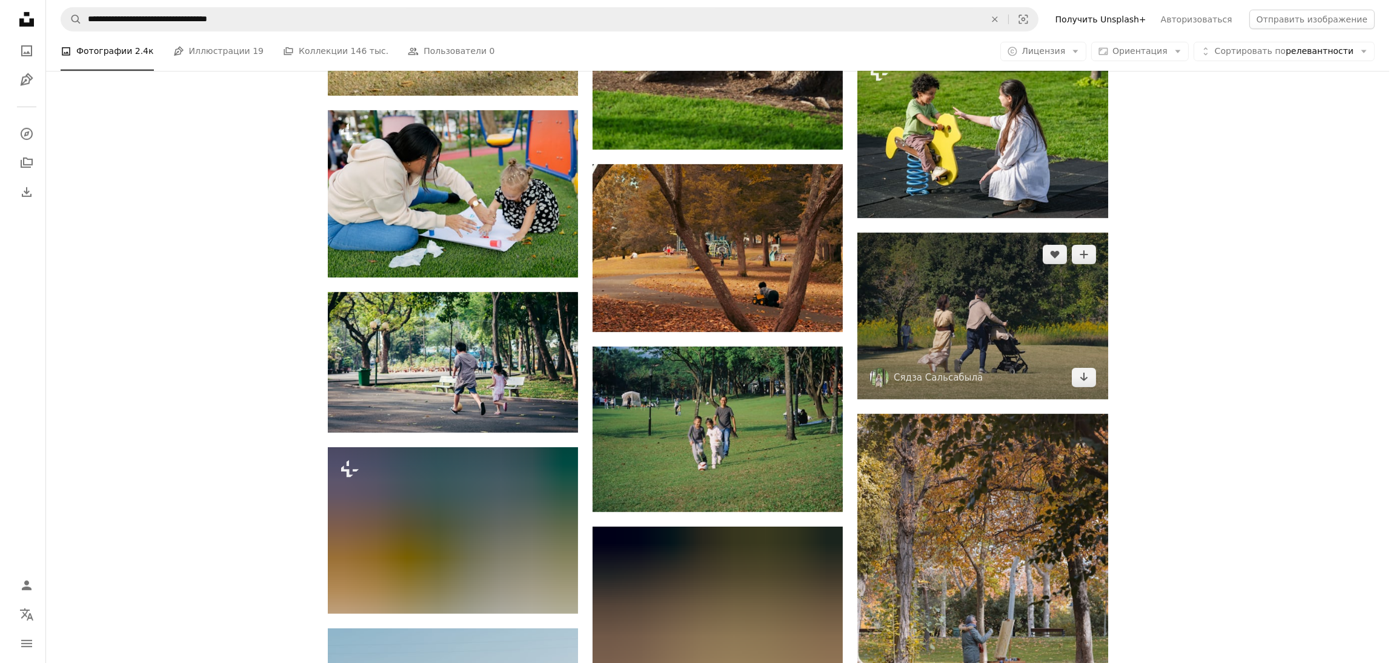
scroll to position [1181, 0]
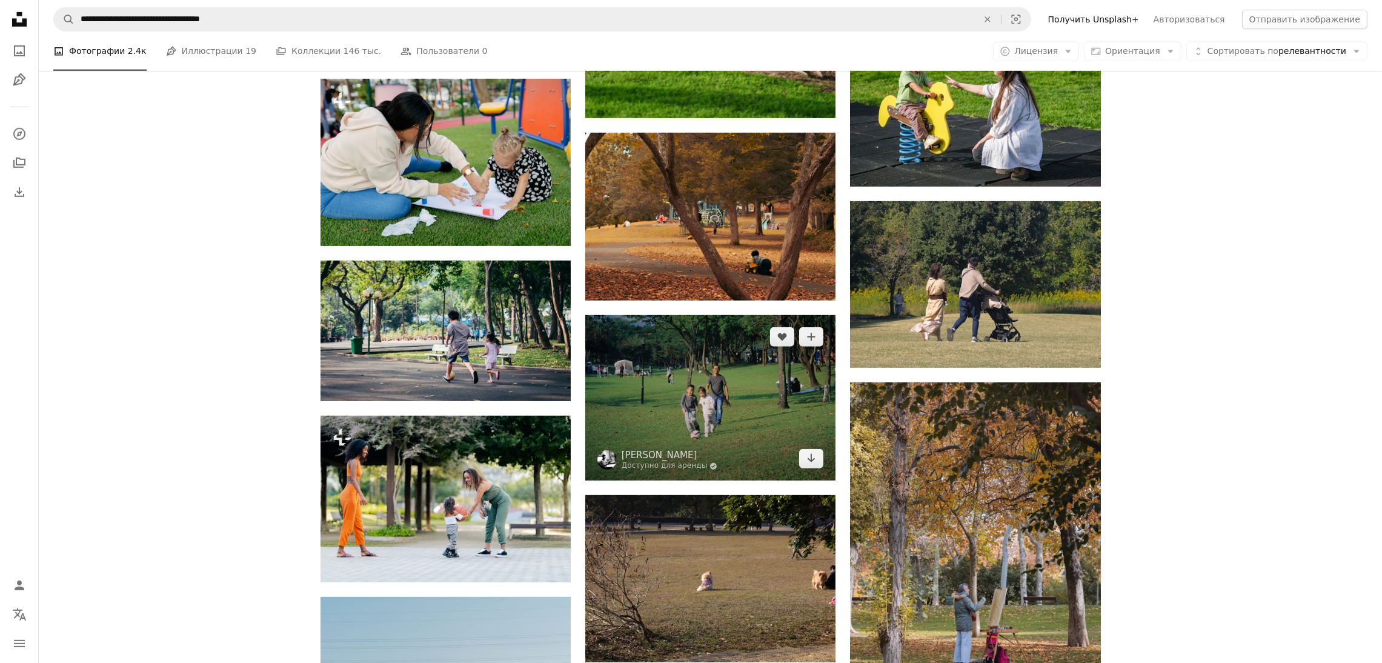
click at [751, 414] on img at bounding box center [710, 398] width 250 height 166
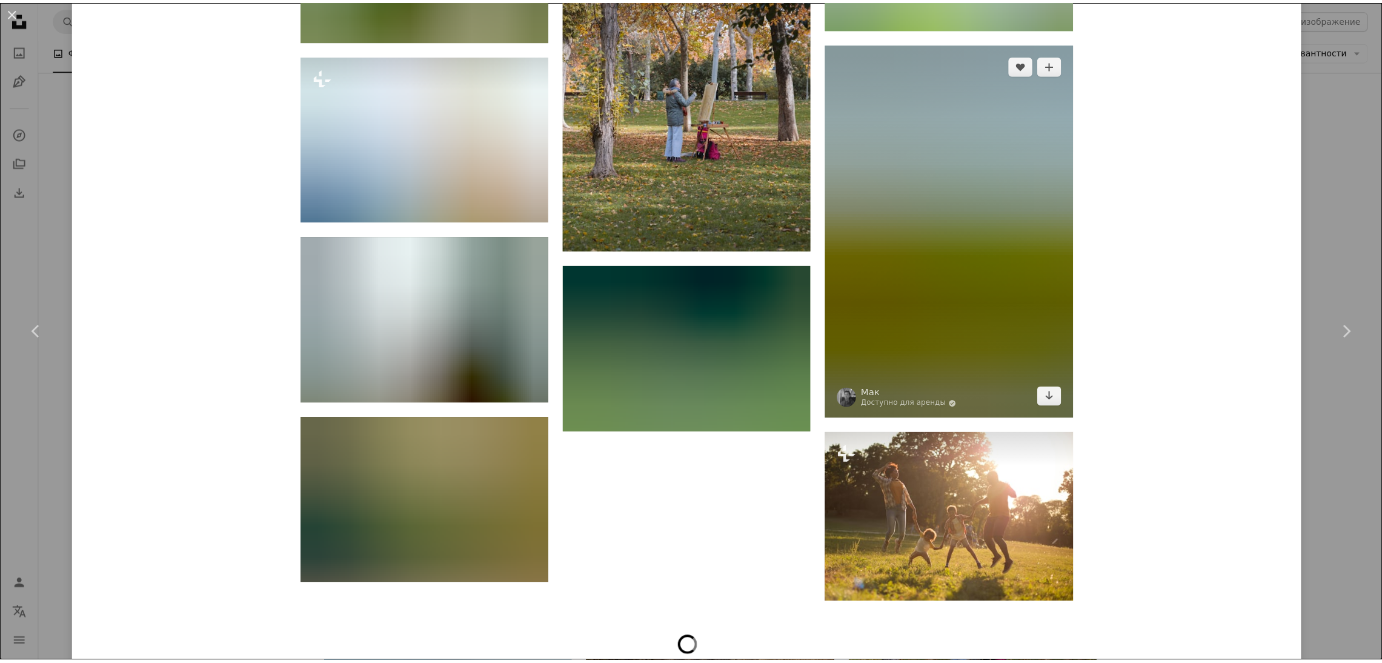
scroll to position [3226, 0]
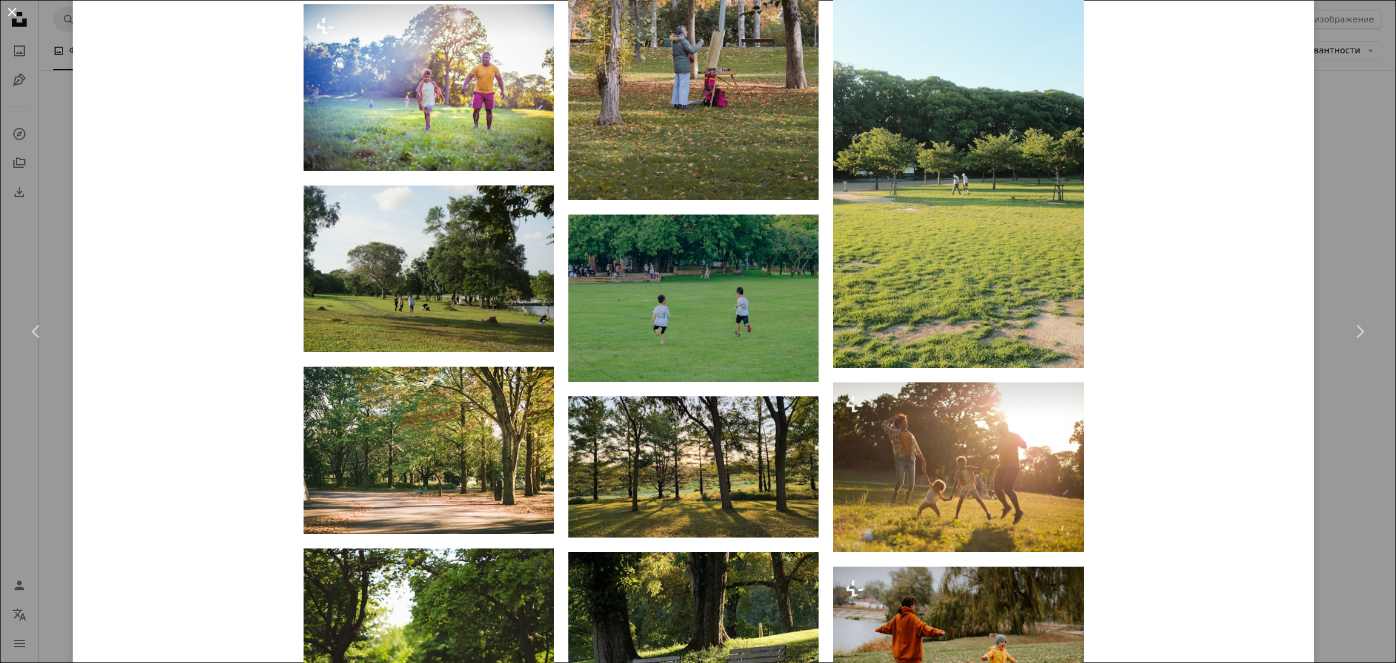
click at [14, 13] on button "An X shape" at bounding box center [12, 12] width 15 height 15
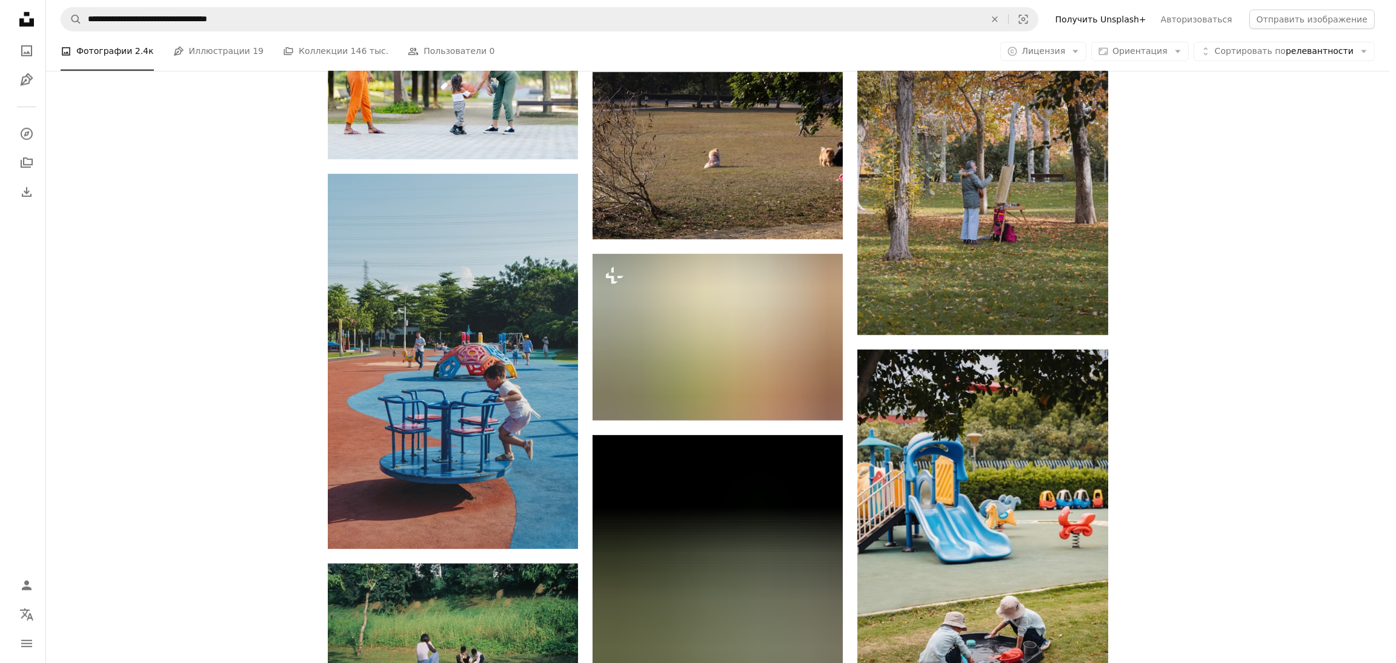
scroll to position [1635, 0]
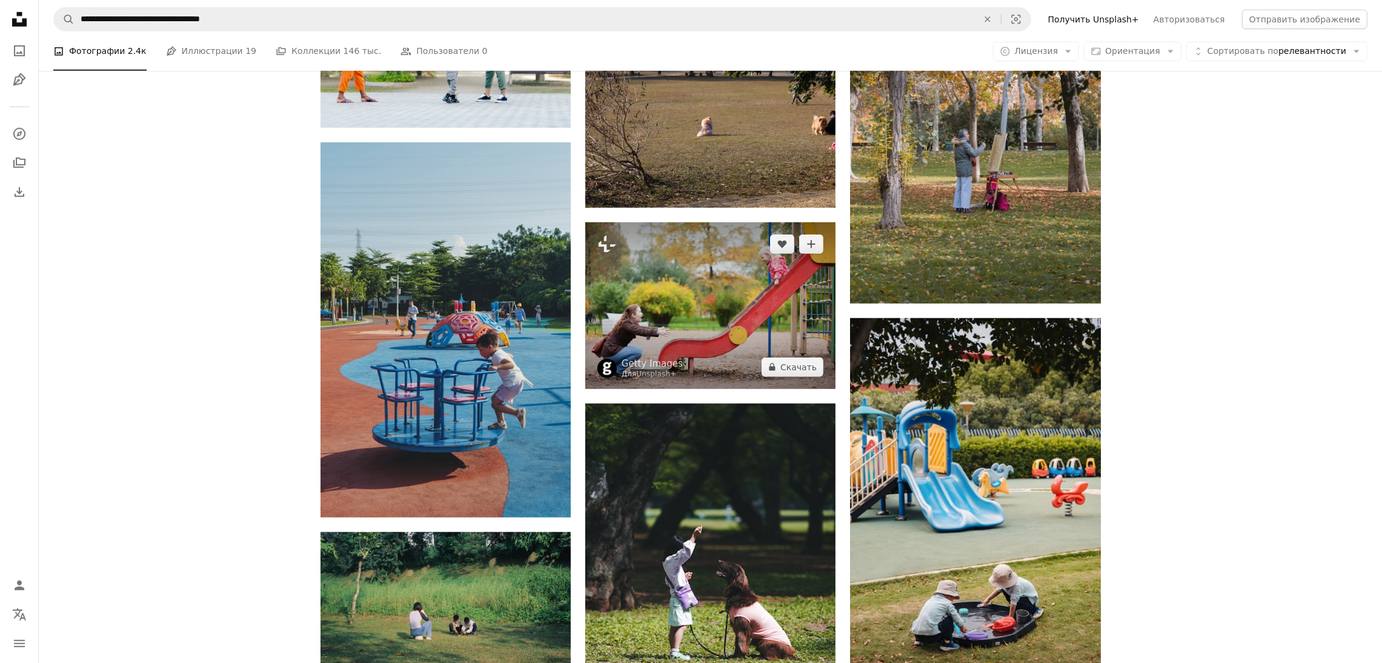
click at [648, 332] on img at bounding box center [710, 305] width 250 height 167
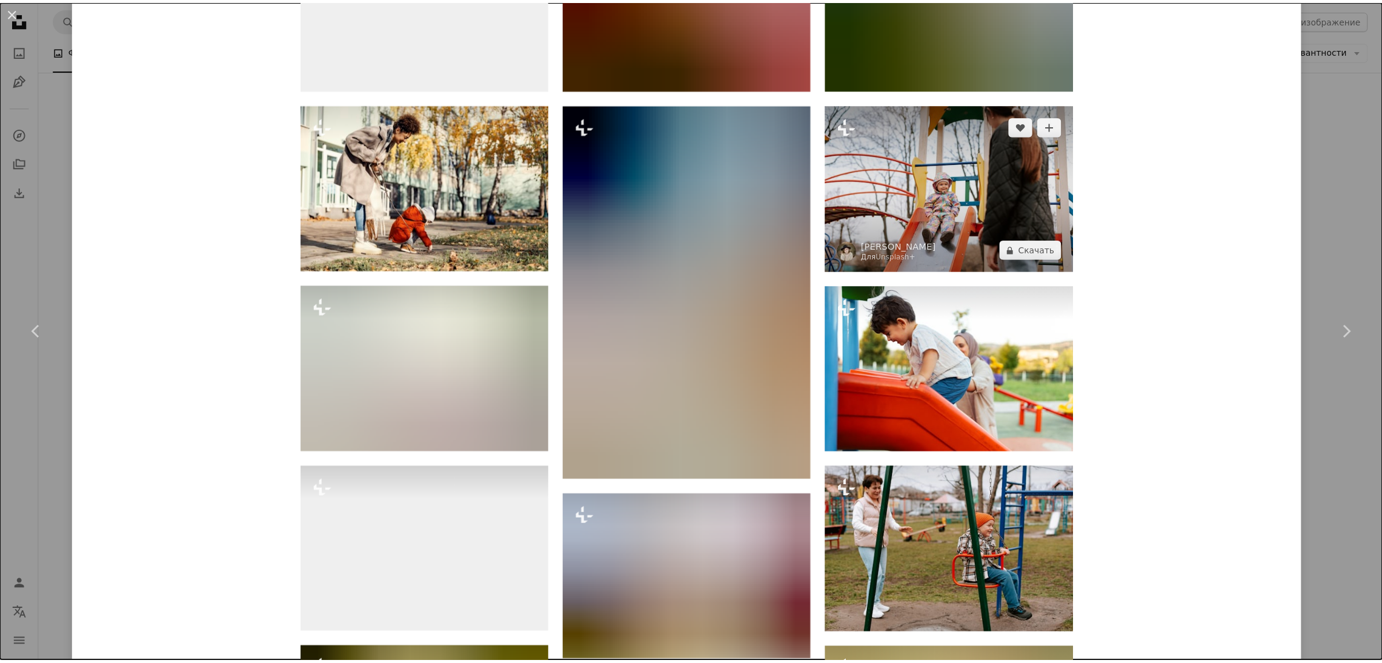
scroll to position [1545, 0]
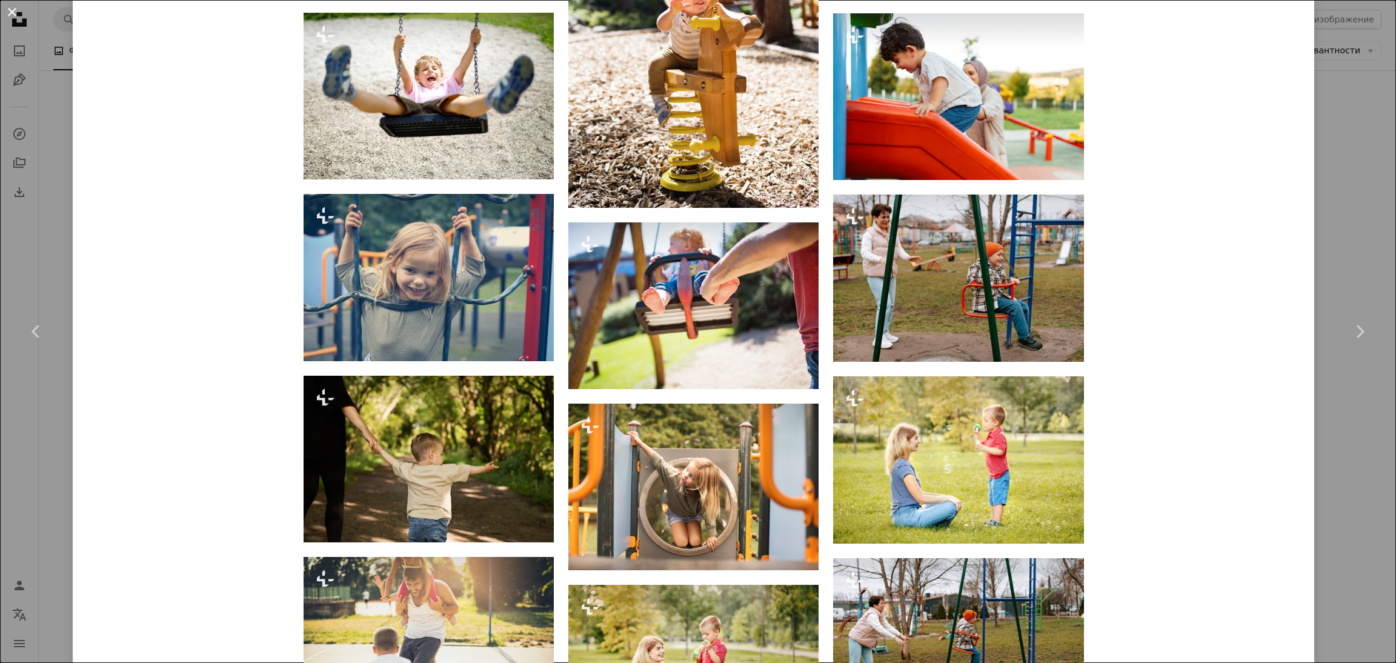
click at [15, 16] on button "An X shape" at bounding box center [12, 12] width 15 height 15
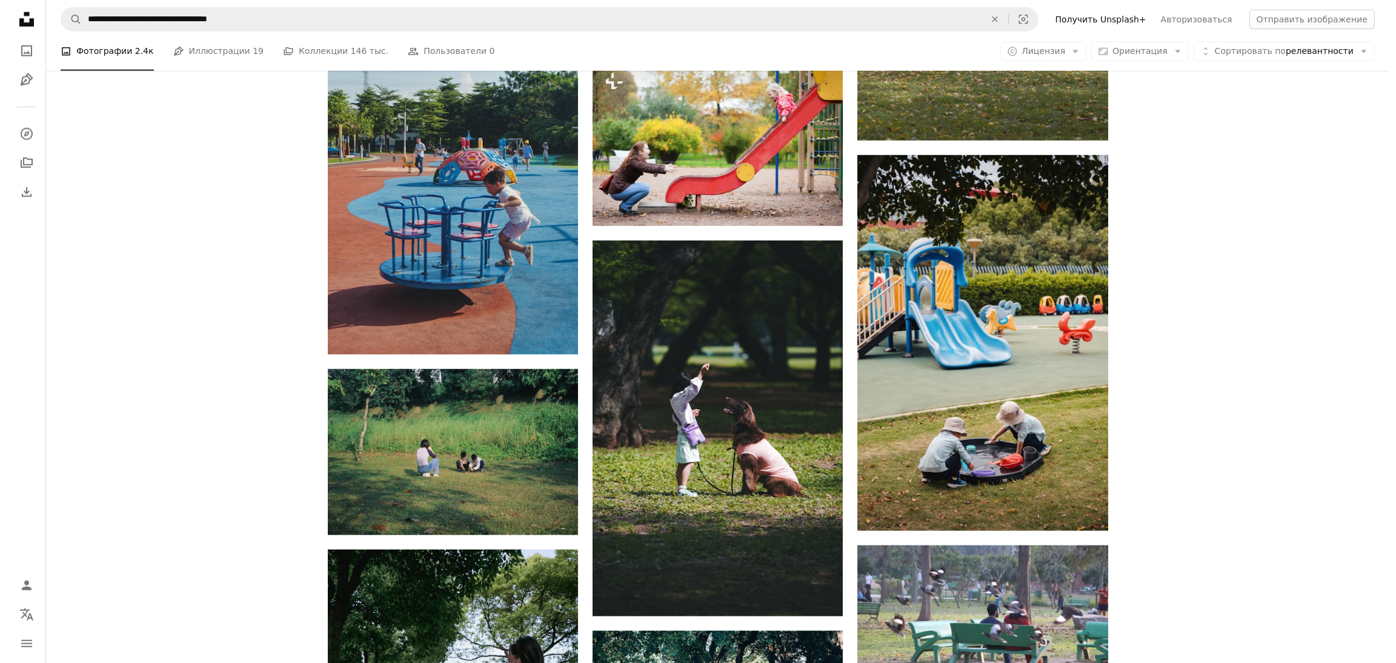
scroll to position [1817, 0]
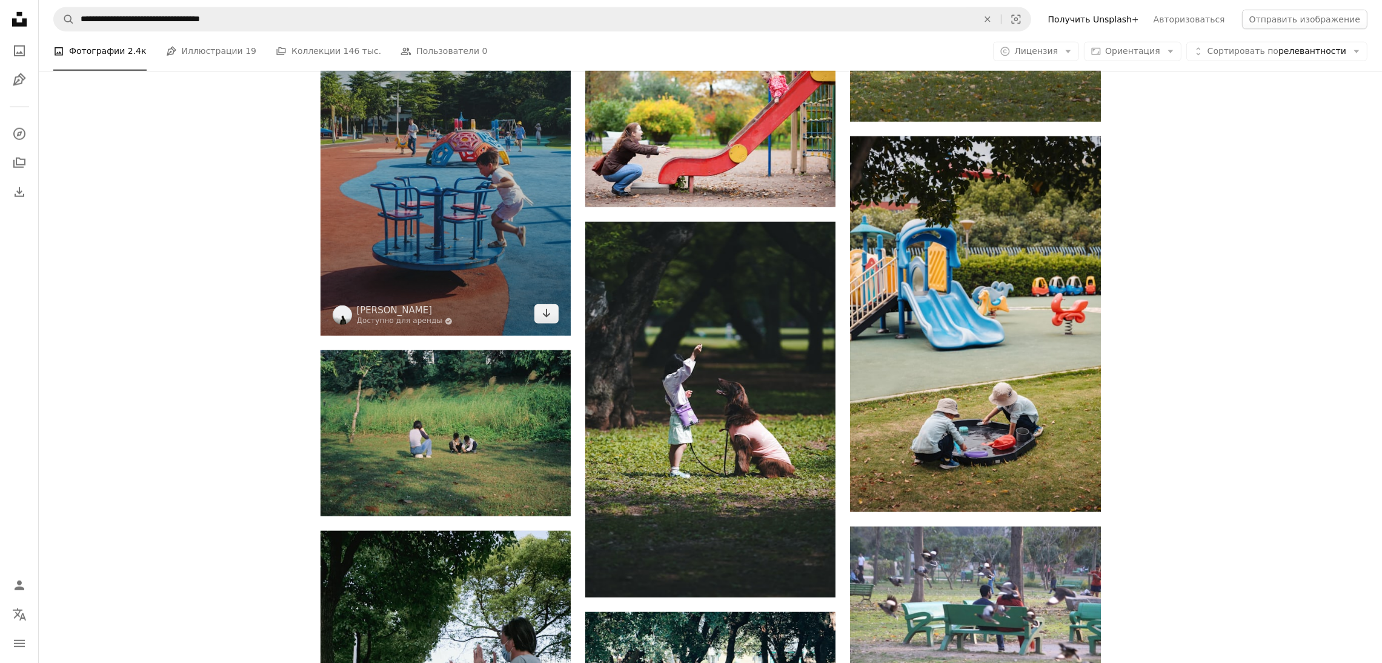
click at [377, 193] on img at bounding box center [446, 148] width 250 height 375
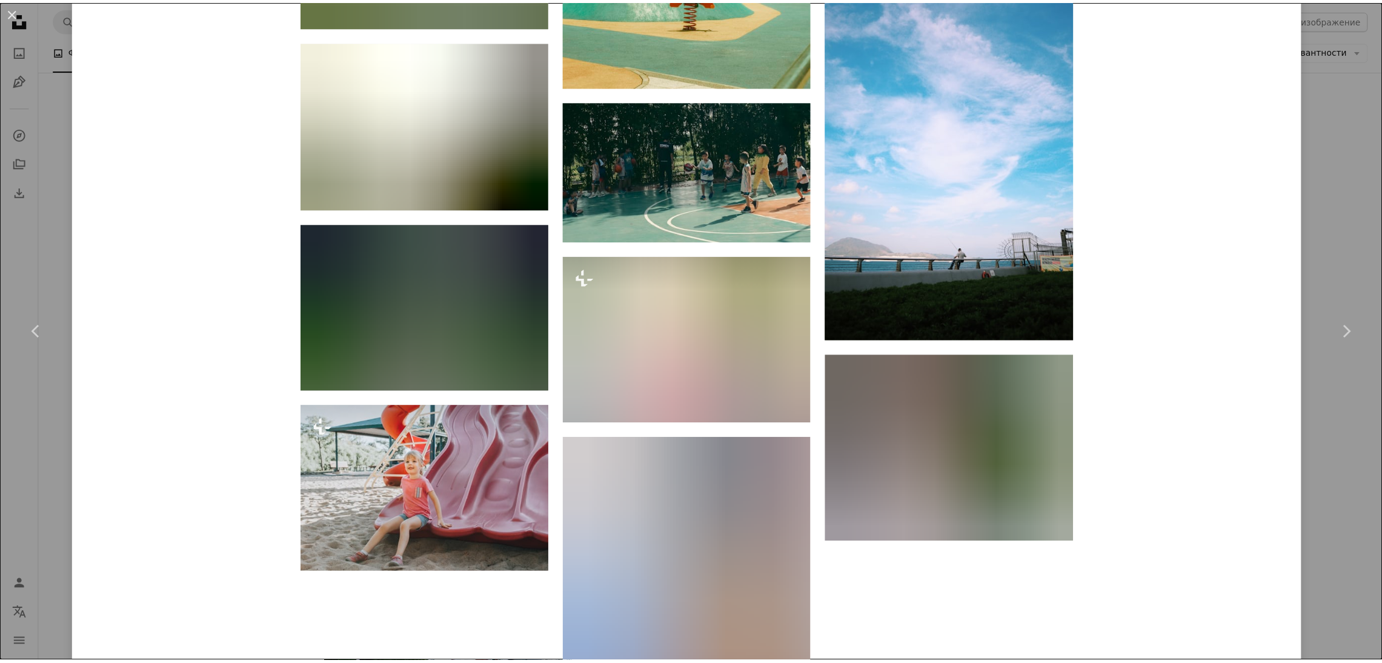
scroll to position [3819, 0]
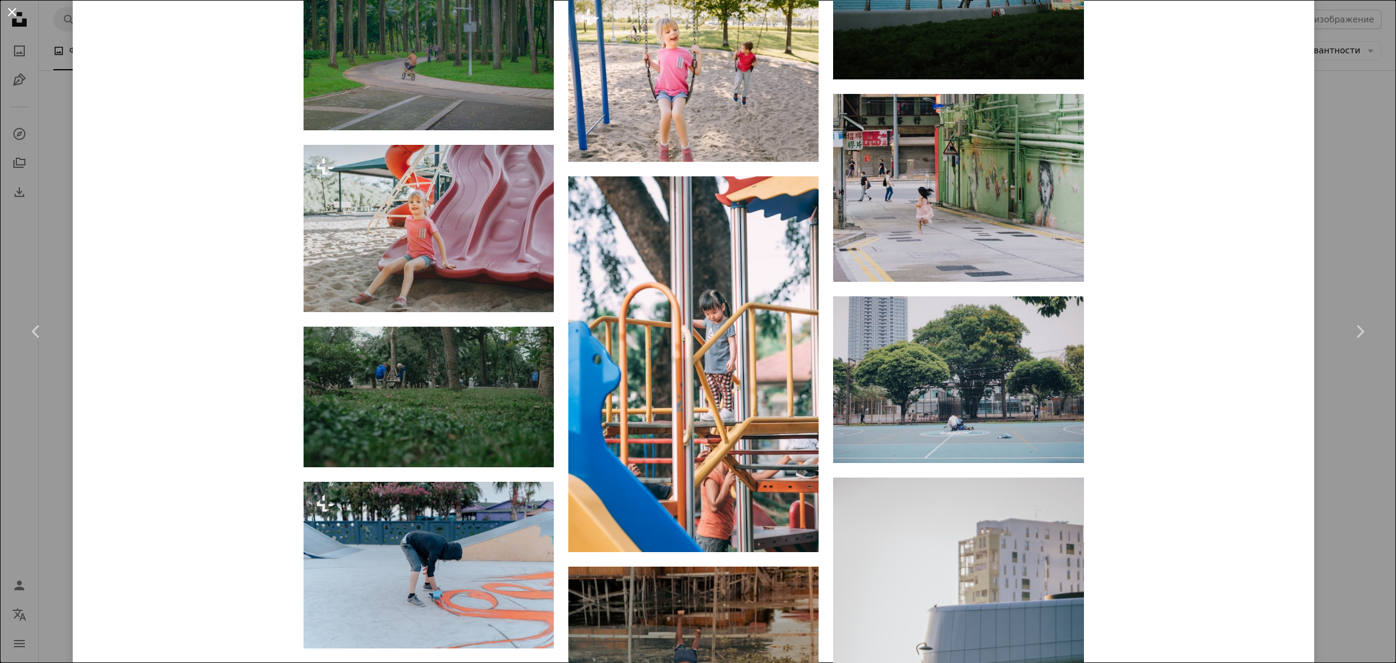
click at [12, 8] on button "An X shape" at bounding box center [12, 12] width 15 height 15
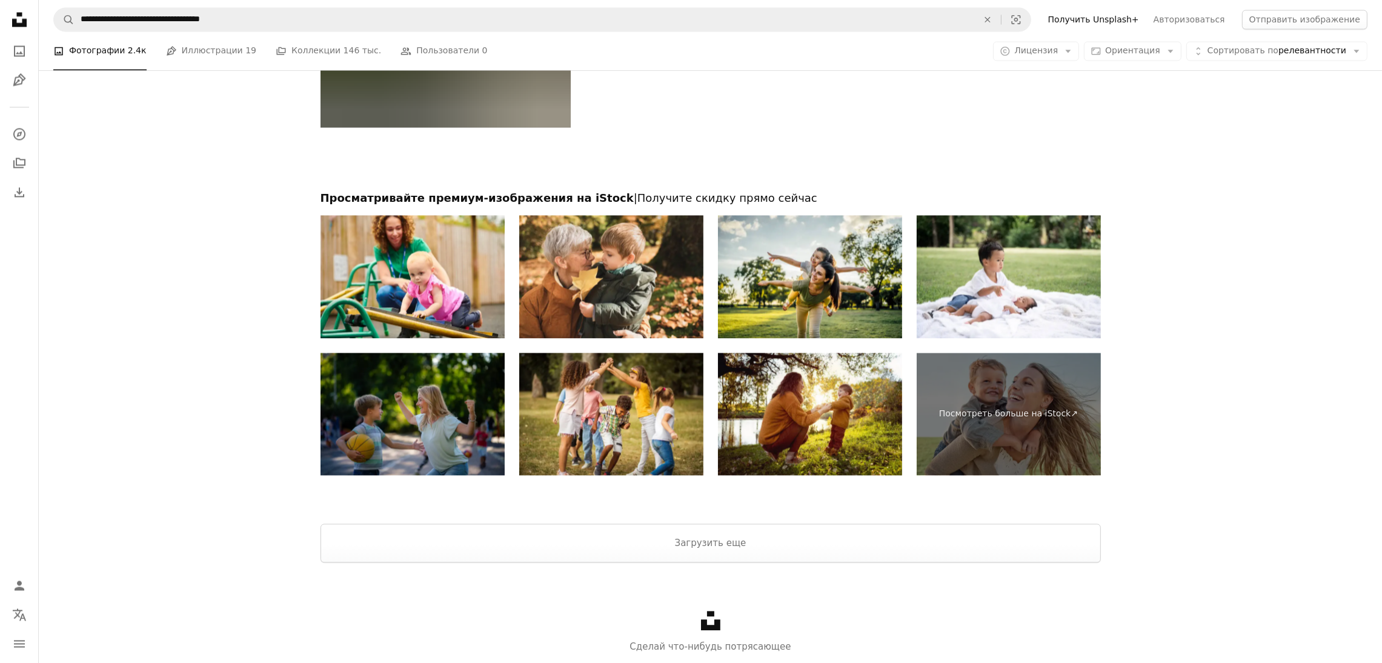
scroll to position [3827, 0]
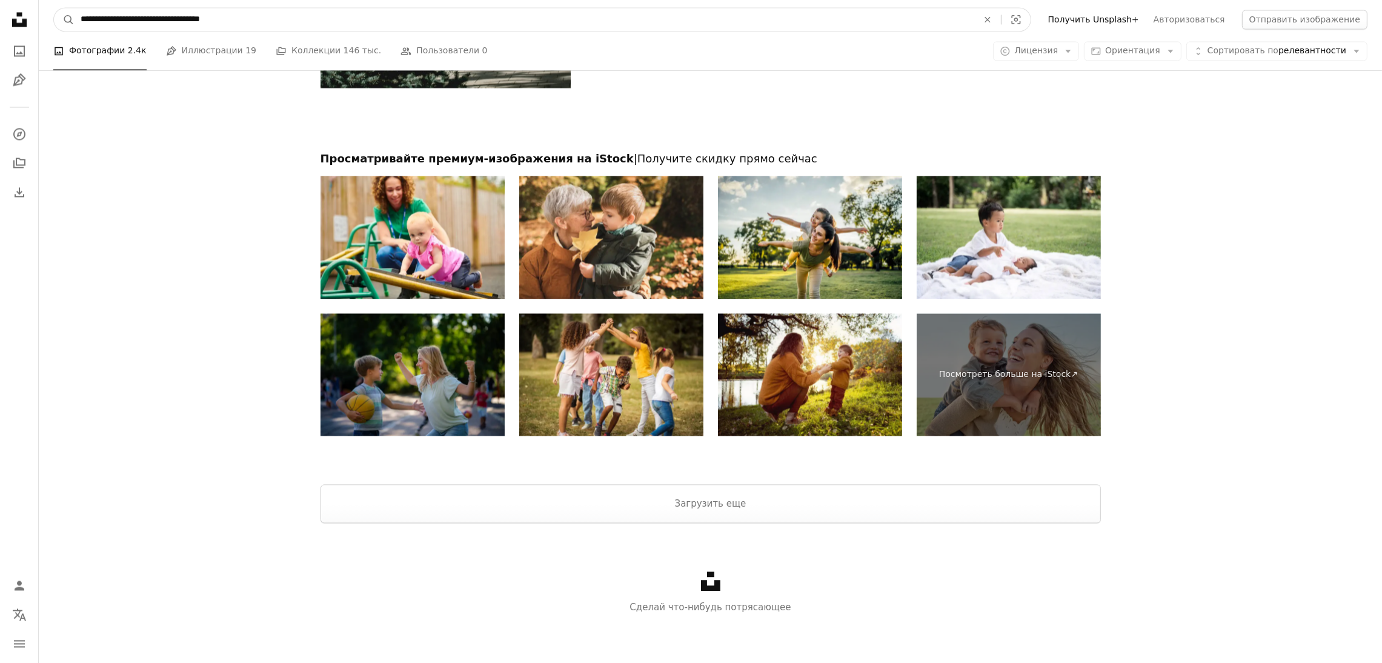
drag, startPoint x: 231, startPoint y: 19, endPoint x: 114, endPoint y: 55, distance: 122.3
type input "*******"
click at [54, 8] on button "A magnifying glass" at bounding box center [64, 19] width 21 height 23
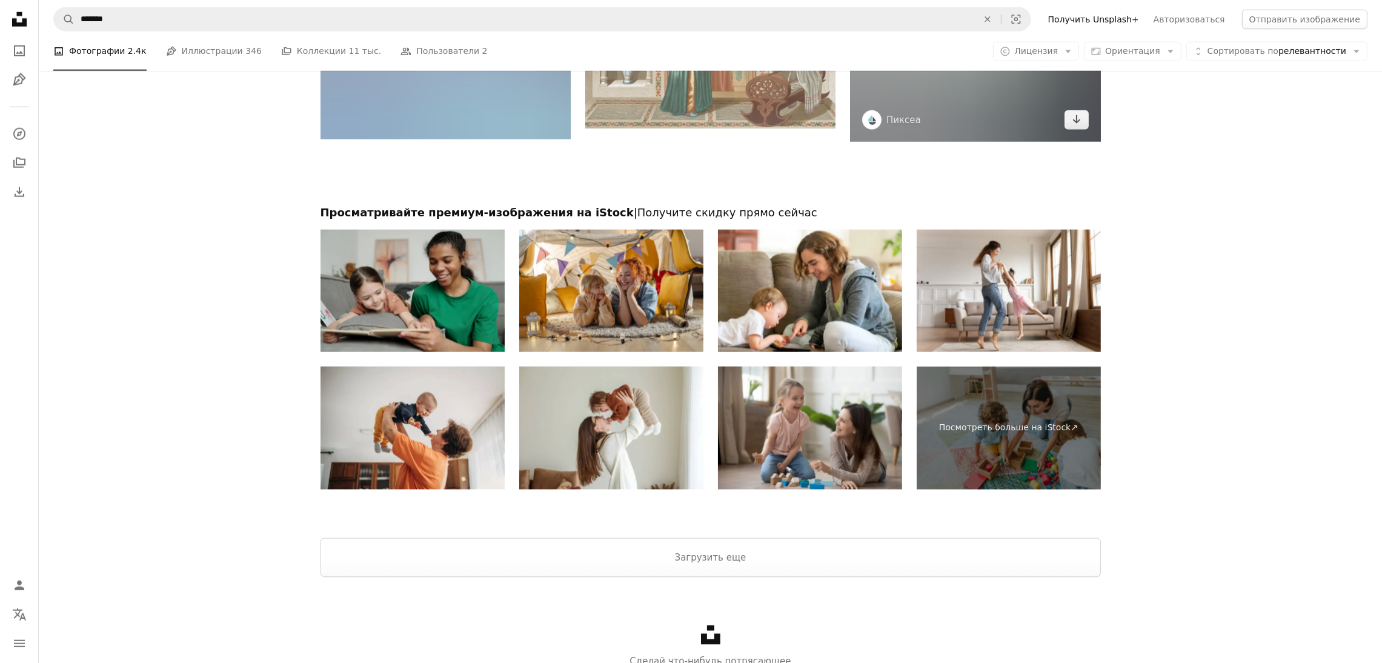
scroll to position [2121, 0]
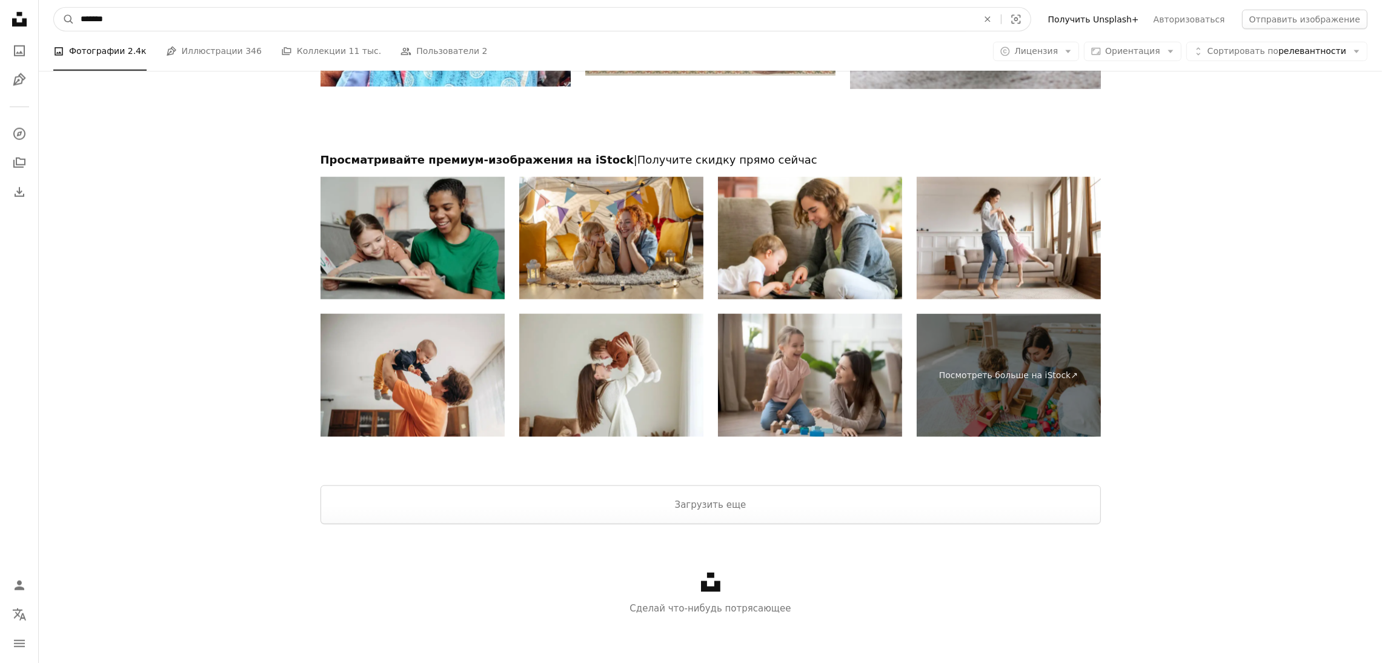
drag, startPoint x: 1012, startPoint y: 20, endPoint x: 962, endPoint y: 25, distance: 50.5
click at [1001, 21] on icon "An X shape" at bounding box center [987, 20] width 27 height 10
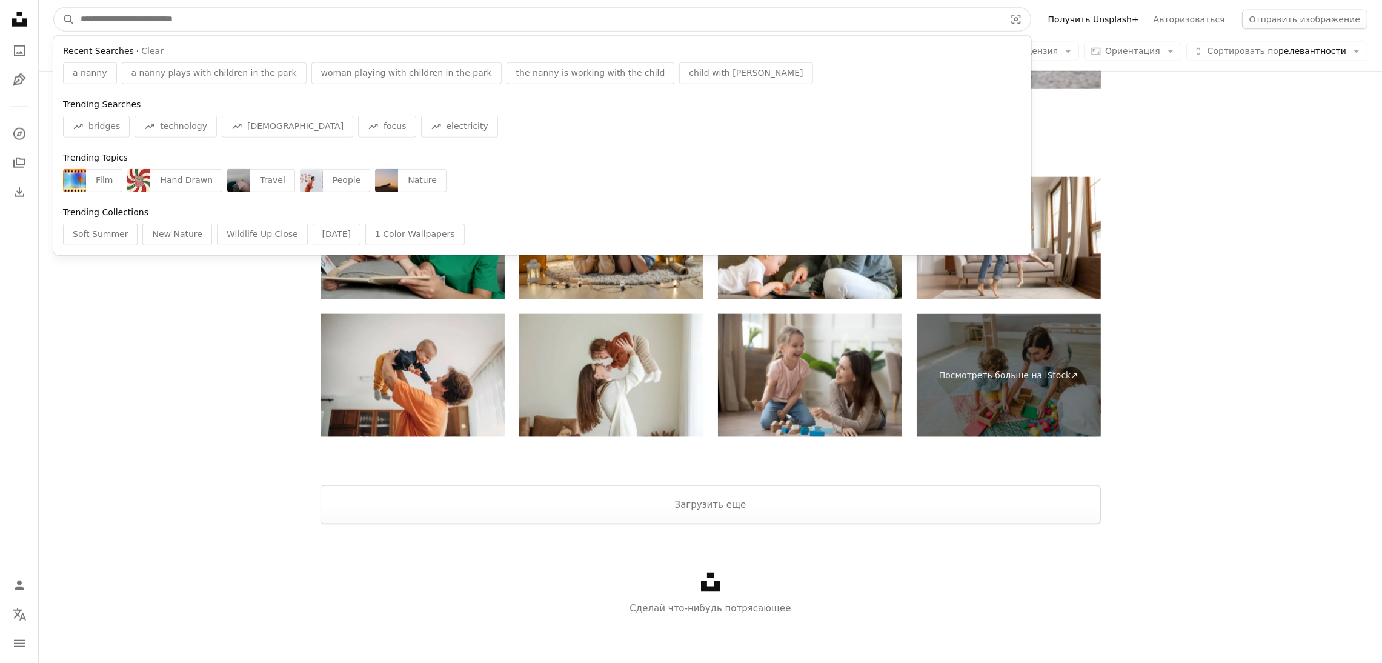
paste input "*********"
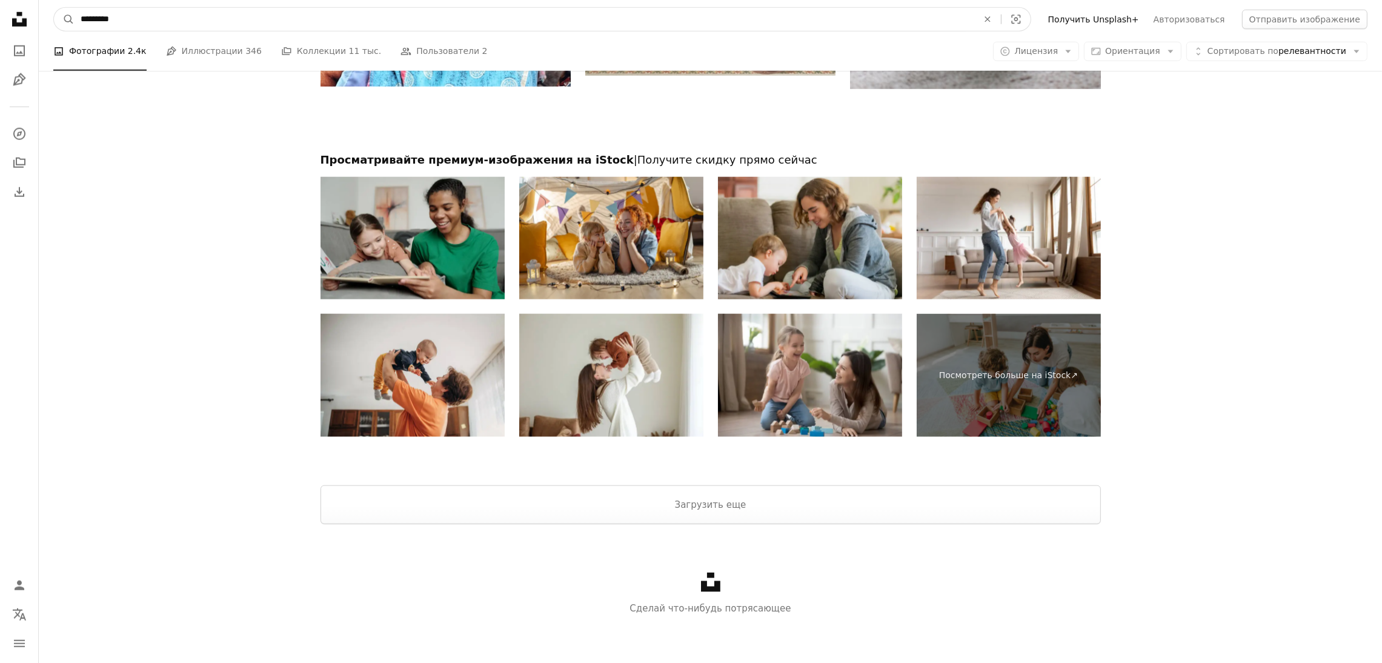
type input "*********"
click at [54, 8] on button "A magnifying glass" at bounding box center [64, 19] width 21 height 23
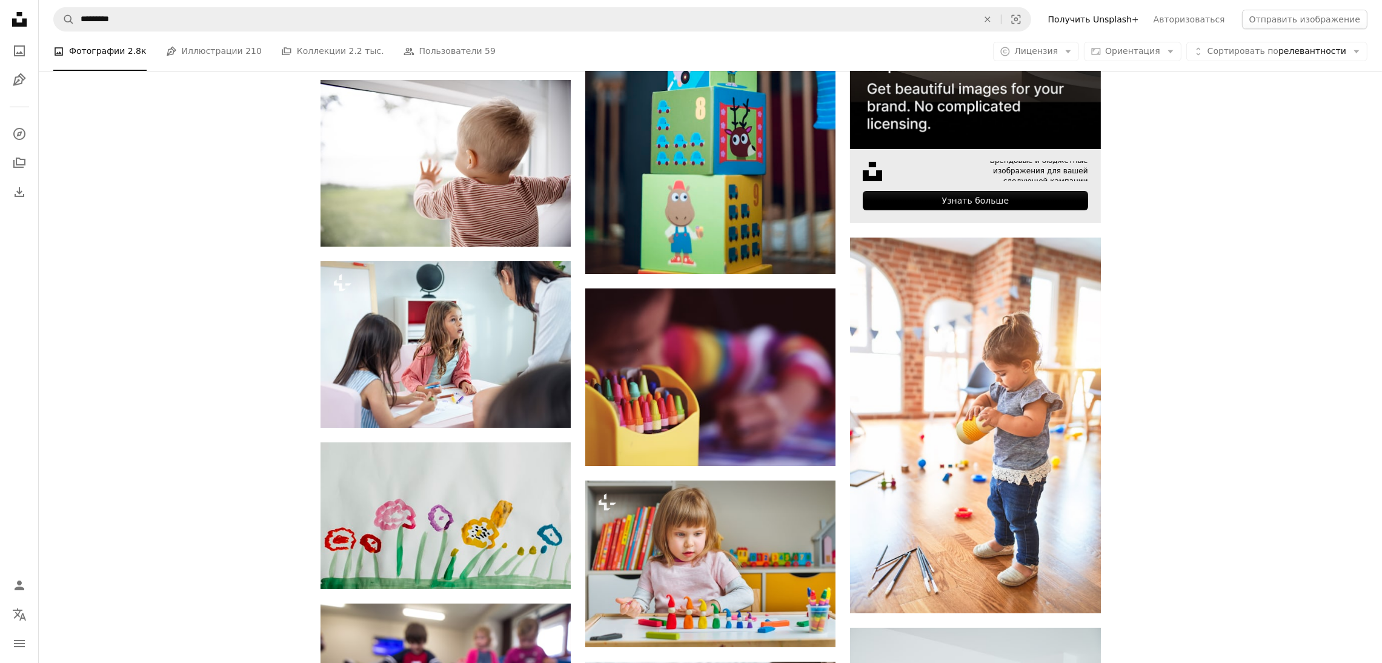
scroll to position [454, 0]
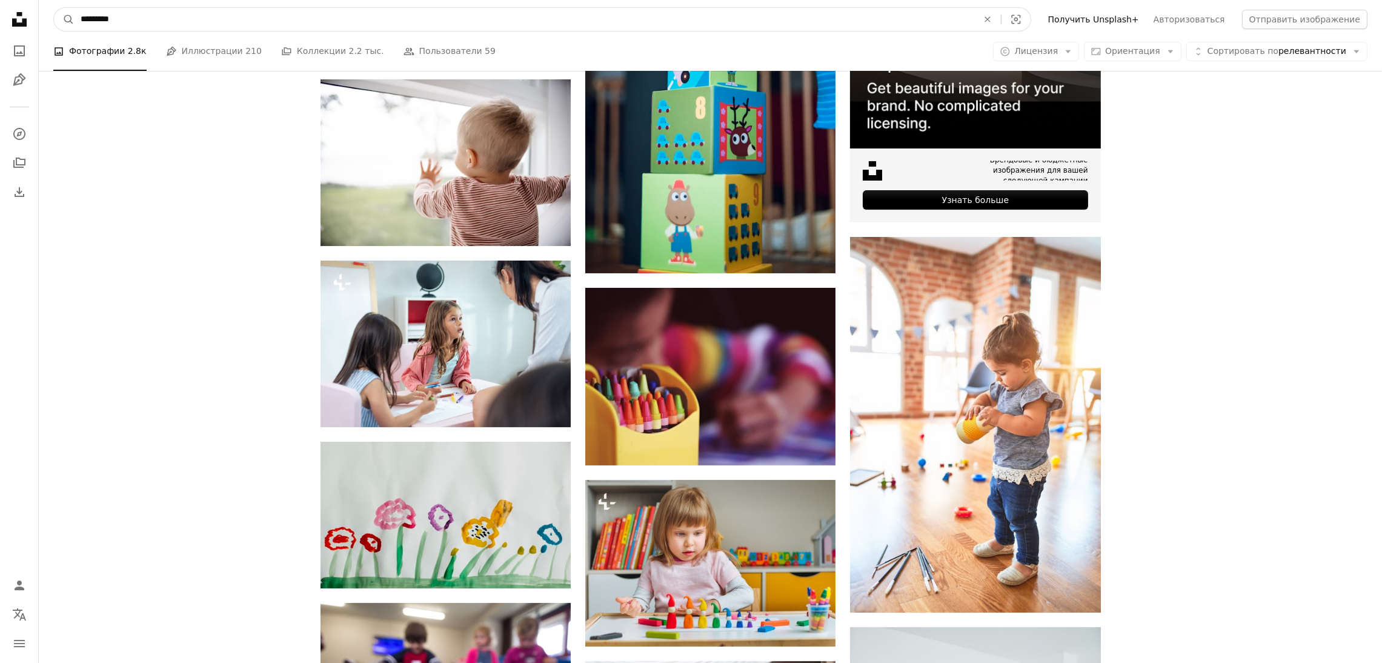
click at [108, 22] on input "*********" at bounding box center [525, 19] width 900 height 23
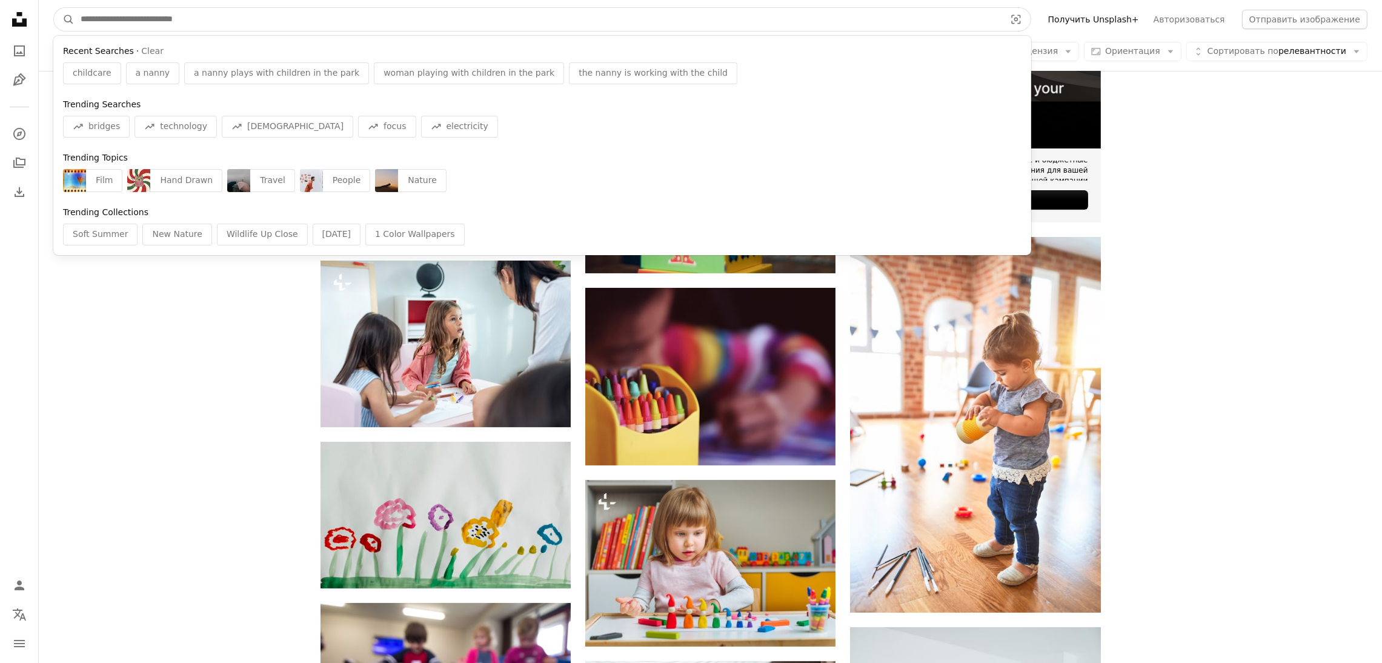
paste input "**********"
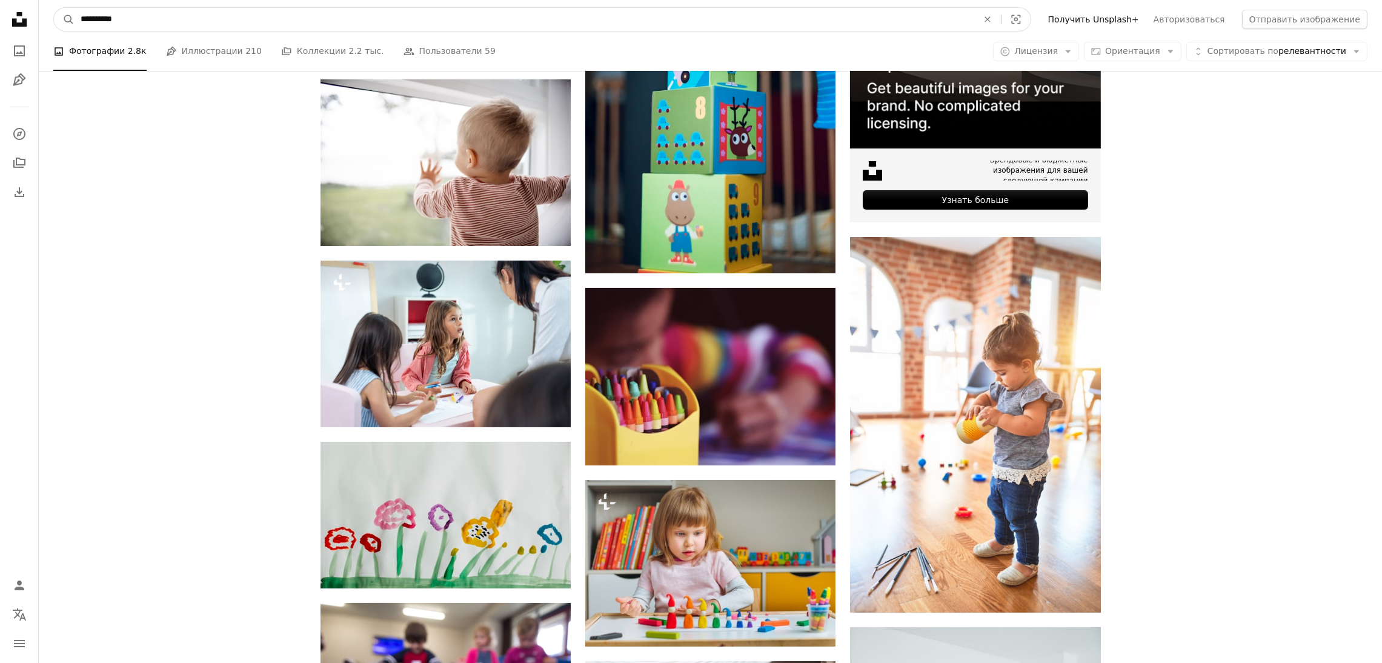
type input "**********"
click at [54, 8] on button "A magnifying glass" at bounding box center [64, 19] width 21 height 23
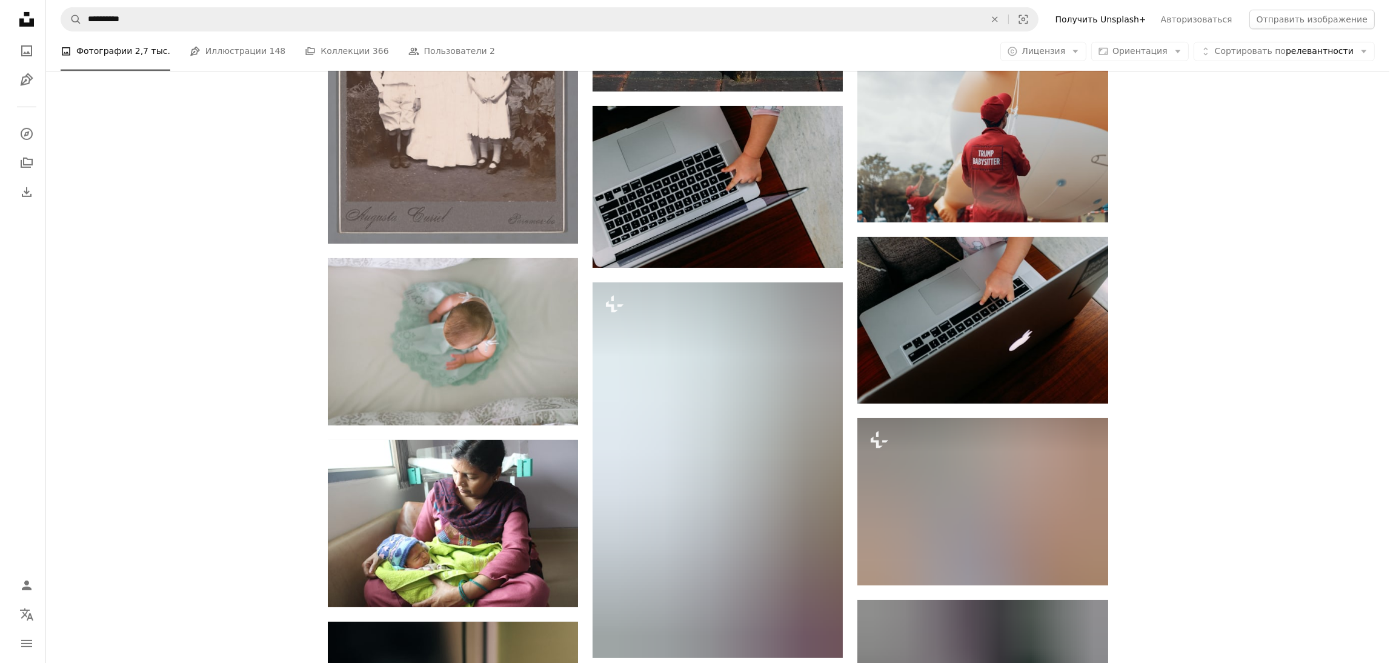
scroll to position [908, 0]
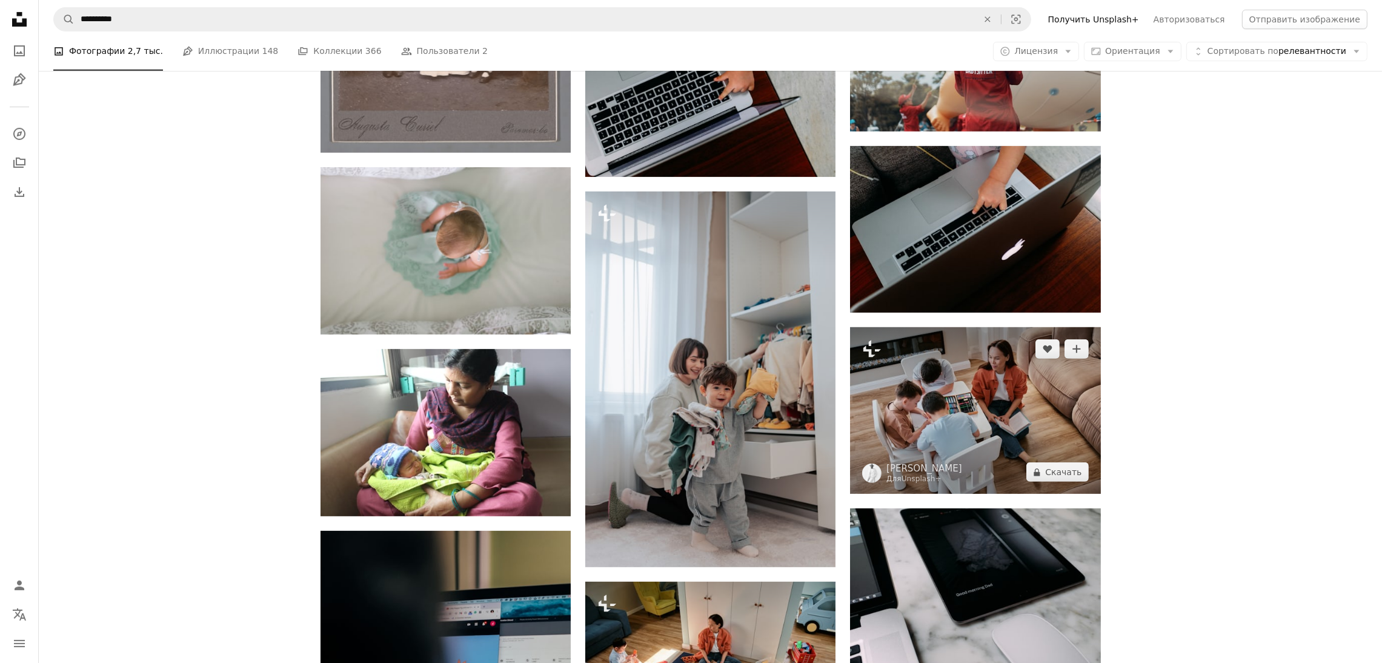
click at [991, 409] on img at bounding box center [975, 410] width 250 height 167
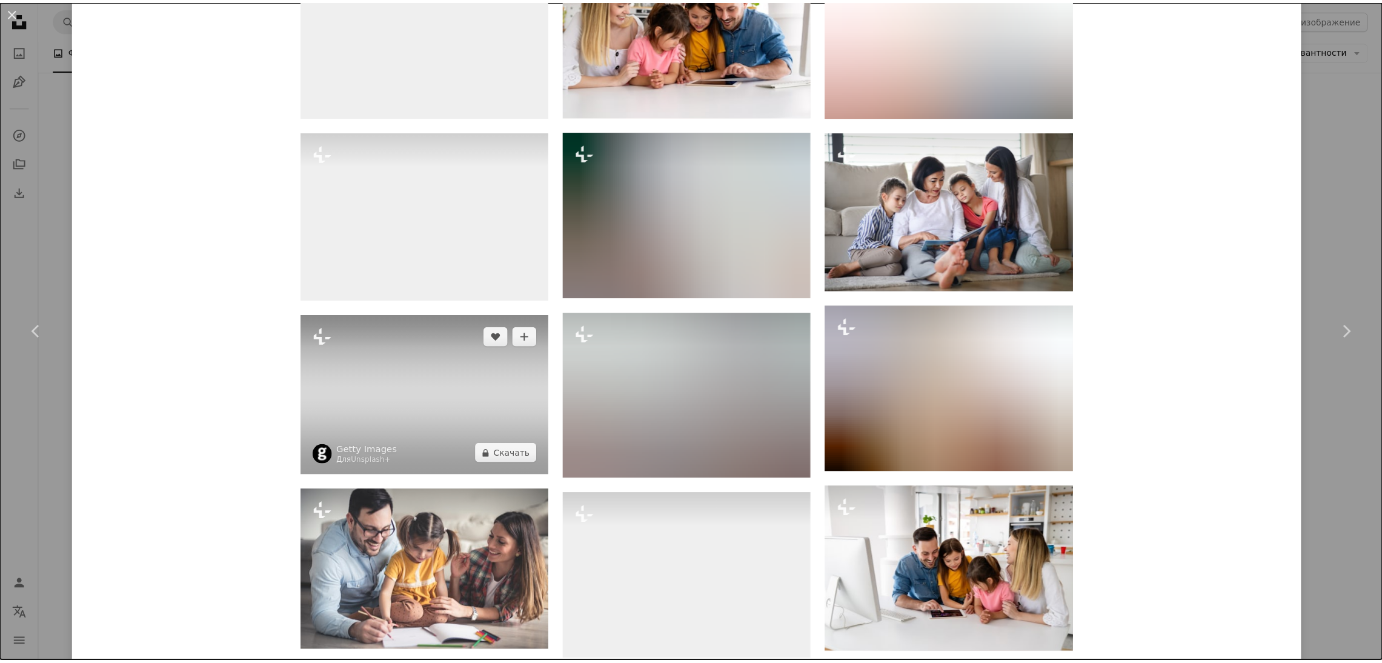
scroll to position [1726, 0]
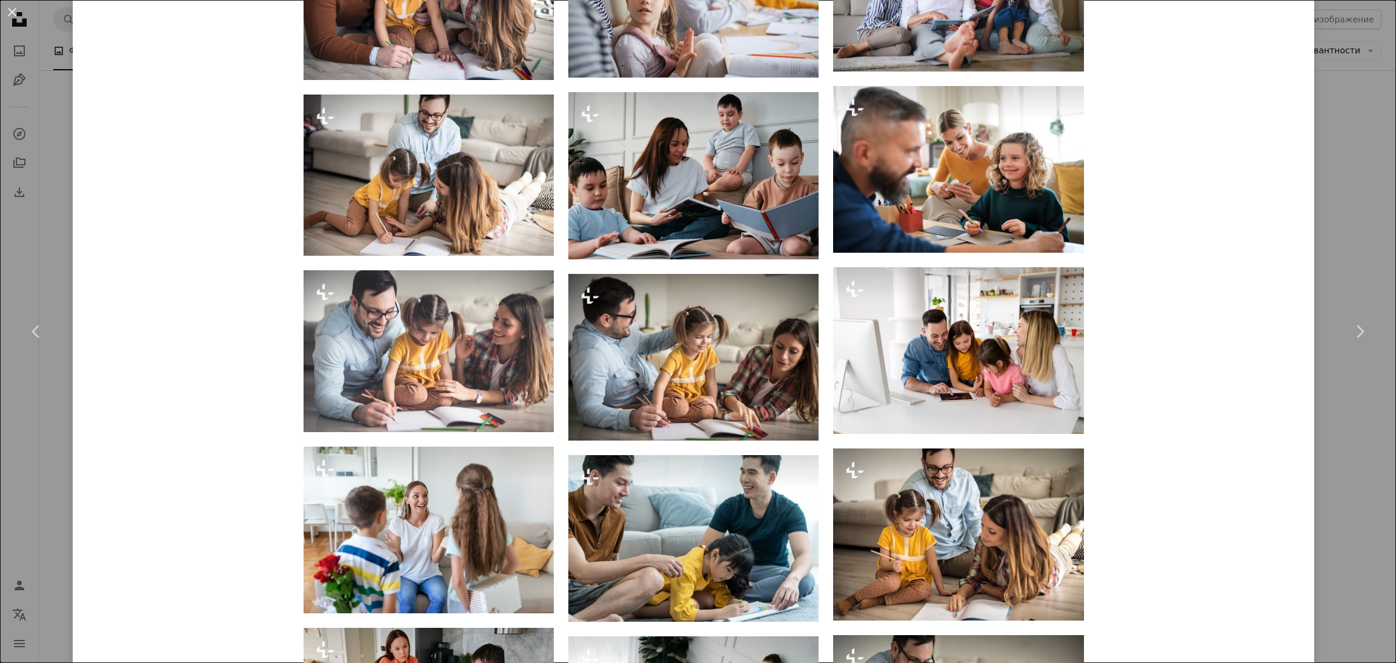
drag, startPoint x: 8, startPoint y: 16, endPoint x: 48, endPoint y: 26, distance: 41.9
click at [8, 16] on button "An X shape" at bounding box center [12, 12] width 15 height 15
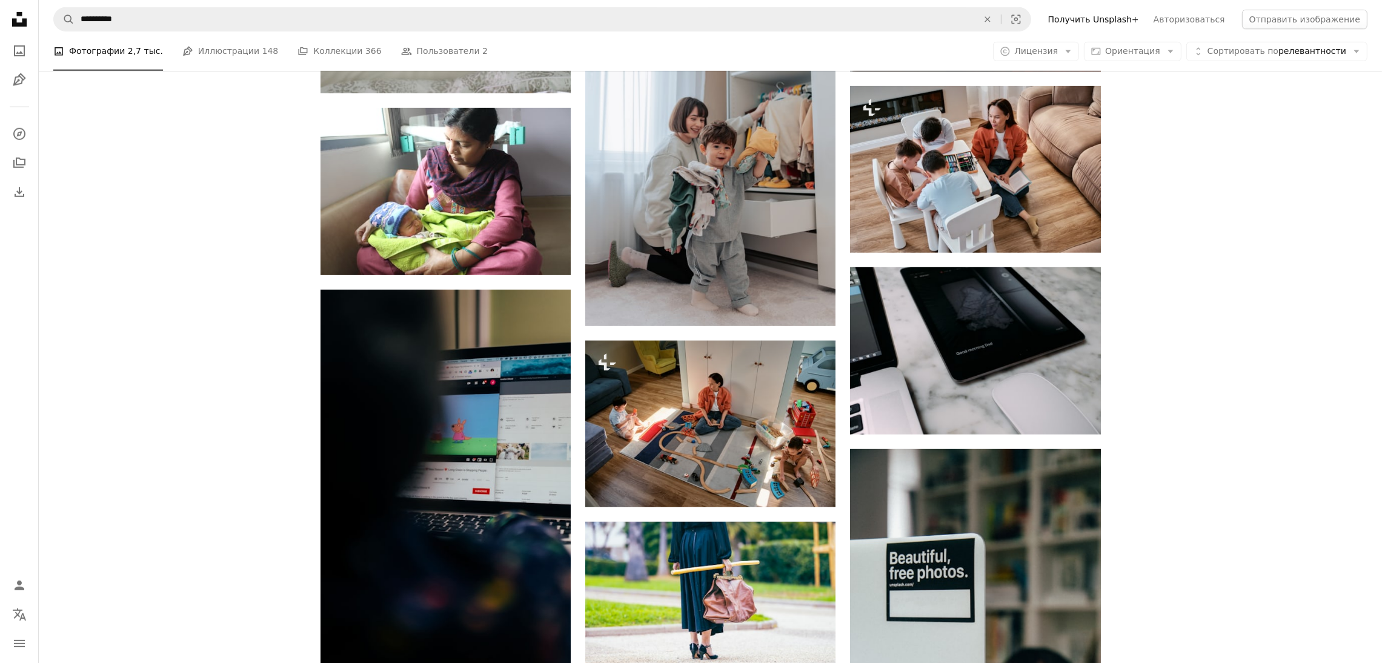
scroll to position [1181, 0]
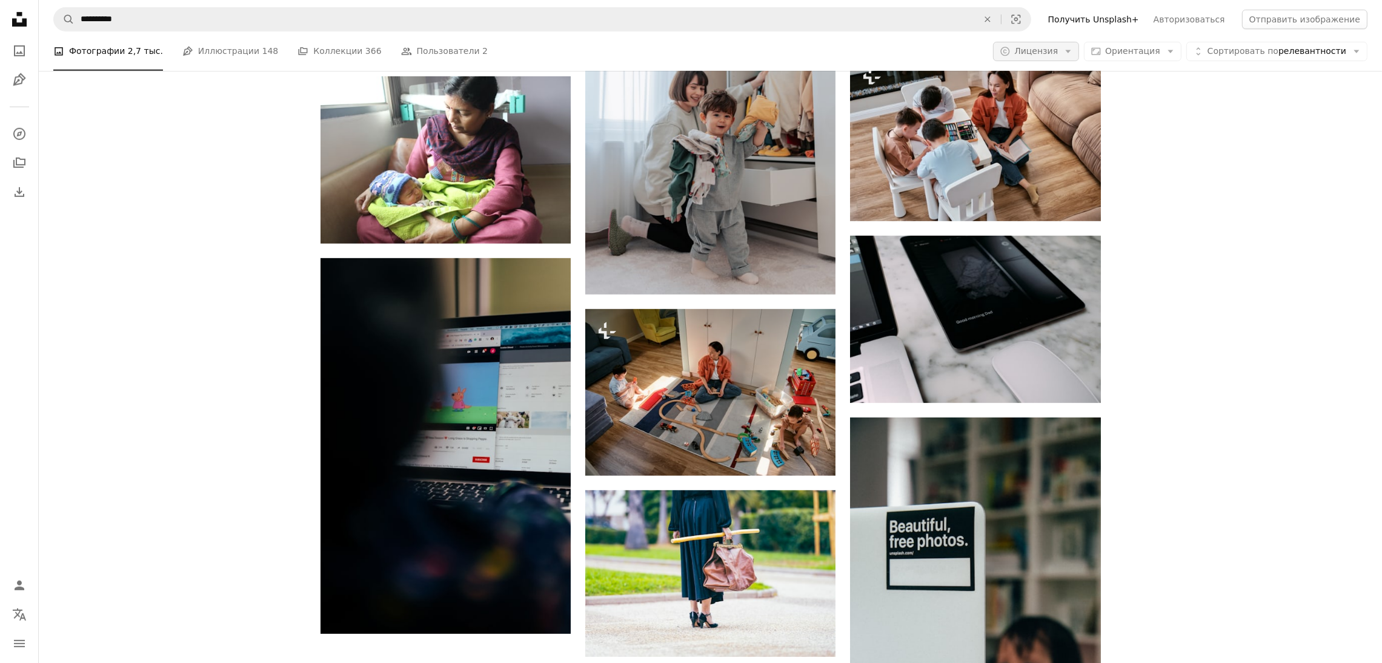
click at [1071, 50] on icon "button" at bounding box center [1068, 51] width 5 height 3
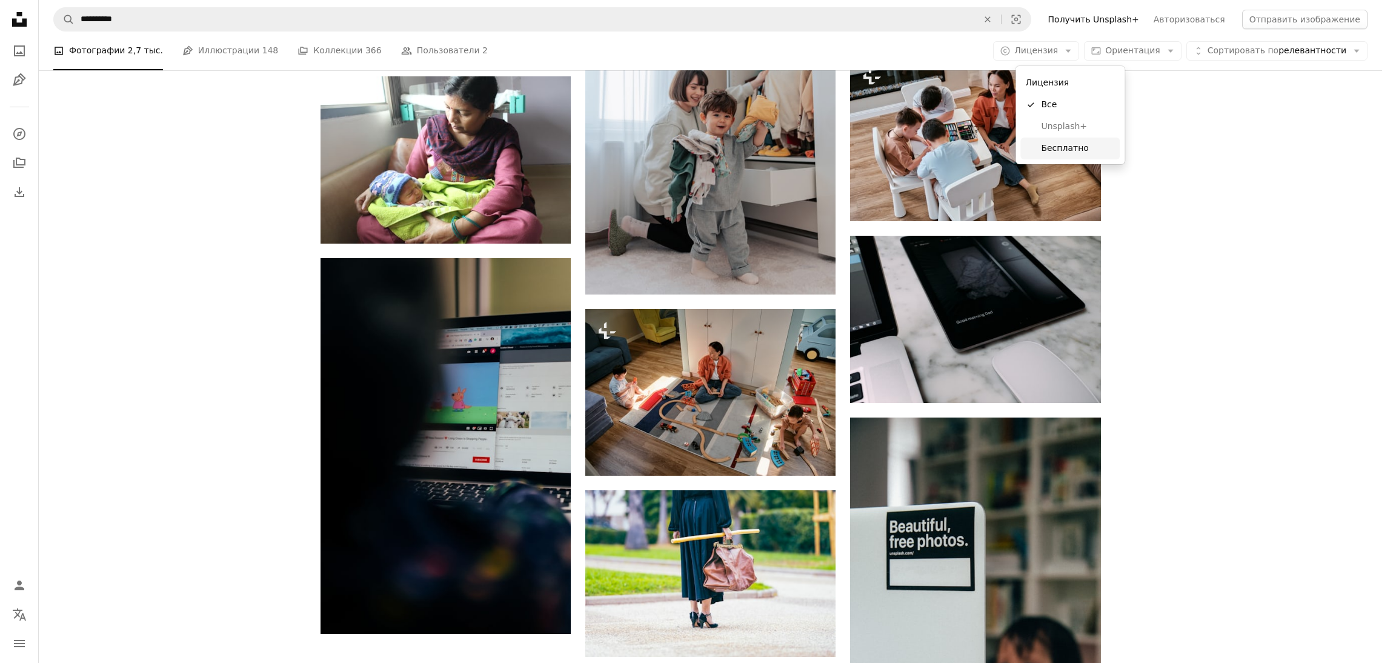
click at [1062, 144] on font "Бесплатно" at bounding box center [1064, 148] width 47 height 10
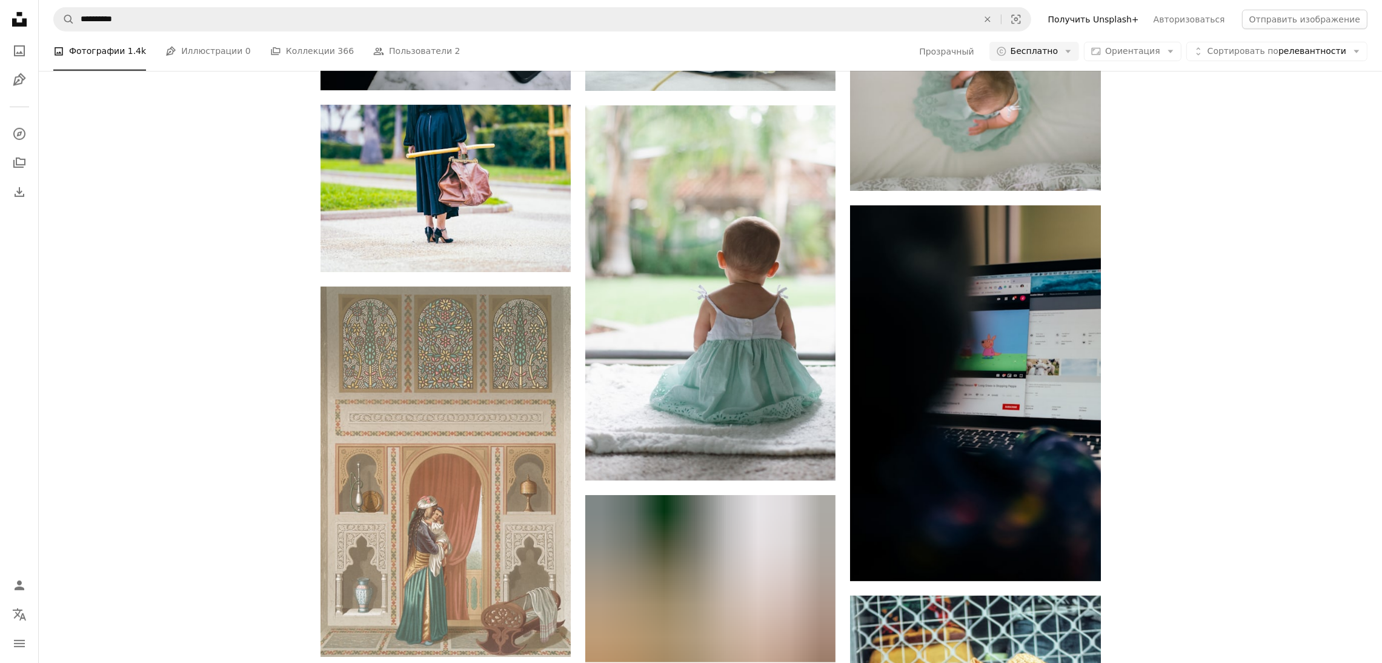
scroll to position [2245, 0]
